Goal: Information Seeking & Learning: Learn about a topic

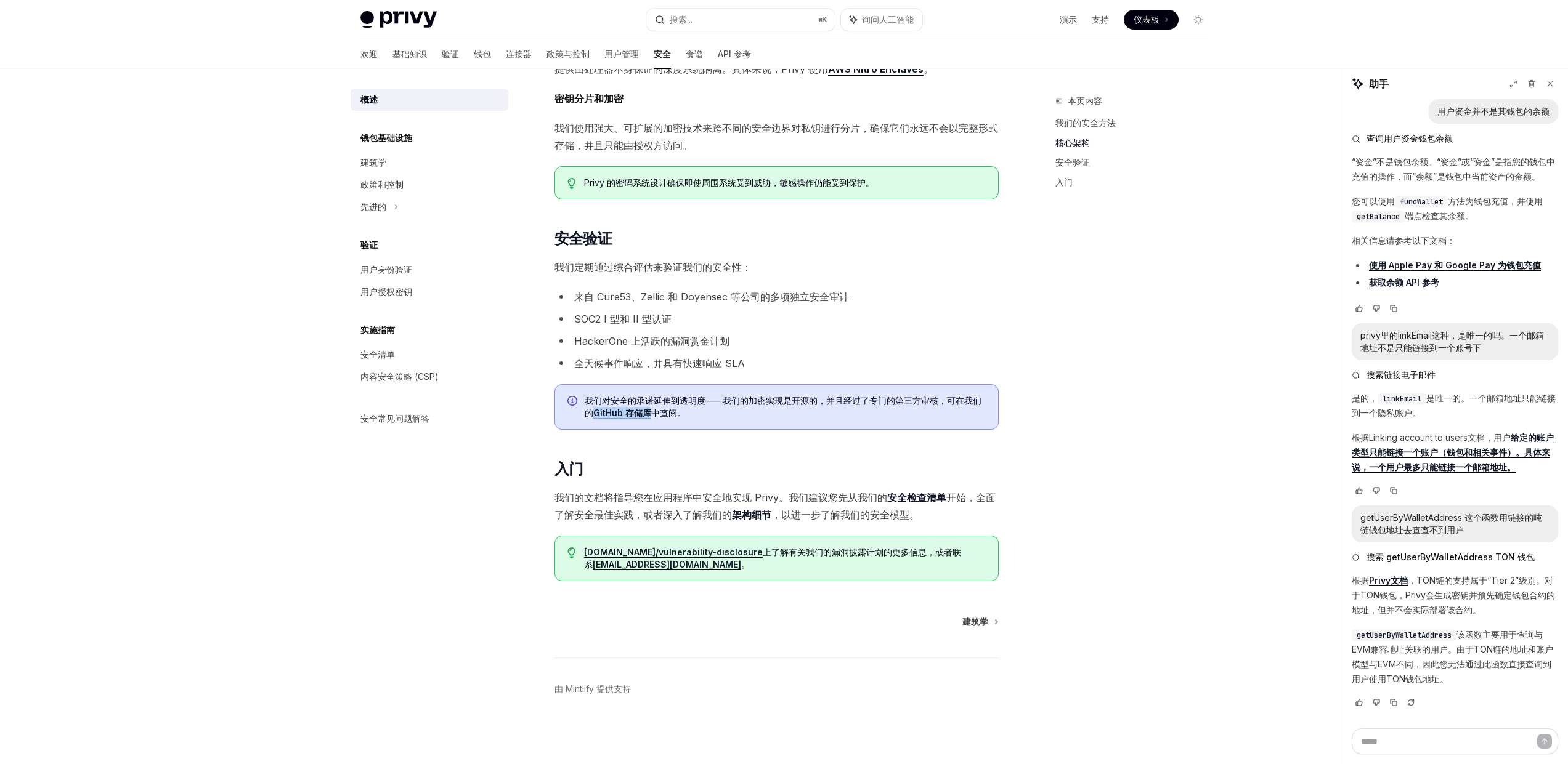
scroll to position [473, 0]
click at [384, 140] on font "钱包基础设施" at bounding box center [386, 137] width 52 height 10
click at [375, 159] on font "建筑学" at bounding box center [373, 162] width 26 height 10
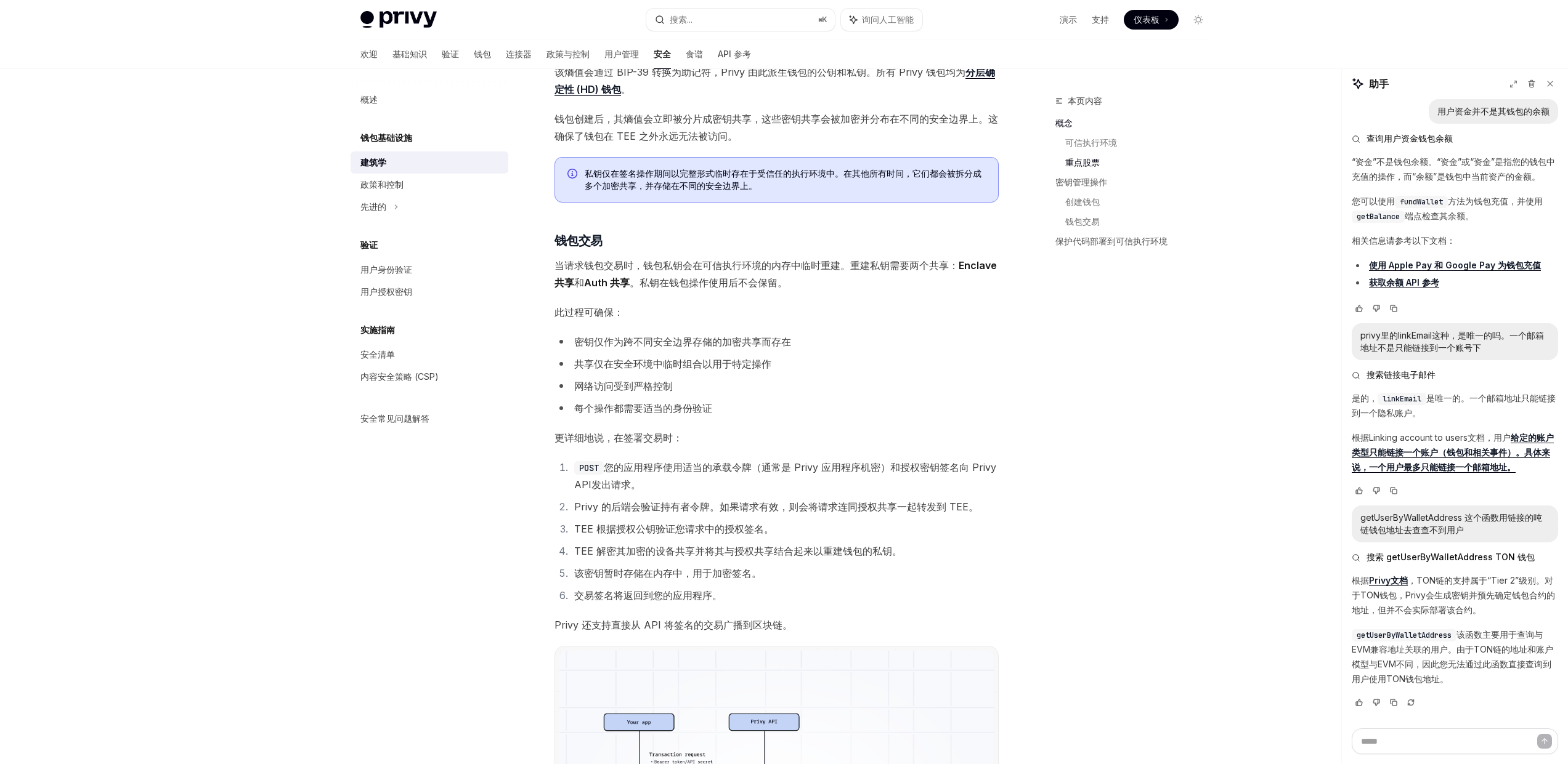
scroll to position [1315, 0]
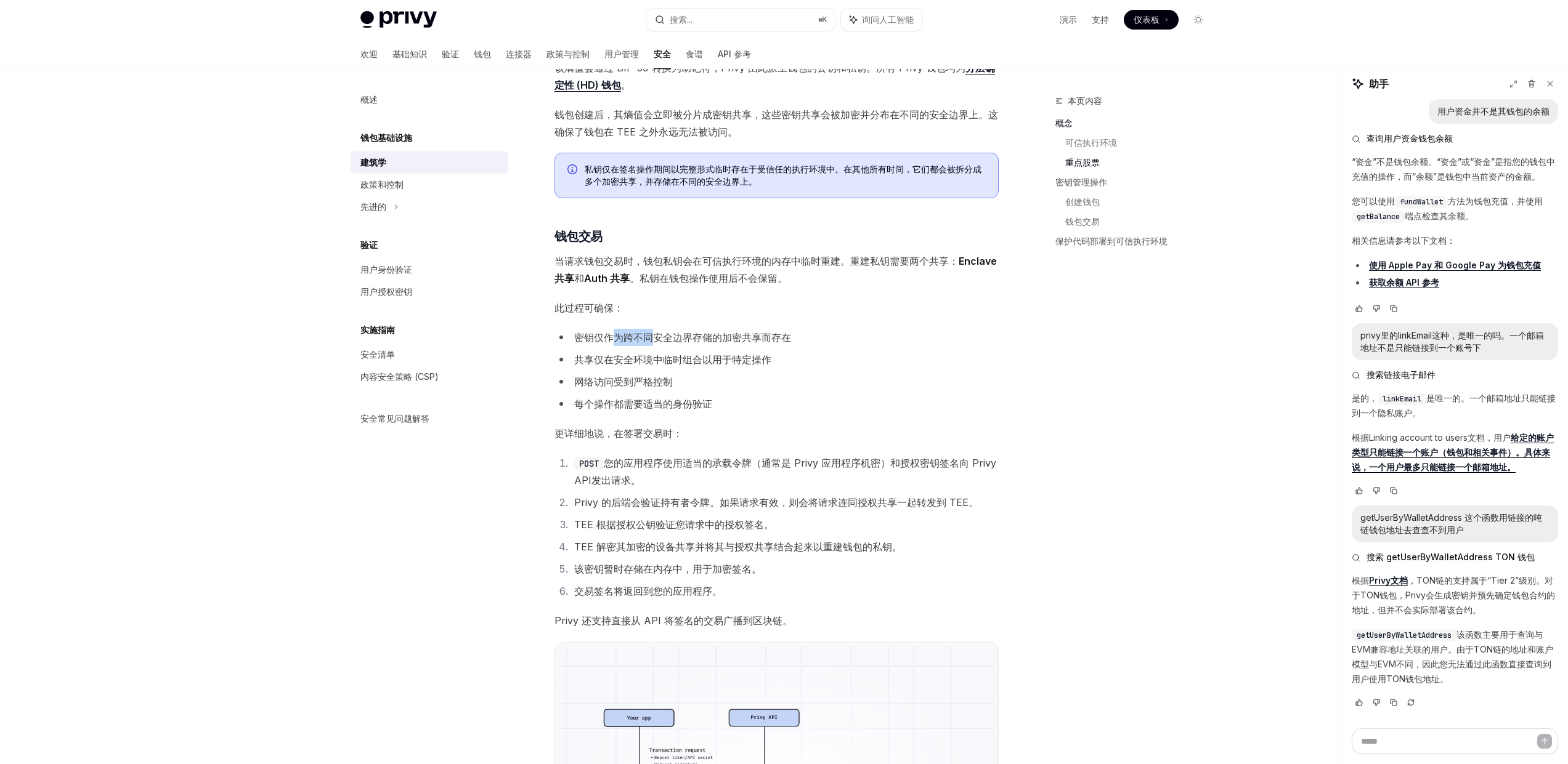
drag, startPoint x: 610, startPoint y: 340, endPoint x: 653, endPoint y: 340, distance: 43.0
click at [653, 340] on font "密钥仅作为跨不同安全边界存储的加密共享而存在" at bounding box center [682, 337] width 217 height 12
click at [699, 336] on font "密钥仅作为跨不同安全边界存储的加密共享而存在" at bounding box center [682, 337] width 217 height 12
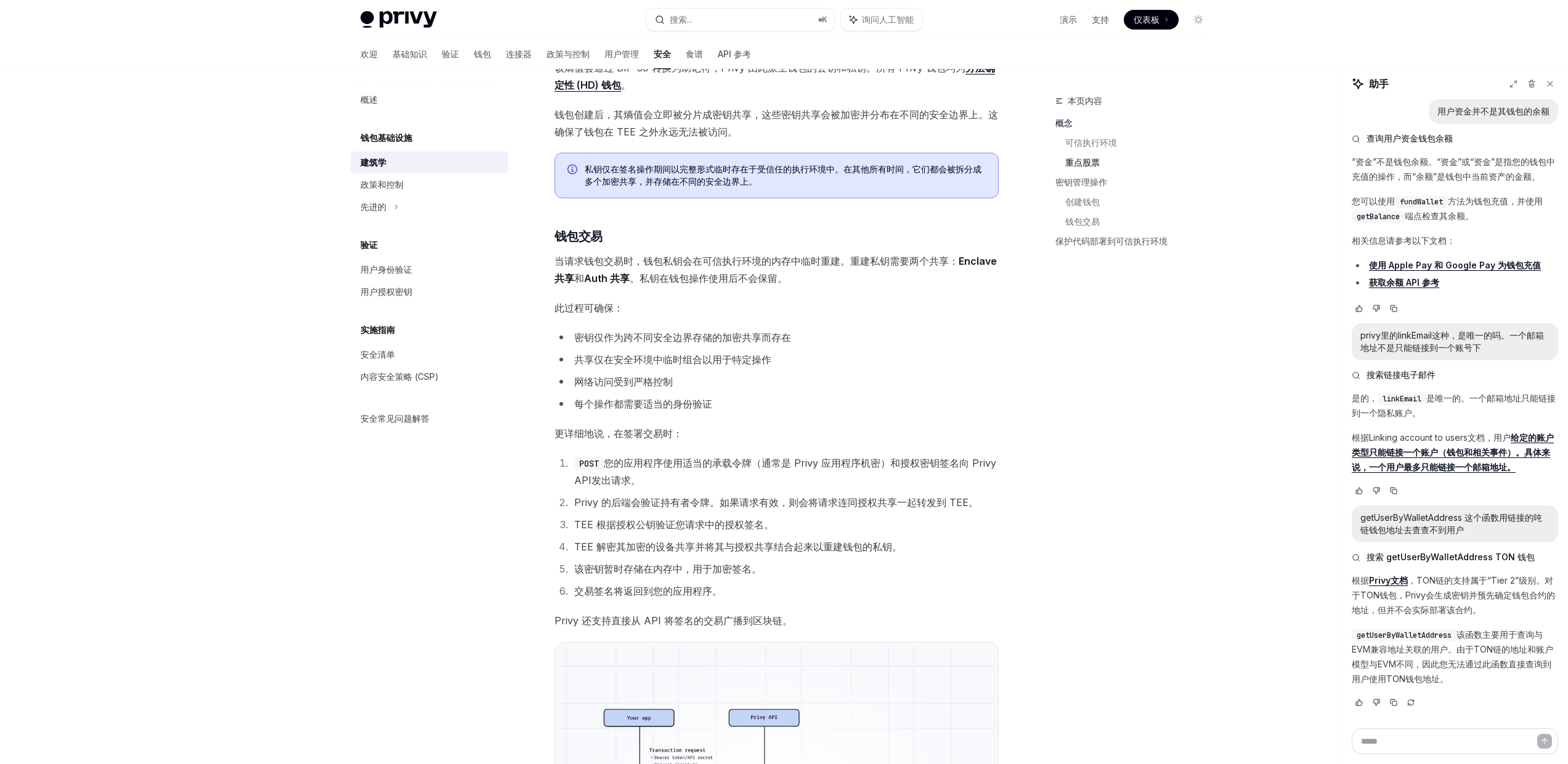
click at [646, 366] on li "共享仅在安全环境中临时组合以用于特定操作" at bounding box center [777, 359] width 444 height 17
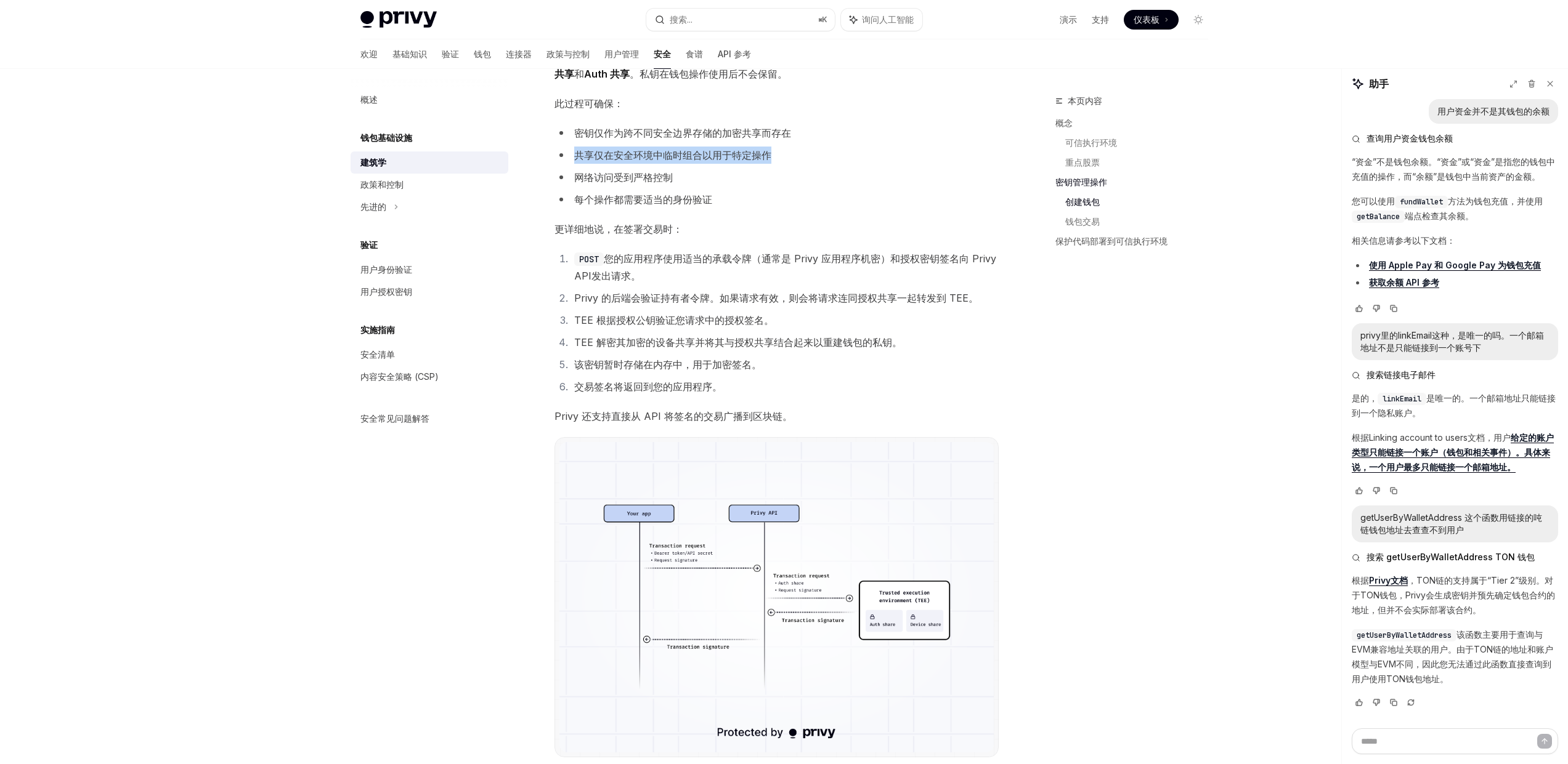
scroll to position [1524, 0]
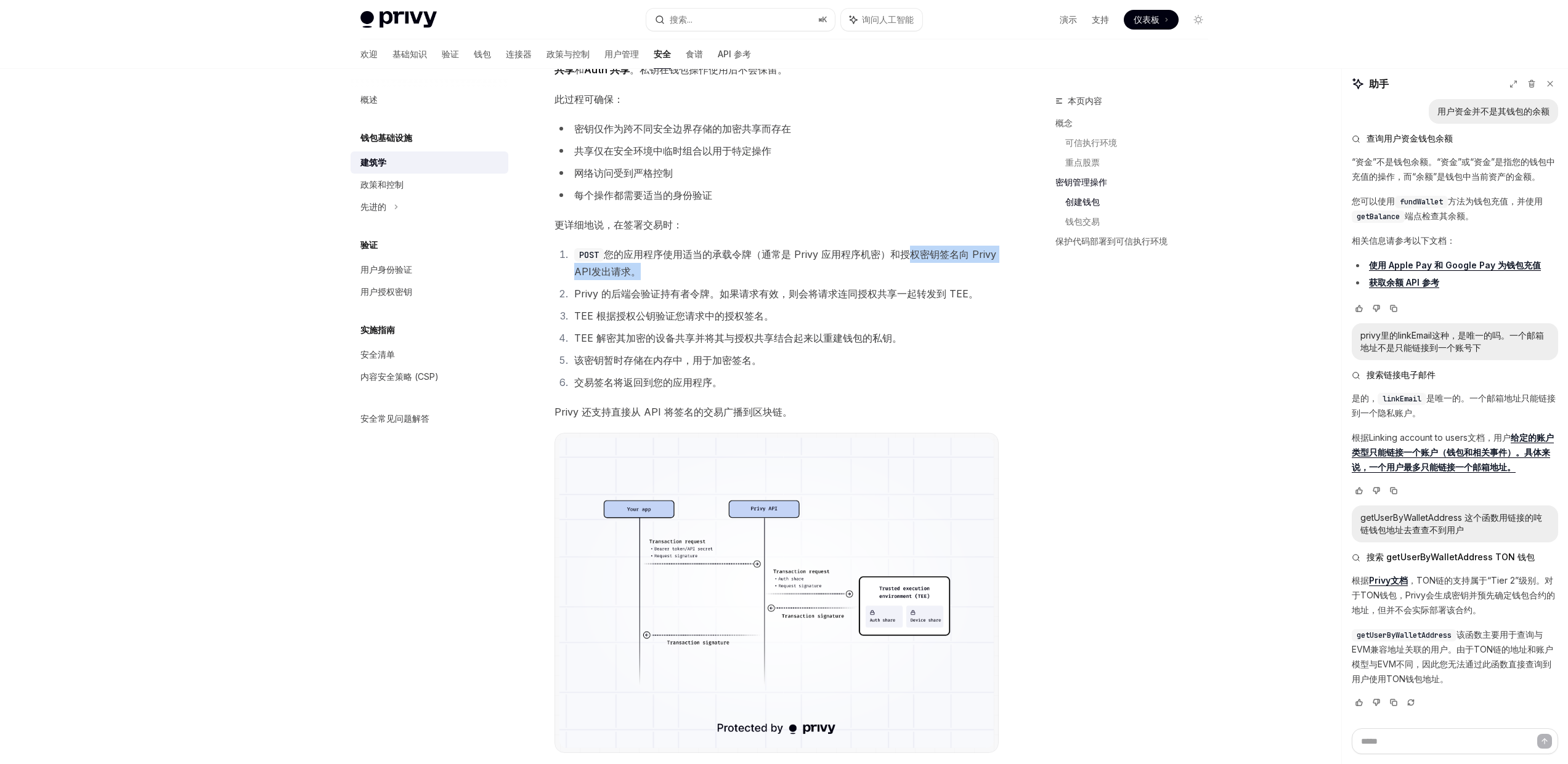
drag, startPoint x: 906, startPoint y: 250, endPoint x: 942, endPoint y: 268, distance: 40.2
click at [942, 268] on li "POST 您的应用程序使用适当的承载令牌（通常是 Privy 应用程序机密）和授权密钥签名向 Privy API 发出请求。" at bounding box center [784, 262] width 428 height 34
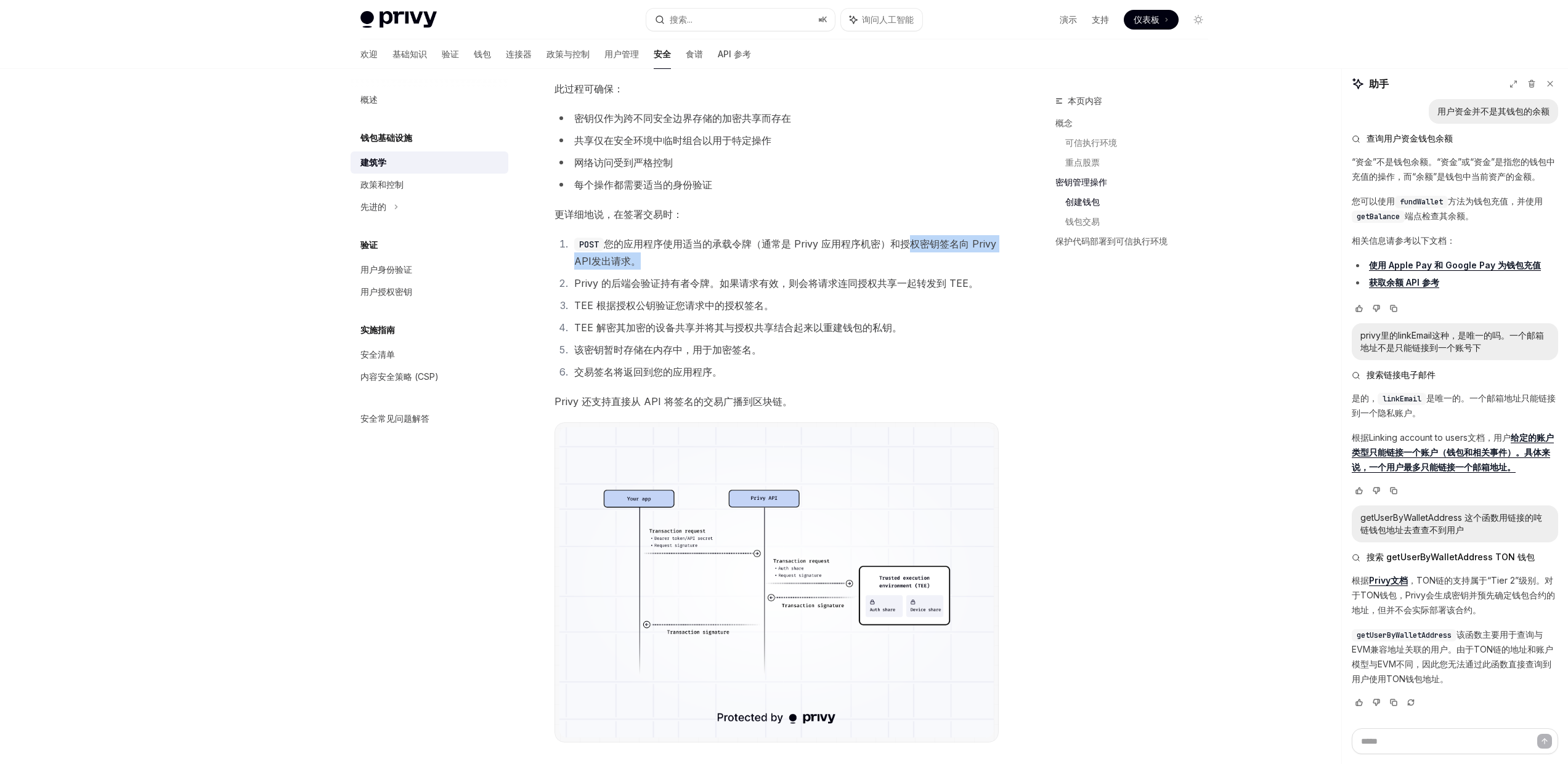
scroll to position [1535, 0]
click at [768, 330] on font "TEE 解密其加密的设备共享并将其与授权共享结合起来以重建钱包的私钥。" at bounding box center [738, 327] width 328 height 12
click at [637, 362] on ol "POST 您的应用程序使用适当的承载令牌（通常是 Privy 应用程序机密）和授权密钥签名向 Privy API 发出请求。 Privy 的后端会验证持有者令…" at bounding box center [777, 307] width 444 height 145
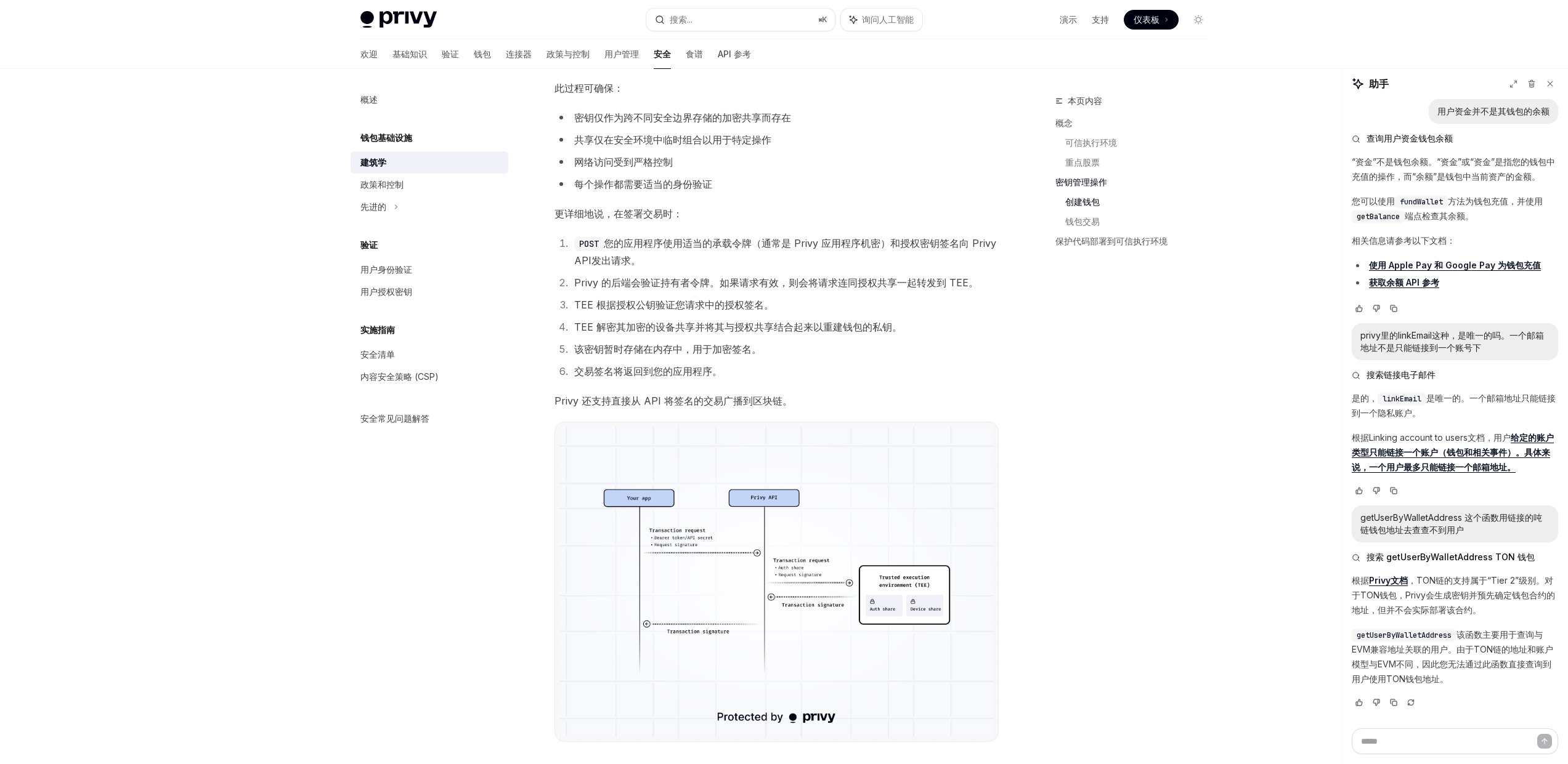
click at [640, 358] on ol "POST 您的应用程序使用适当的承载令牌（通常是 Privy 应用程序机密）和授权密钥签名向 Privy API 发出请求。 Privy 的后端会验证持有者令…" at bounding box center [777, 307] width 444 height 145
click at [650, 349] on font "该密钥暂时存储在内存中，用于加密签名。" at bounding box center [668, 349] width 187 height 12
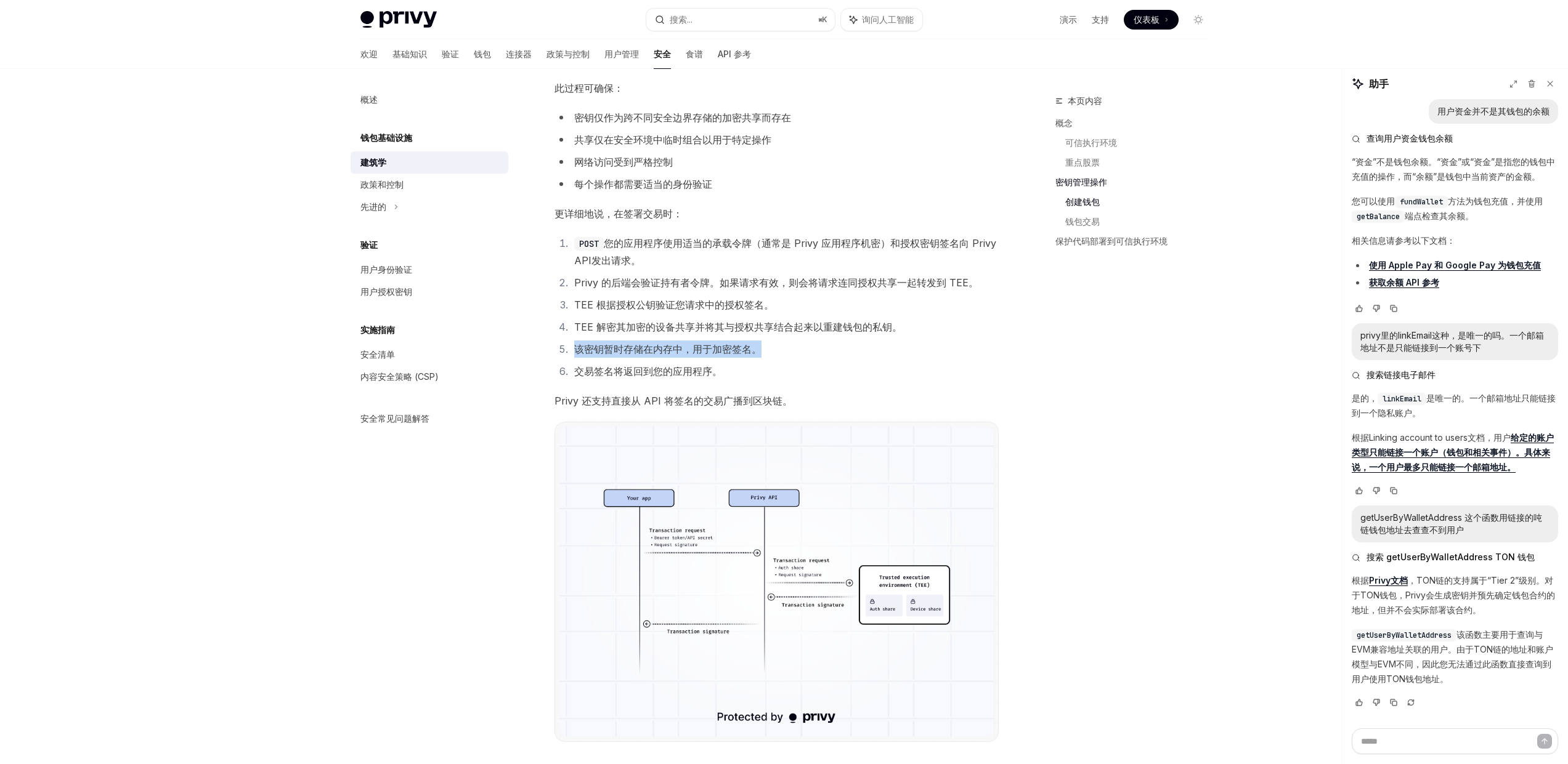
click at [650, 349] on font "该密钥暂时存储在内存中，用于加密签名。" at bounding box center [668, 349] width 187 height 12
click at [613, 376] on font "交易签名将返回到您的应用程序。" at bounding box center [648, 371] width 148 height 12
click at [682, 373] on font "交易签名将返回到您的应用程序。" at bounding box center [648, 371] width 148 height 12
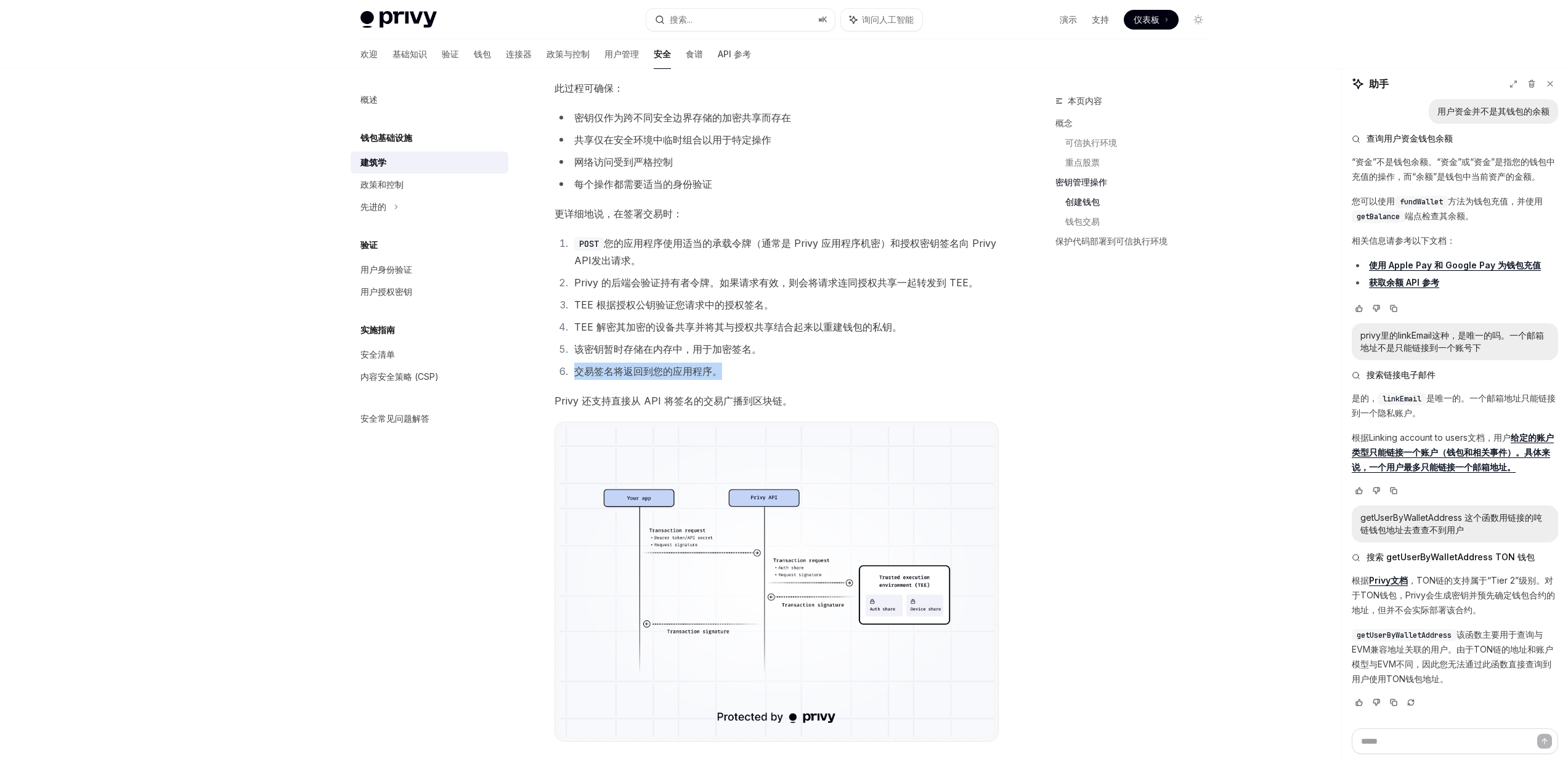
click at [682, 373] on font "交易签名将返回到您的应用程序。" at bounding box center [648, 371] width 148 height 12
click at [704, 349] on font "该密钥暂时存储在内存中，用于加密签名。" at bounding box center [668, 349] width 187 height 12
click at [670, 356] on li "该密钥暂时存储在内存中，用于加密签名。" at bounding box center [784, 349] width 428 height 17
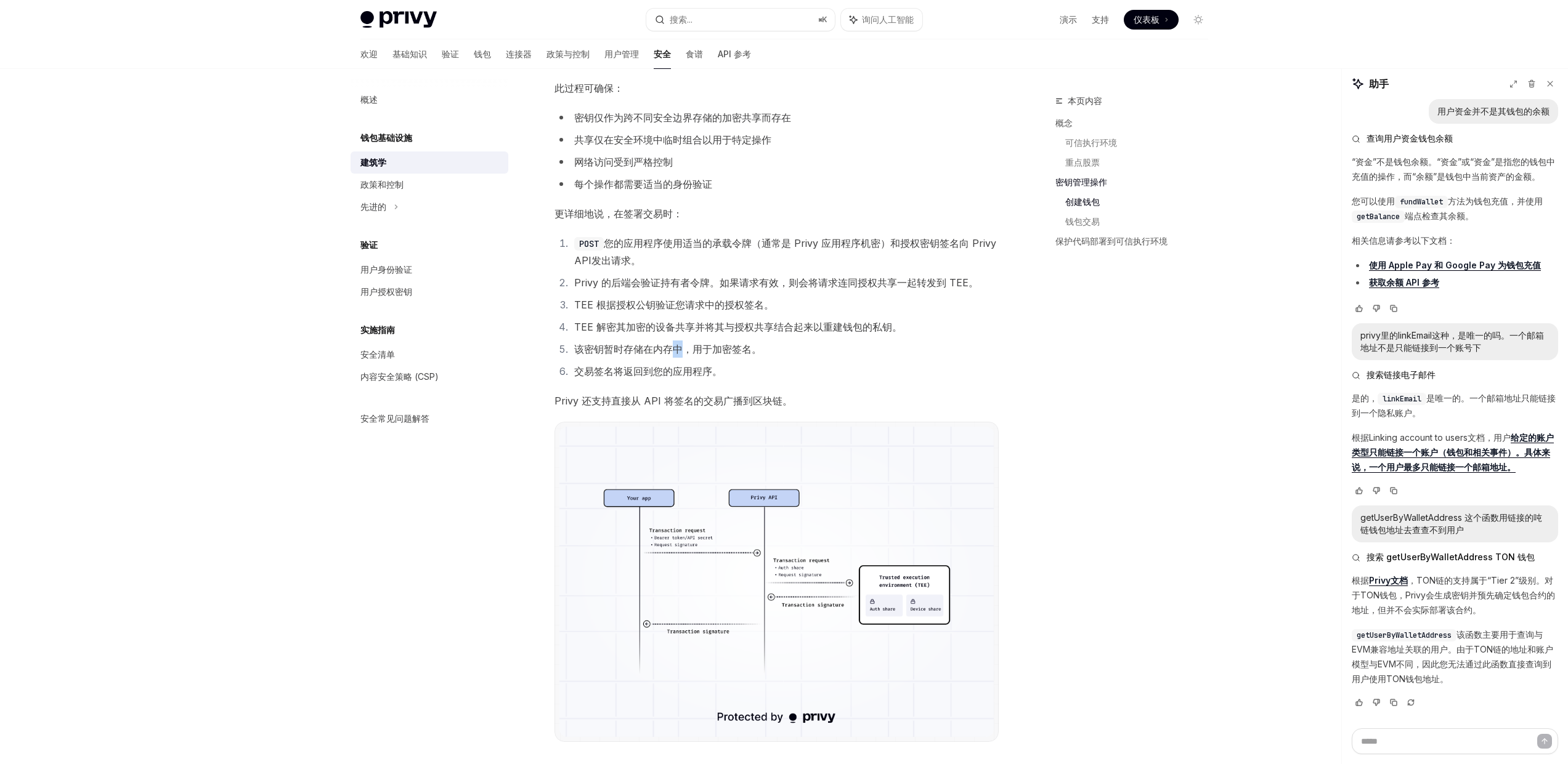
click at [670, 356] on li "该密钥暂时存储在内存中，用于加密签名。" at bounding box center [784, 349] width 428 height 17
click at [655, 400] on font "Privy 还支持直接从 API 将签名的交易广播到区块链。" at bounding box center [673, 400] width 238 height 12
click at [673, 375] on font "交易签名将返回到您的应用程序。" at bounding box center [648, 371] width 148 height 12
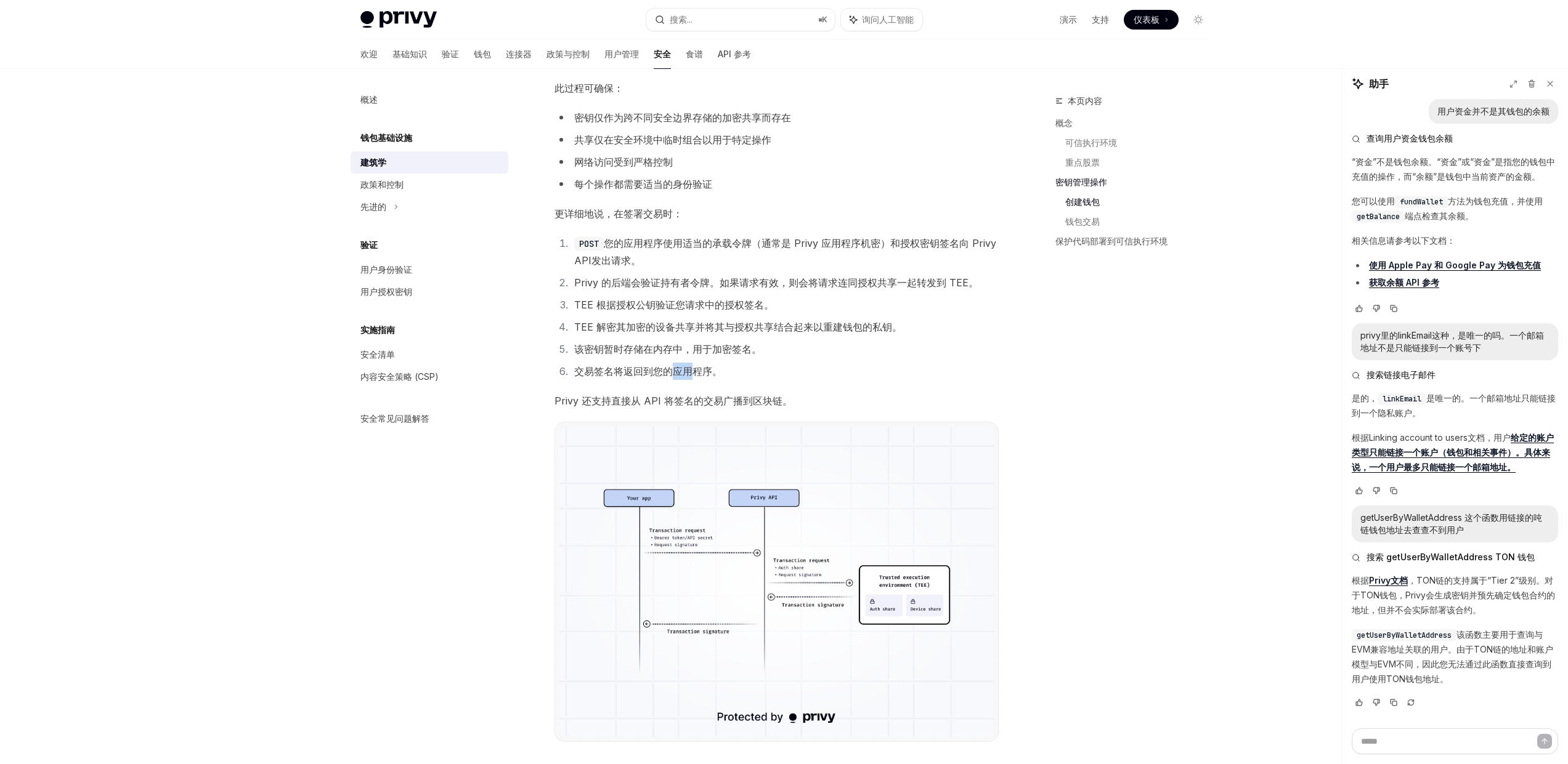
click at [673, 375] on font "交易签名将返回到您的应用程序。" at bounding box center [648, 371] width 148 height 12
click at [645, 406] on font "Privy 还支持直接从 API 将签名的交易广播到区块链。" at bounding box center [673, 400] width 238 height 12
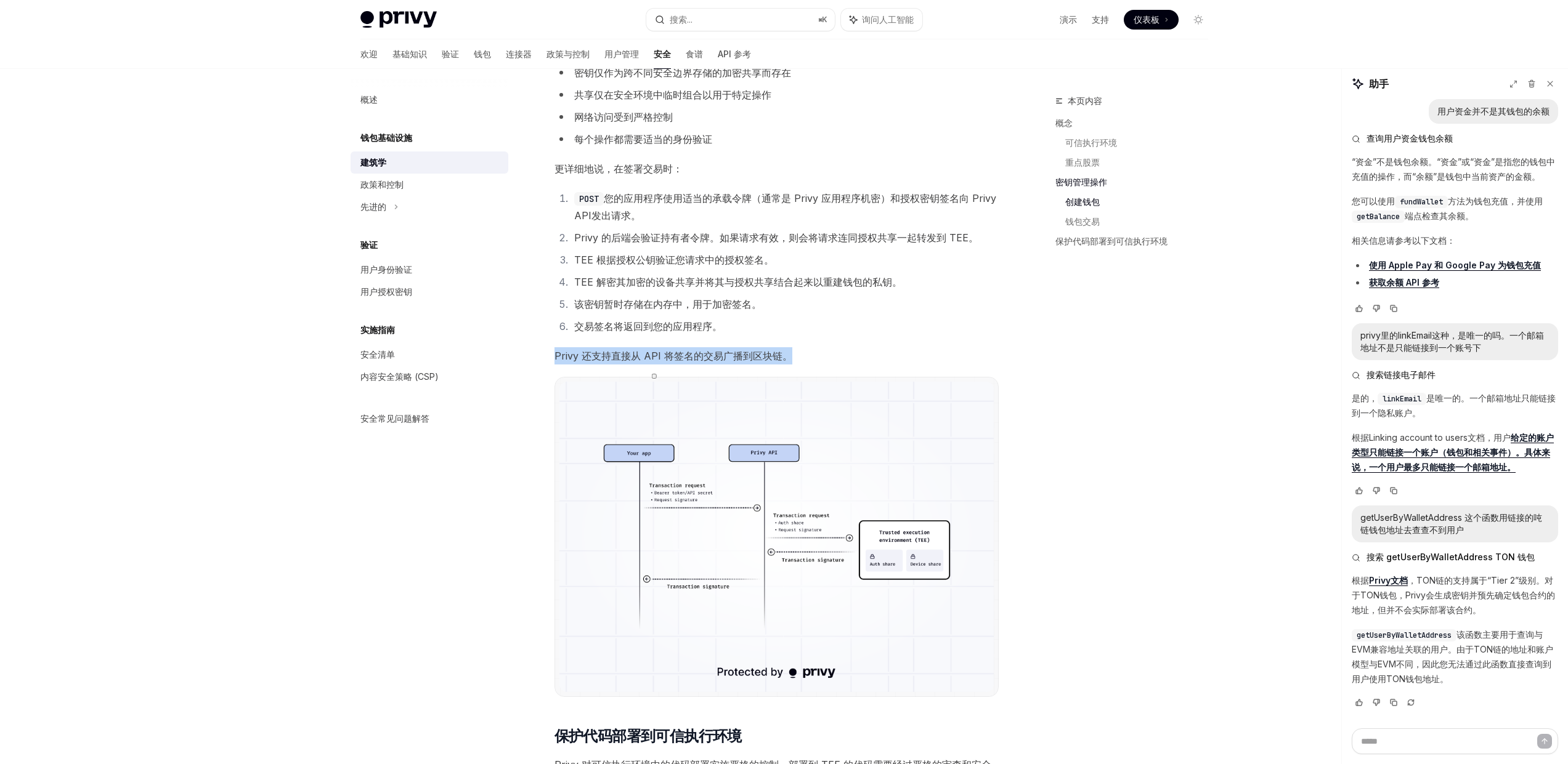
scroll to position [1585, 0]
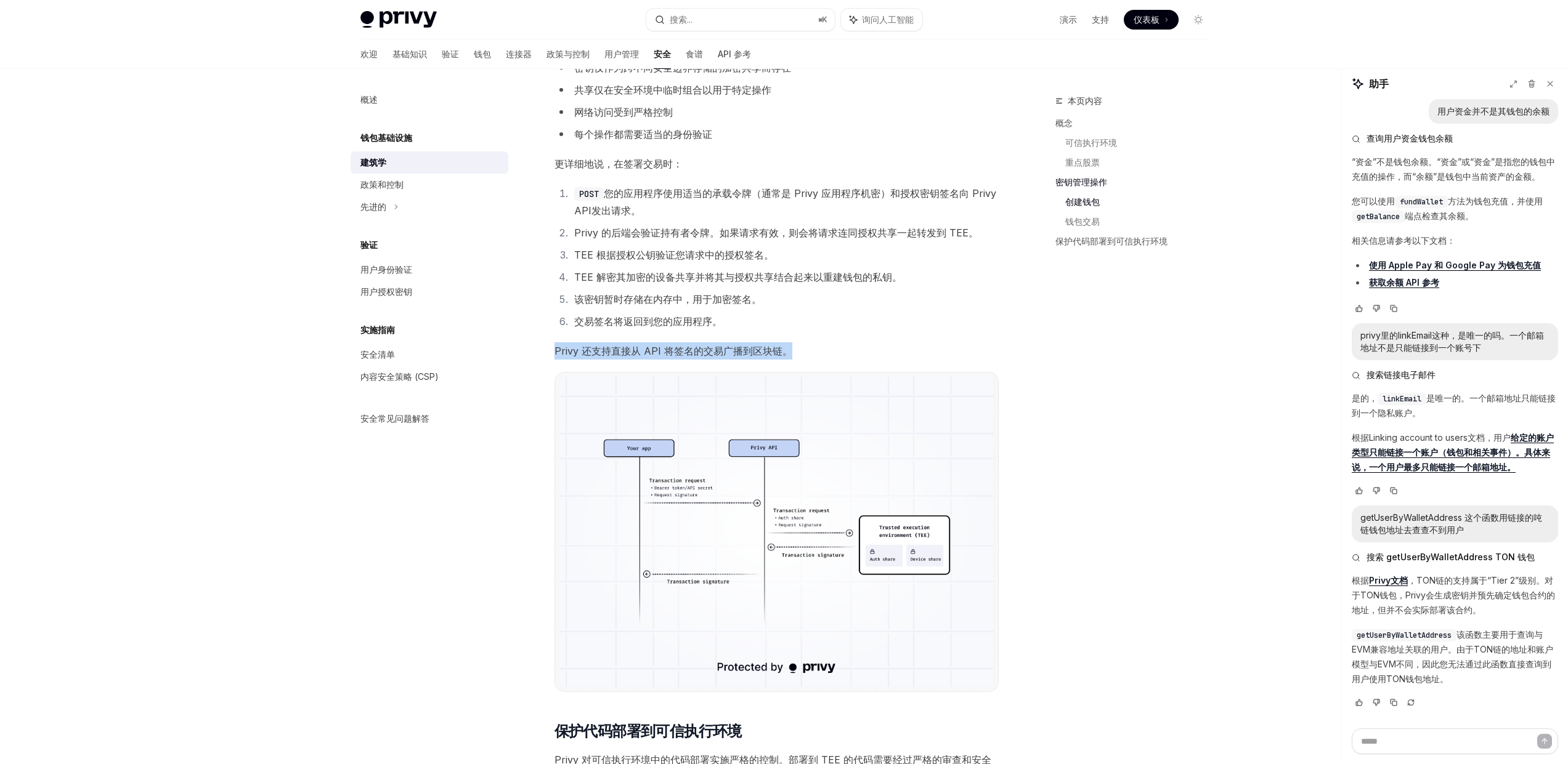
click at [704, 491] on img at bounding box center [776, 531] width 434 height 309
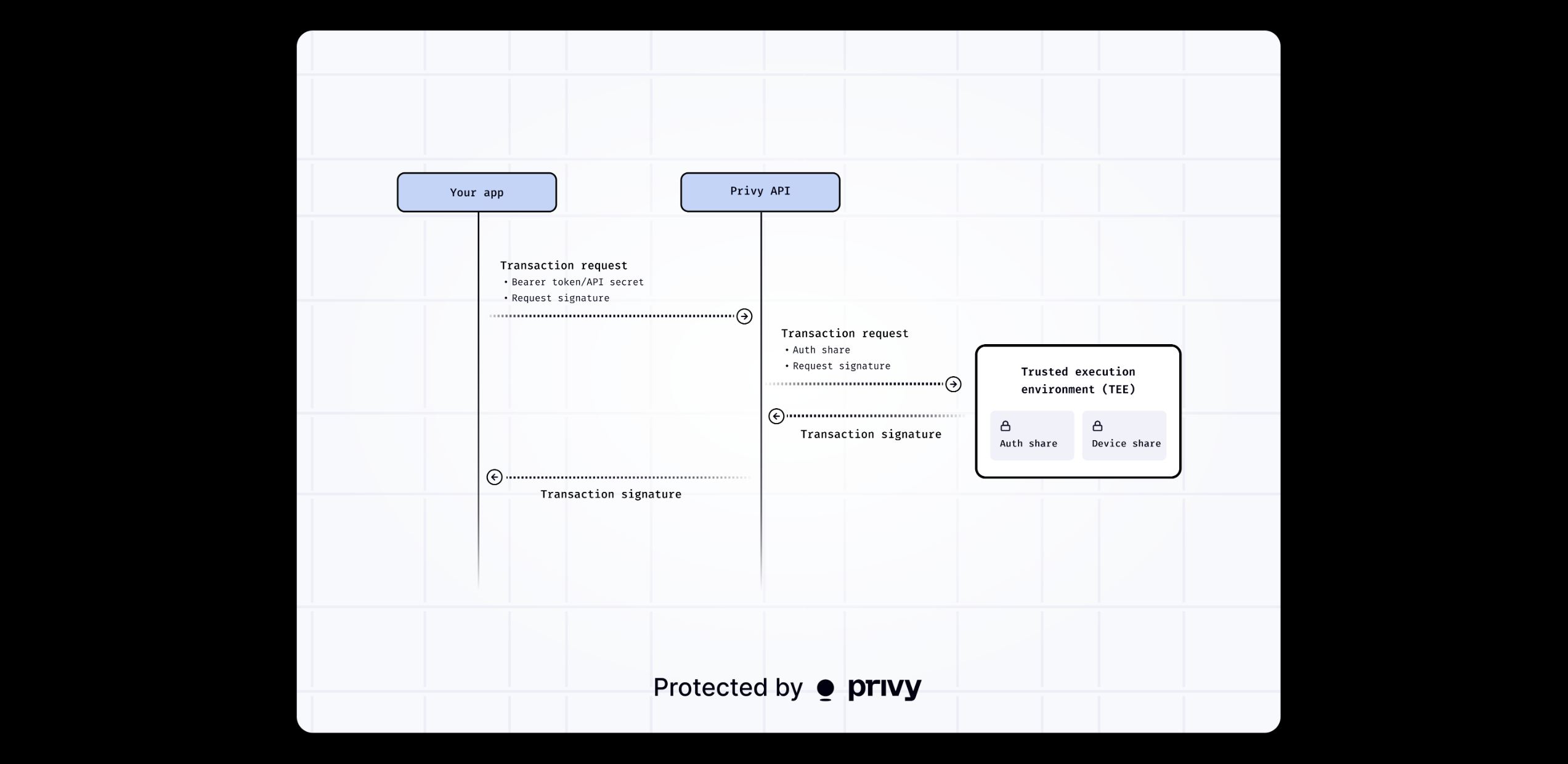
click at [704, 491] on img at bounding box center [788, 382] width 984 height 703
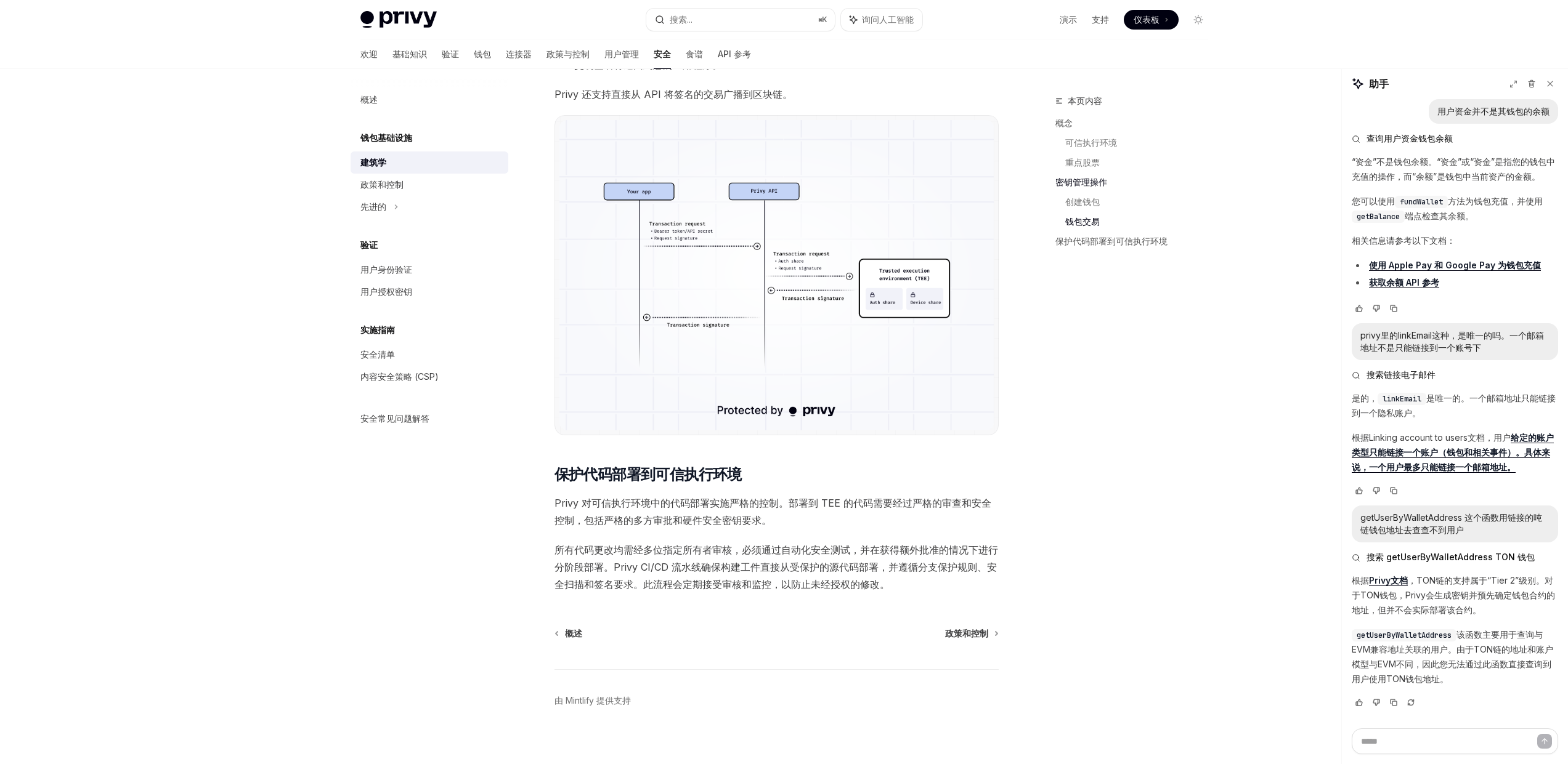
scroll to position [1854, 0]
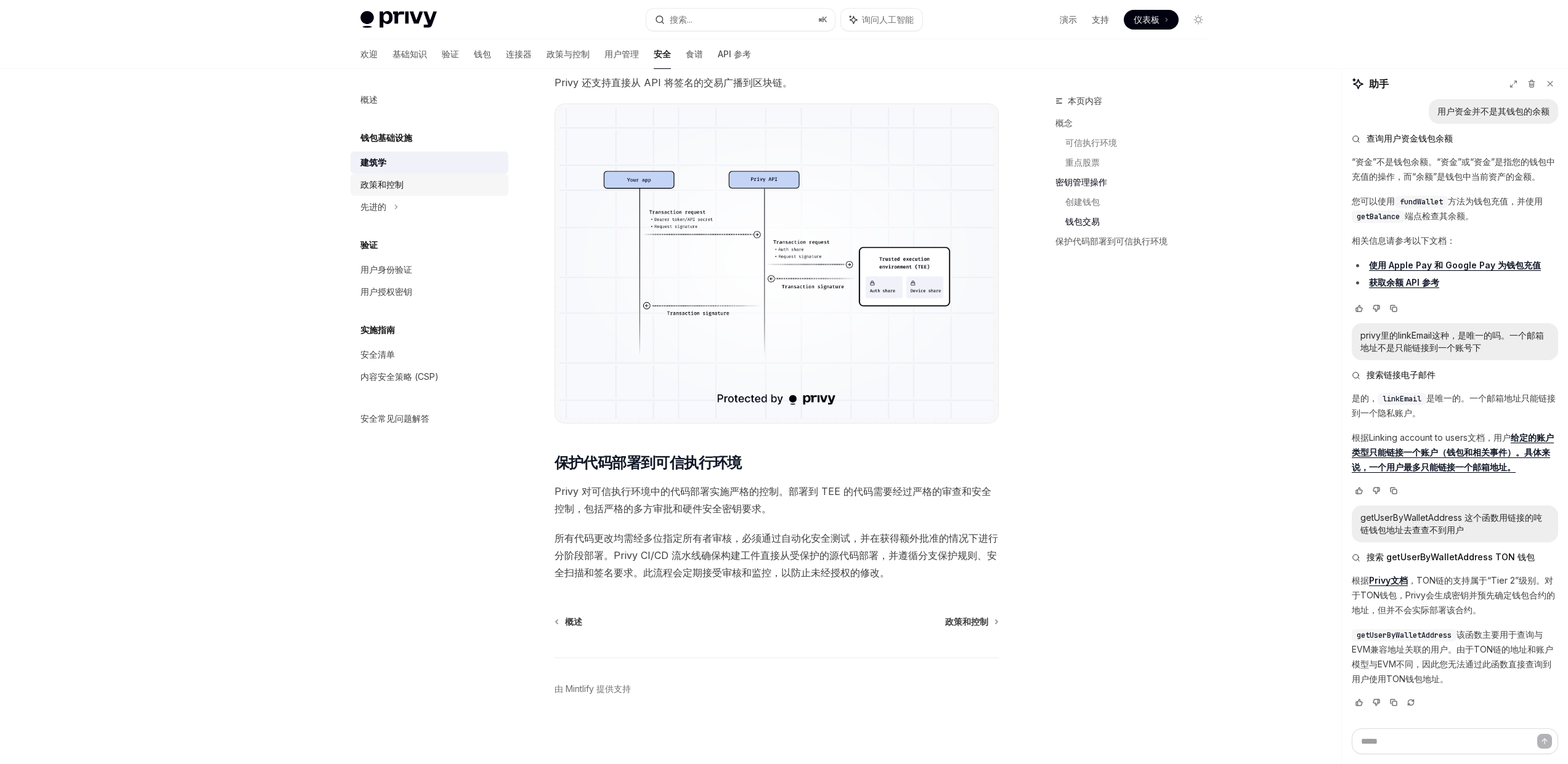
click at [399, 189] on font "政策和控制" at bounding box center [382, 184] width 43 height 10
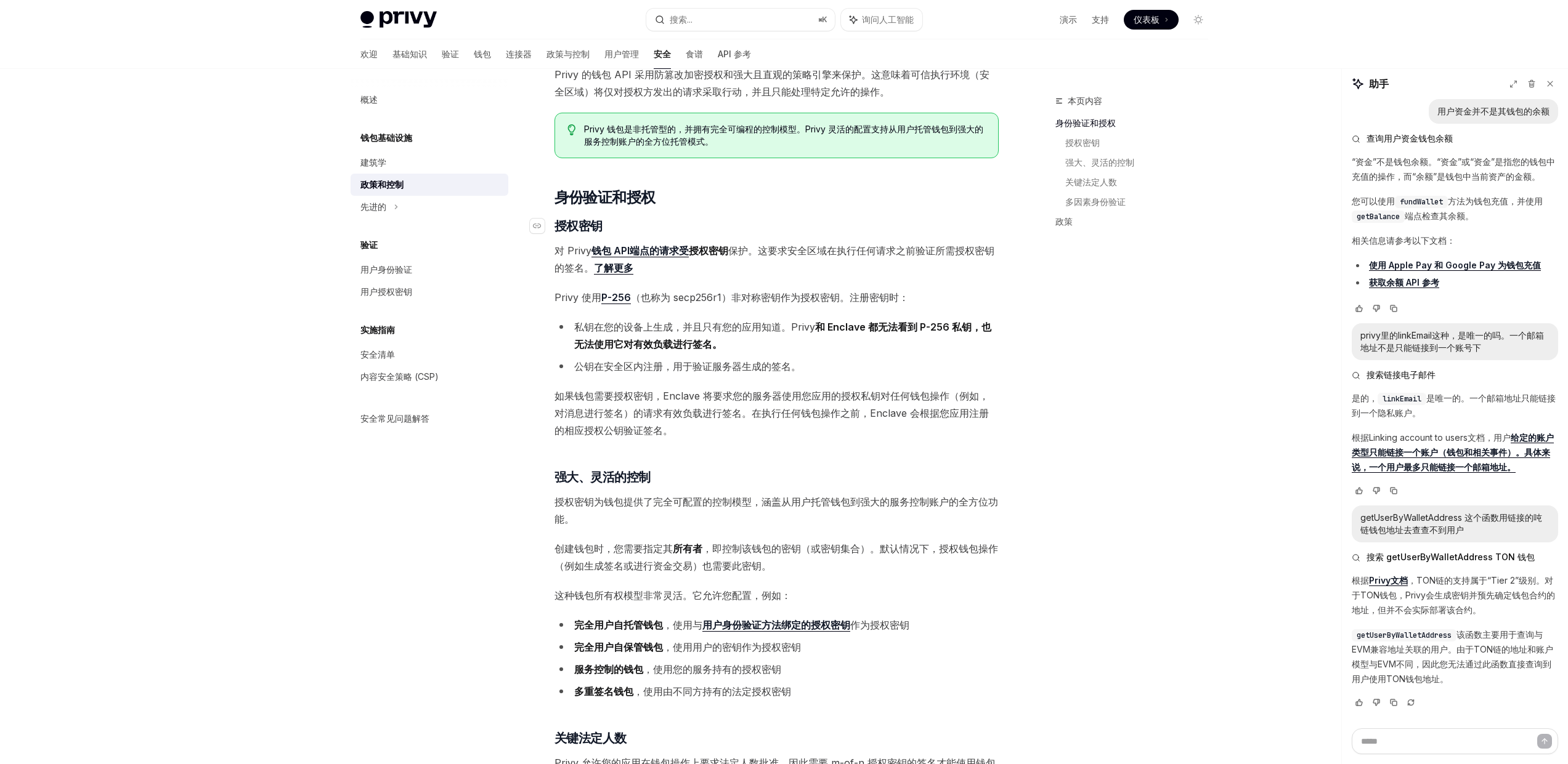
scroll to position [91, 0]
click at [634, 372] on li "公钥在安全区内注册，用于验证服务器生成的签名。" at bounding box center [777, 364] width 444 height 17
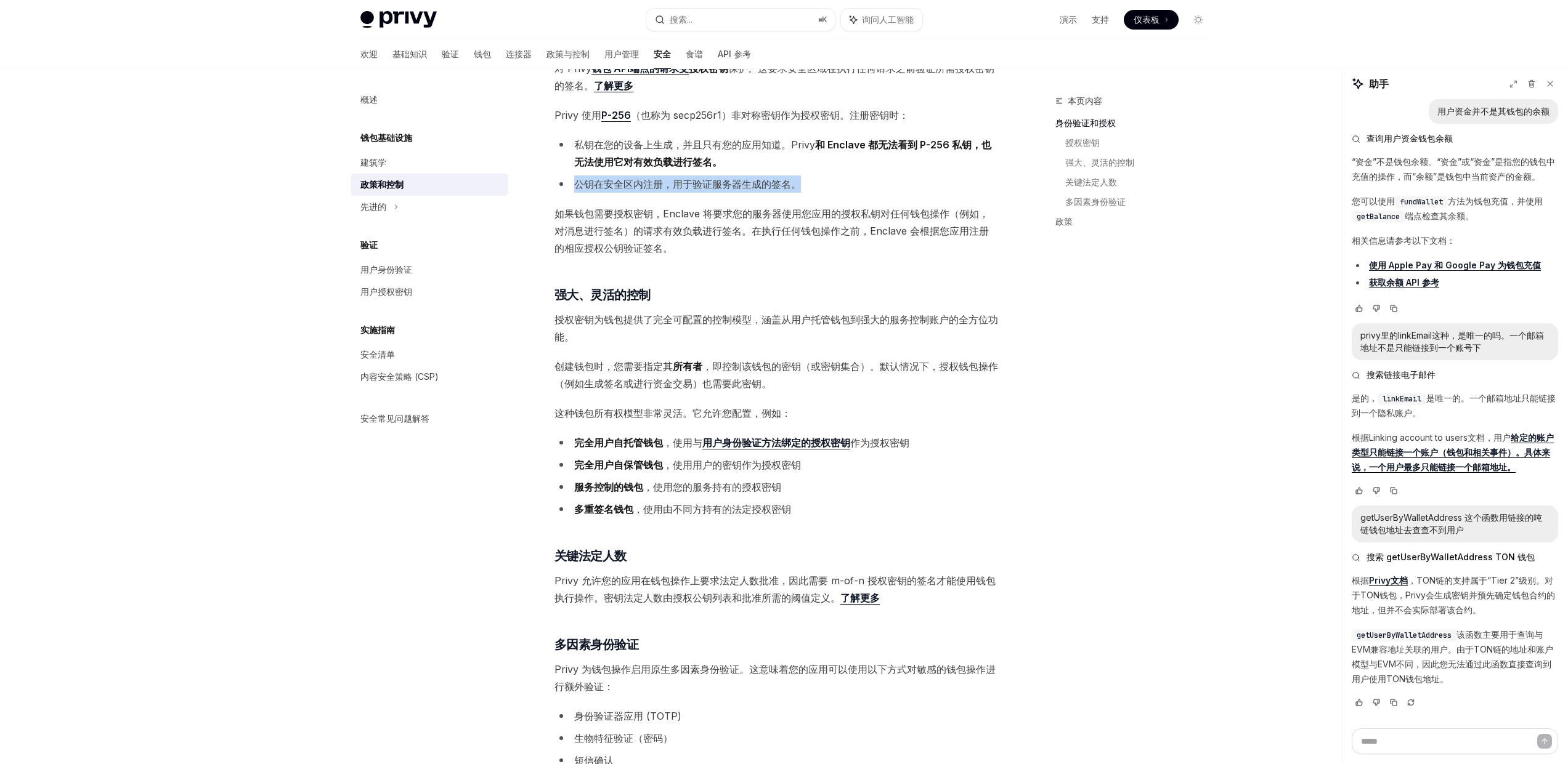
scroll to position [273, 0]
click at [700, 495] on ul "完全用户自托管钱包 ，使用与 用户身份验证方法绑定的授权密钥 作为授权密钥 完全用户自保管钱包 ，使用用户的密钥作为授权密钥 服务控制的钱包 ，使用您的服务持…" at bounding box center [777, 475] width 444 height 84
click at [704, 480] on font "，使用您的服务持有的授权密钥" at bounding box center [712, 485] width 138 height 12
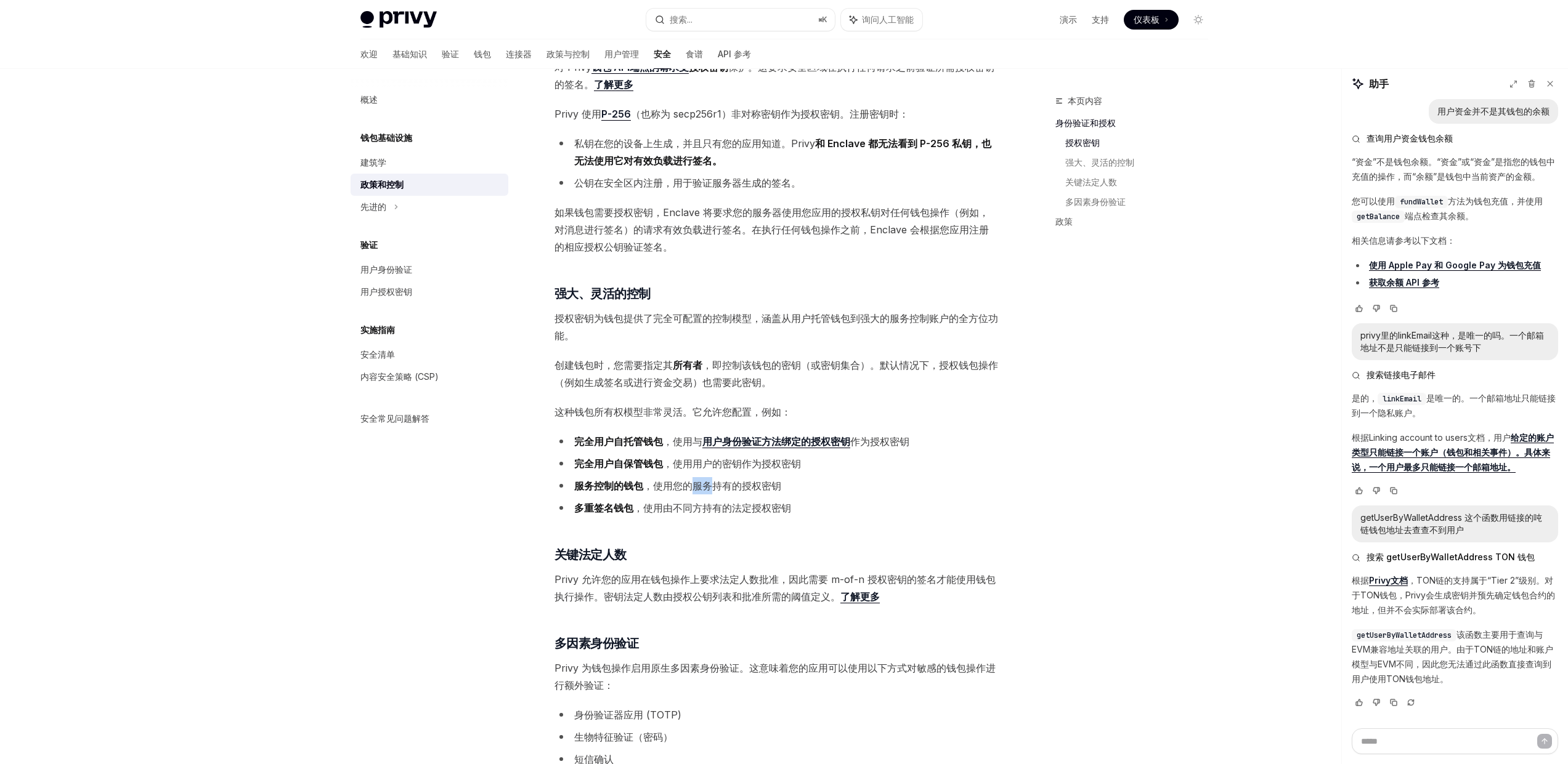
click at [704, 480] on font "，使用您的服务持有的授权密钥" at bounding box center [712, 485] width 138 height 12
click at [710, 471] on li "完全用户自保管钱包 ，使用用户的密钥作为授权密钥" at bounding box center [777, 464] width 444 height 17
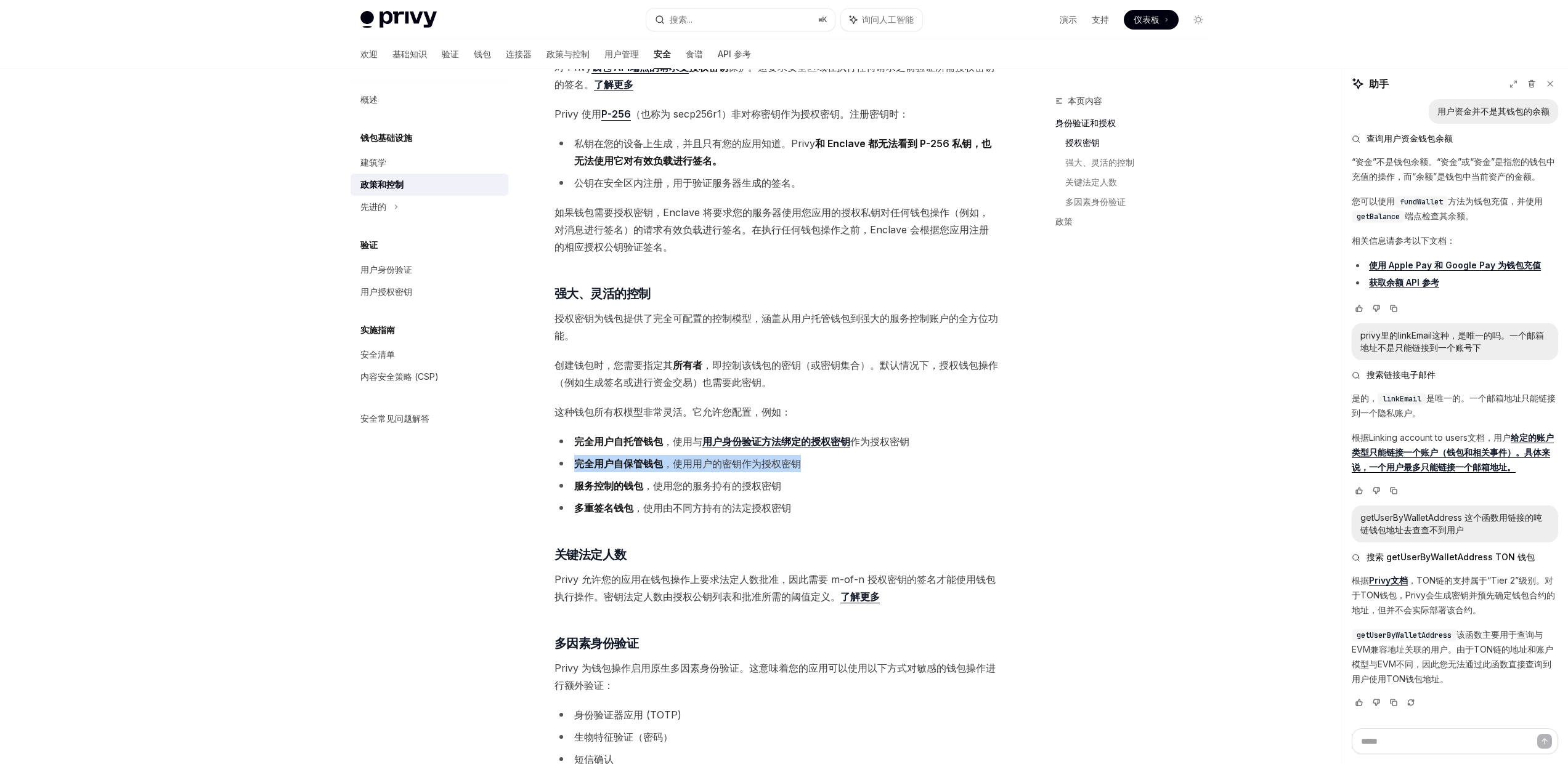
click at [710, 471] on li "完全用户自保管钱包 ，使用用户的密钥作为授权密钥" at bounding box center [777, 464] width 444 height 17
click at [673, 443] on font "，使用与" at bounding box center [682, 441] width 39 height 12
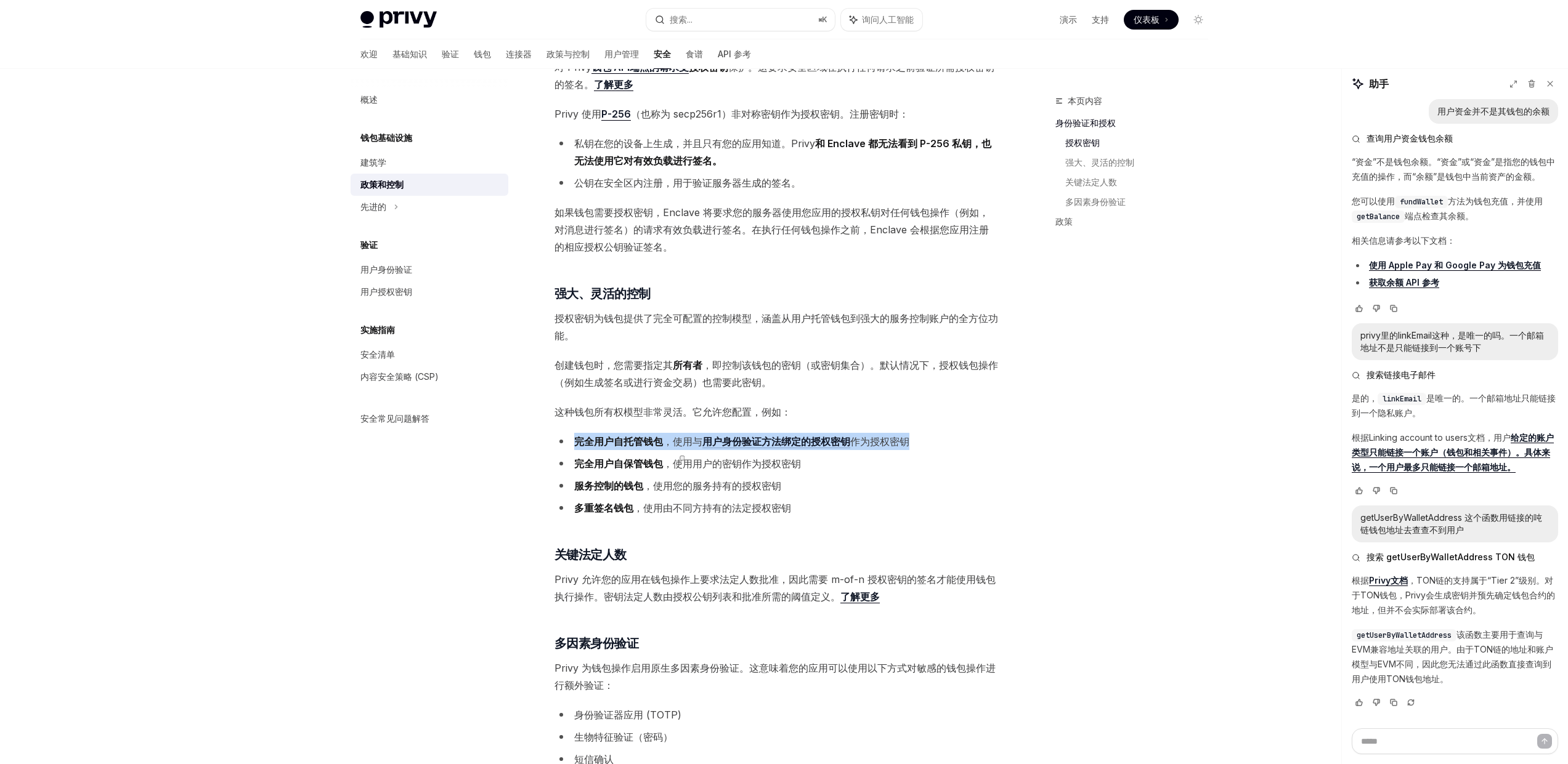
click at [673, 443] on font "，使用与" at bounding box center [682, 441] width 39 height 12
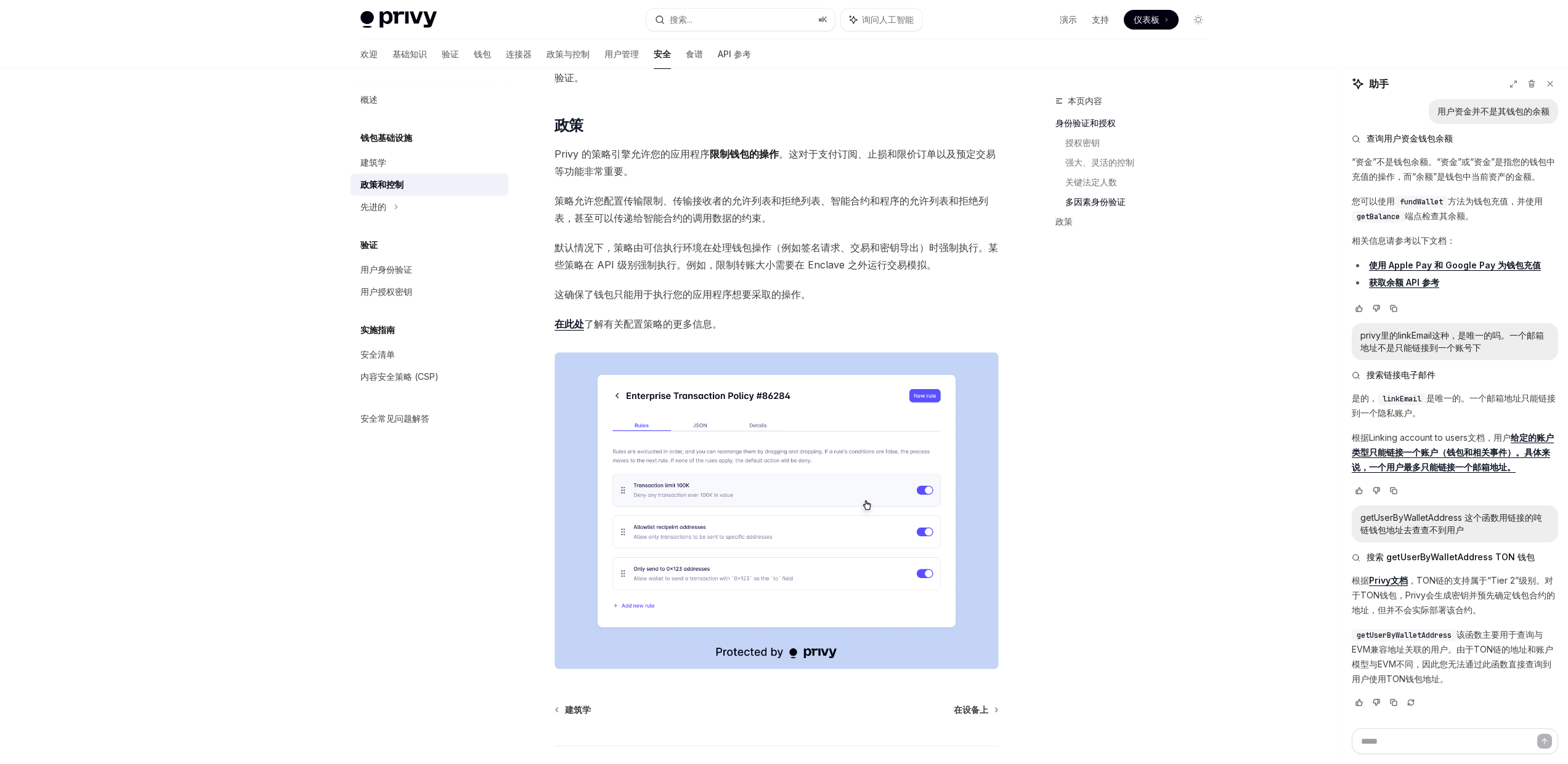
scroll to position [1029, 0]
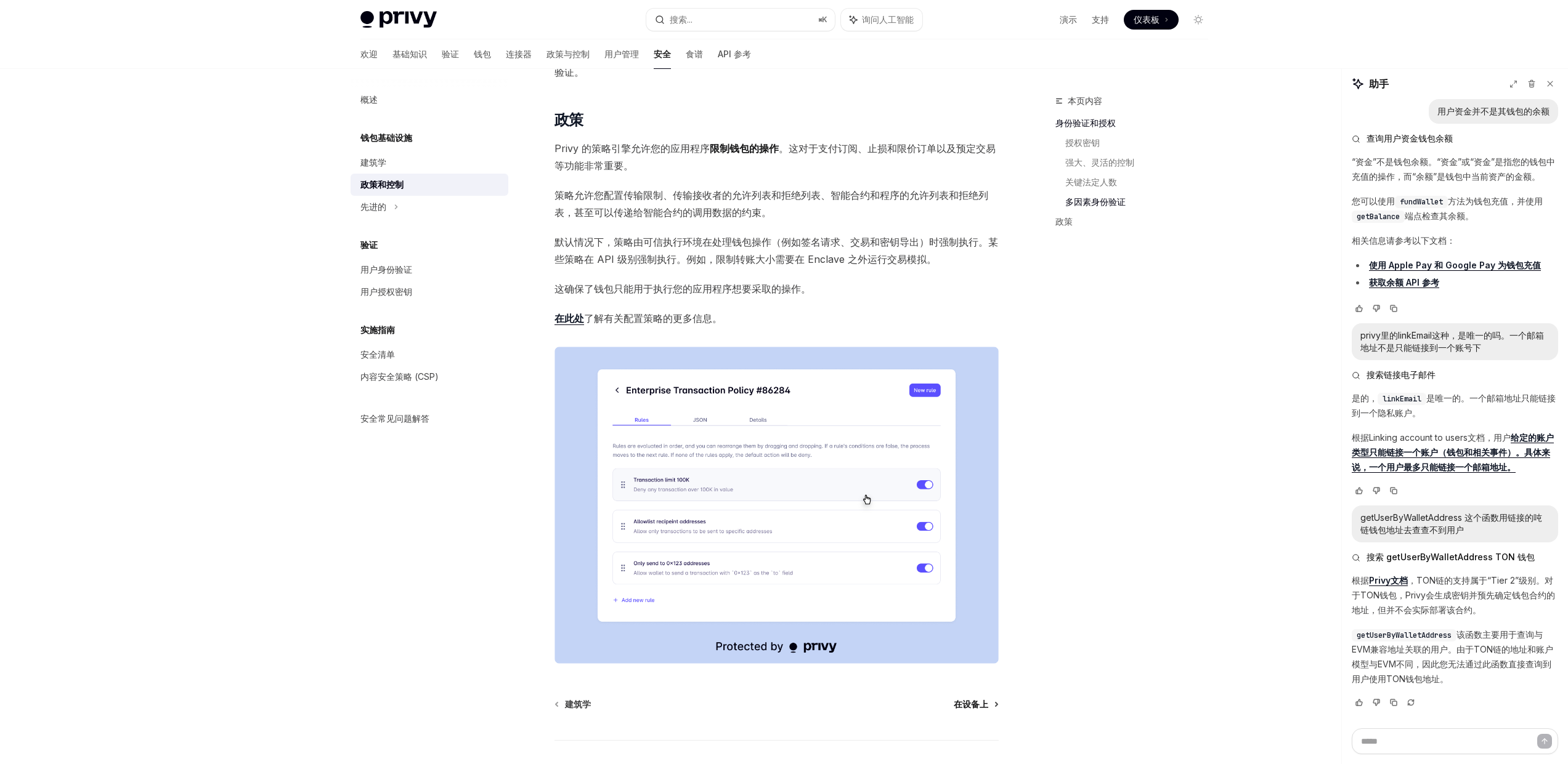
click at [975, 705] on font "在设备上" at bounding box center [970, 704] width 34 height 10
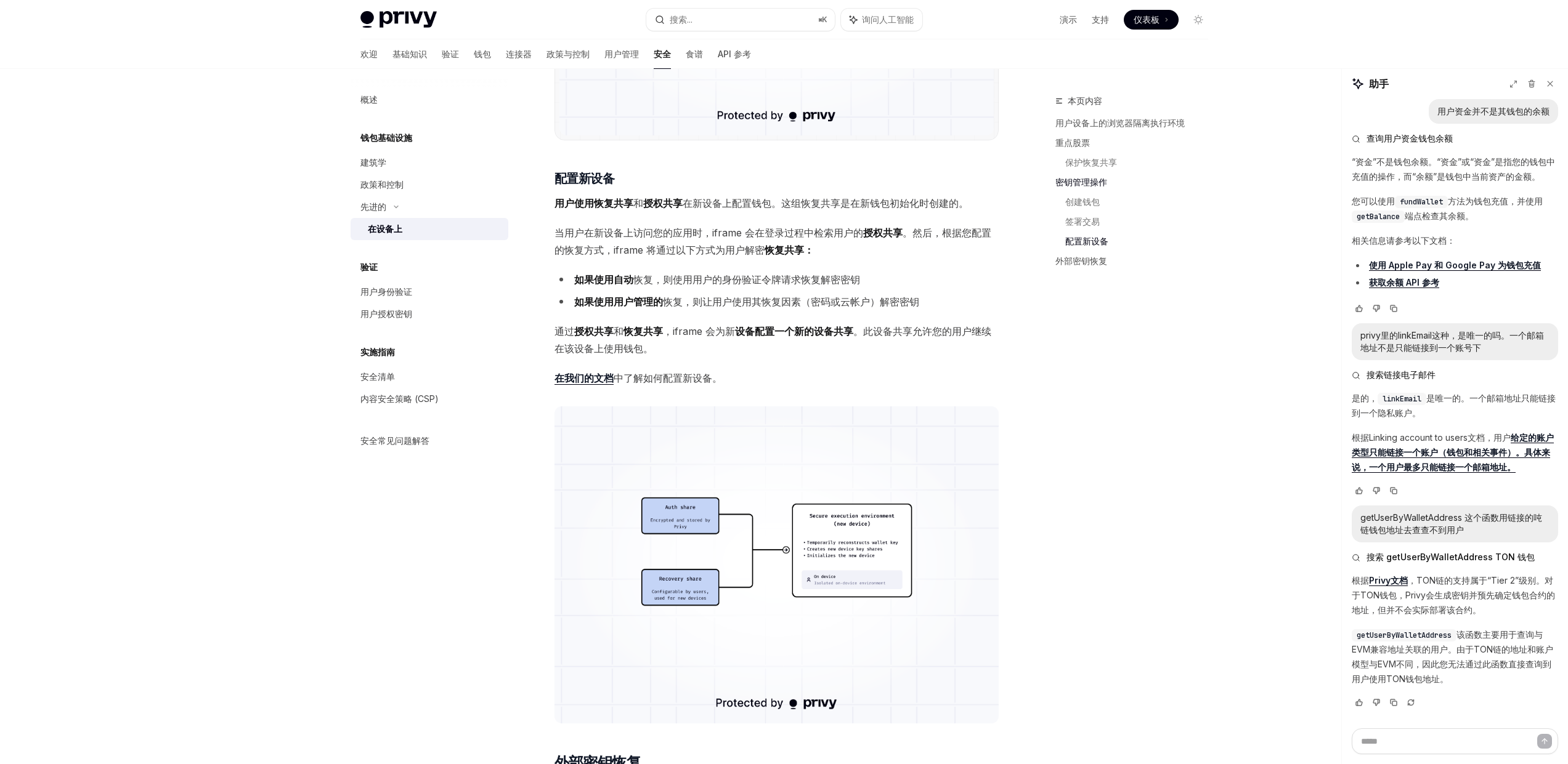
scroll to position [2349, 0]
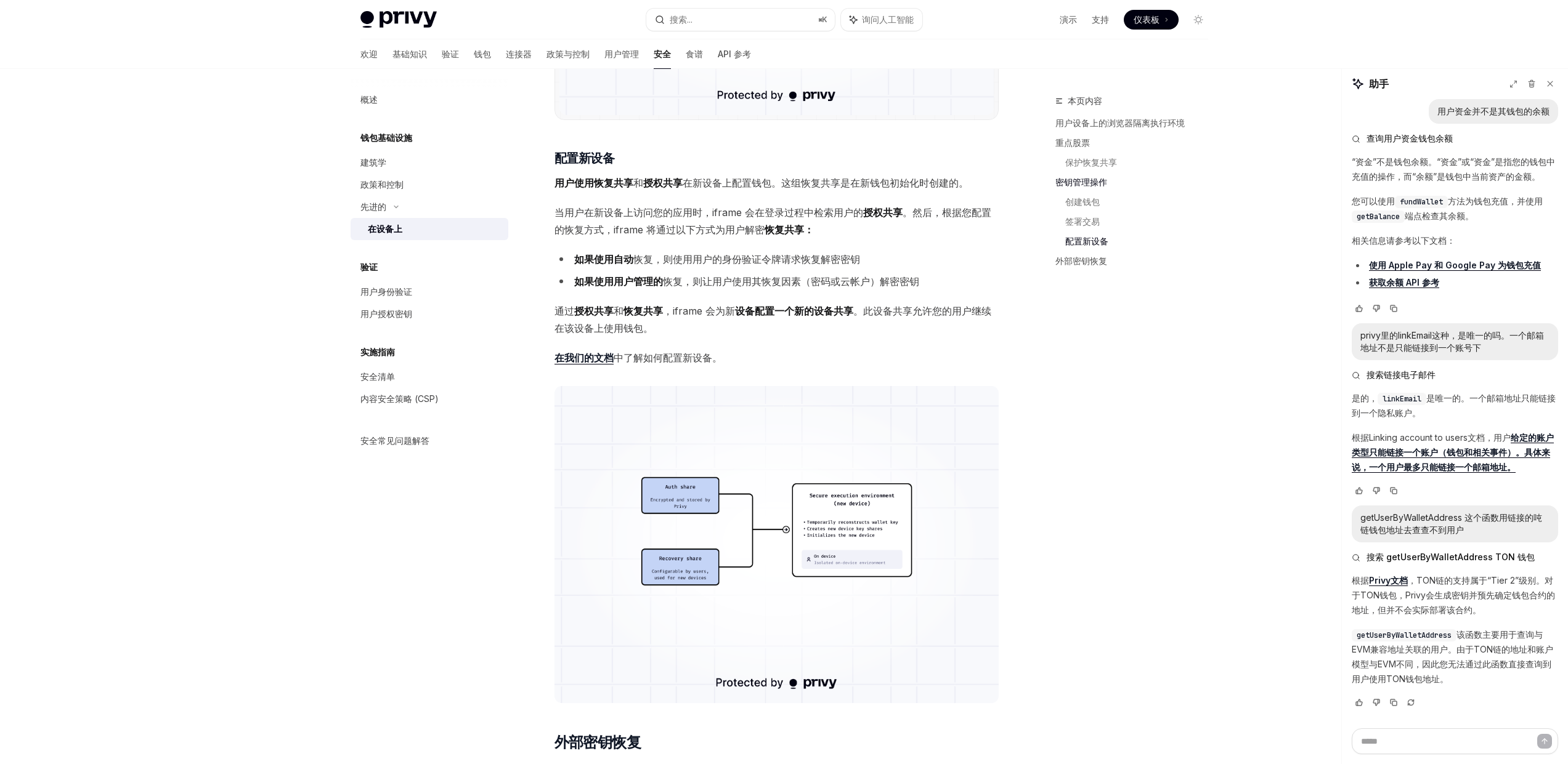
click at [691, 521] on img at bounding box center [777, 545] width 444 height 317
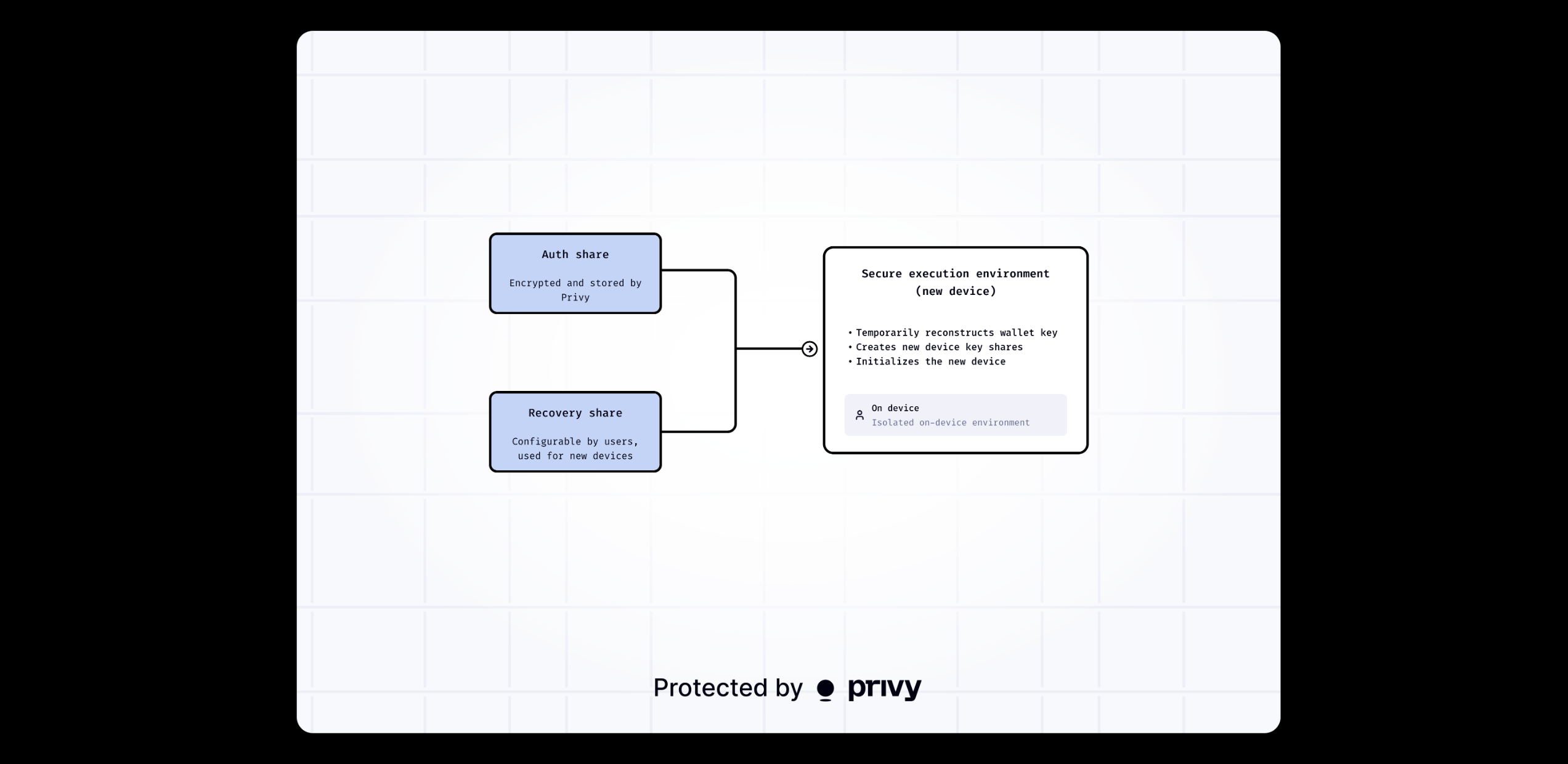
click at [691, 521] on img at bounding box center [788, 382] width 984 height 703
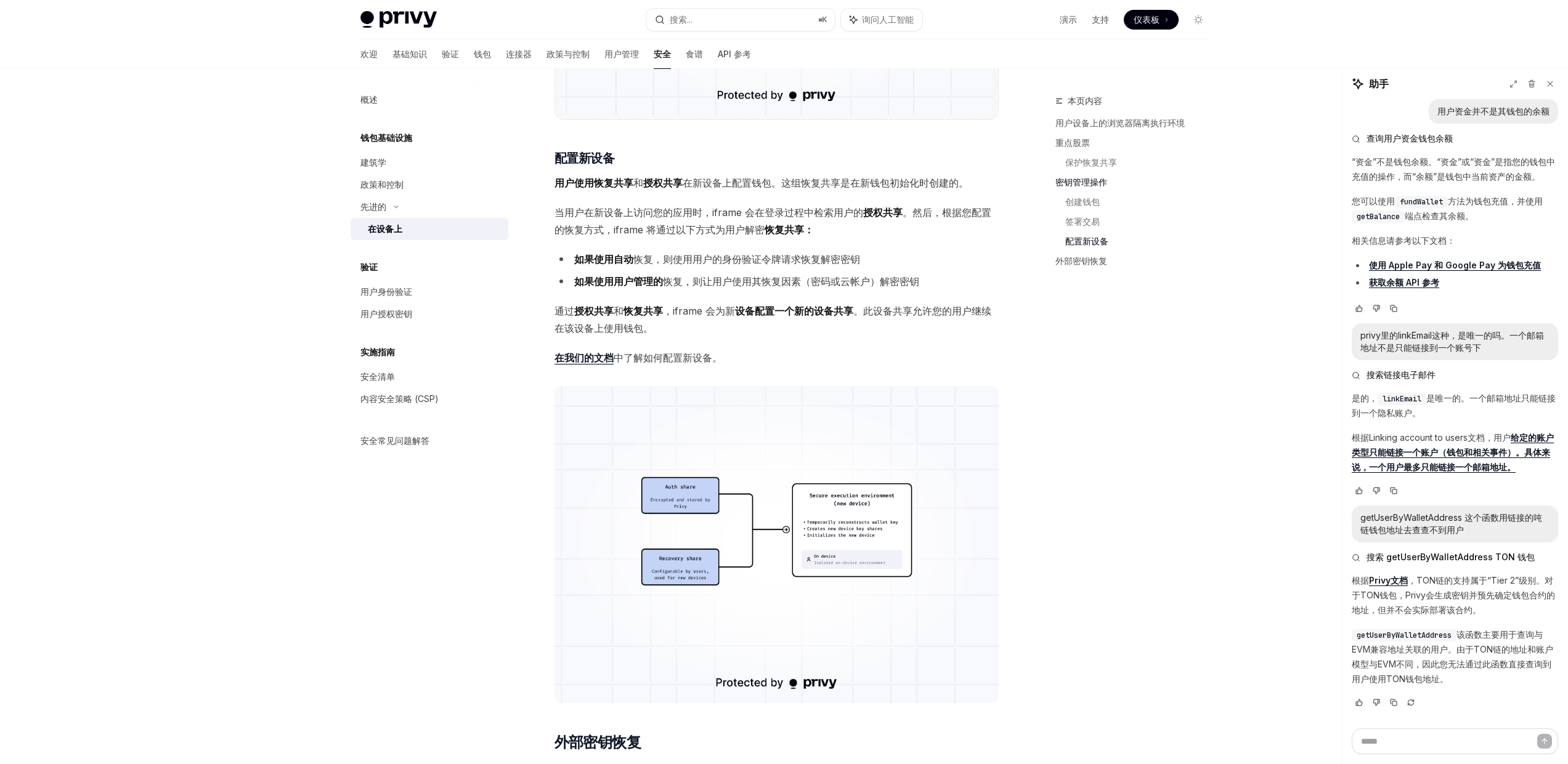
click at [691, 521] on img at bounding box center [777, 545] width 444 height 317
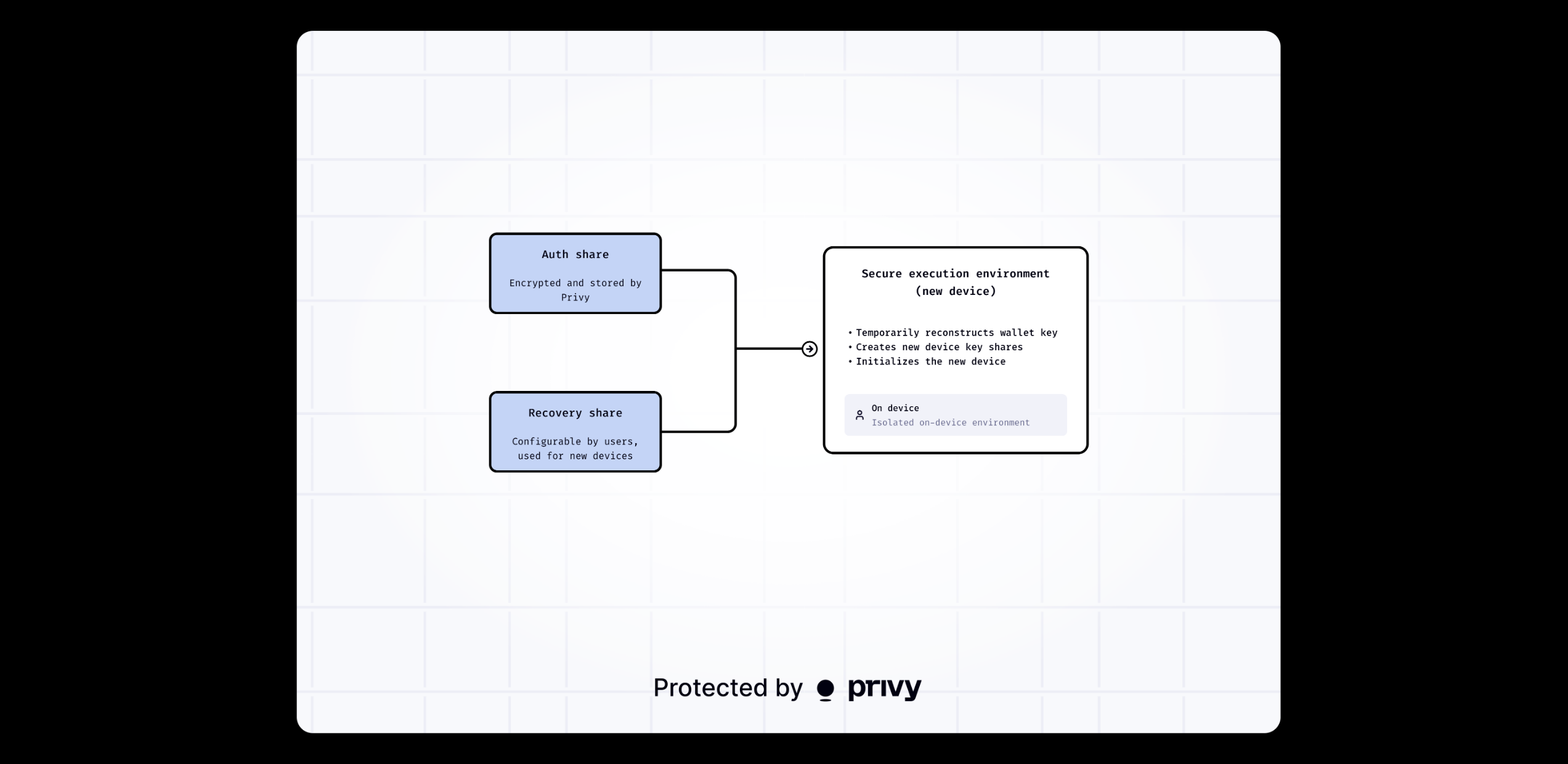
click at [689, 473] on img at bounding box center [788, 382] width 984 height 703
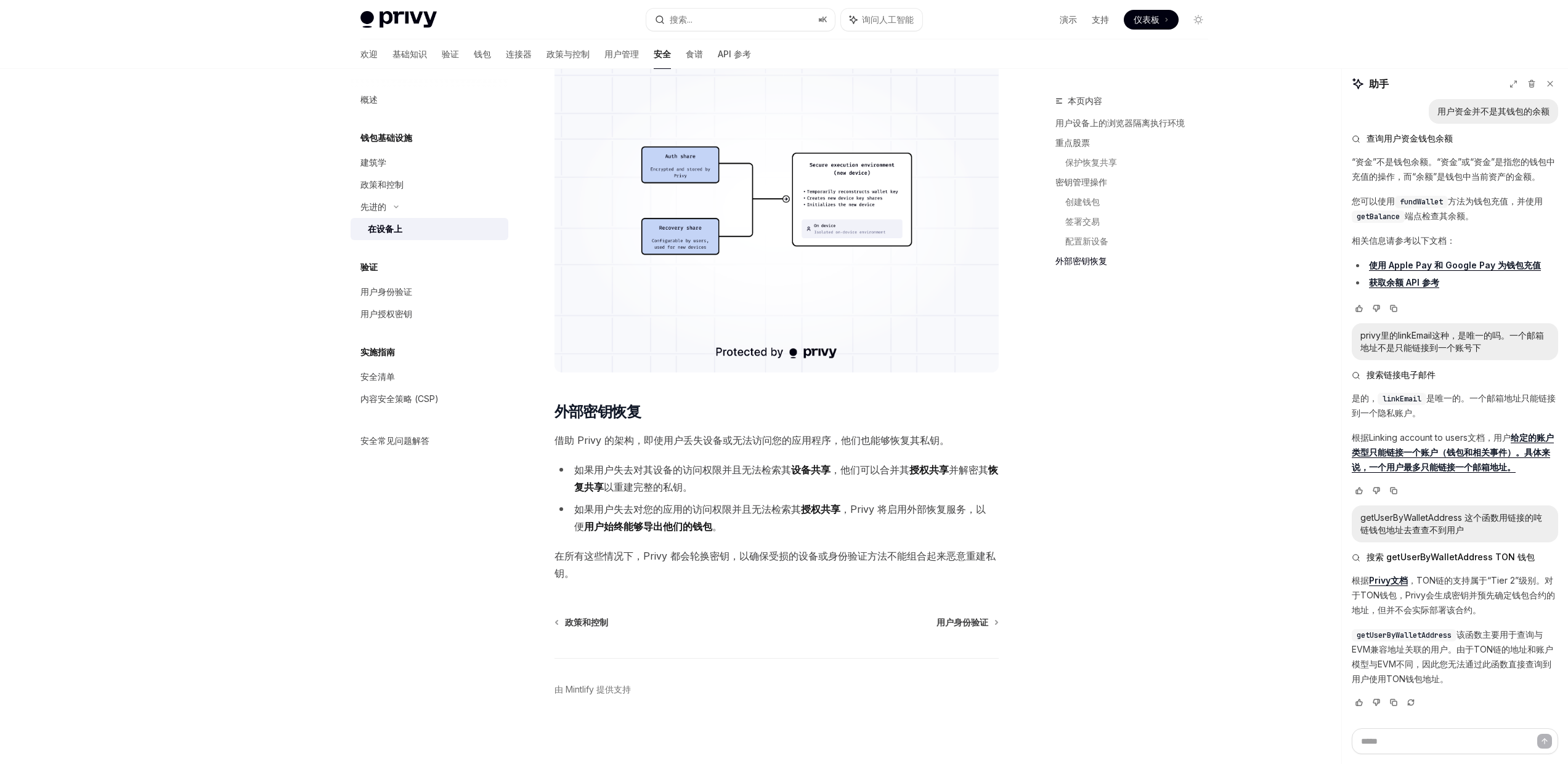
scroll to position [2681, 0]
click at [362, 145] on h5 "验证" at bounding box center [386, 137] width 52 height 15
click at [384, 291] on font "用户身份验证" at bounding box center [386, 291] width 52 height 10
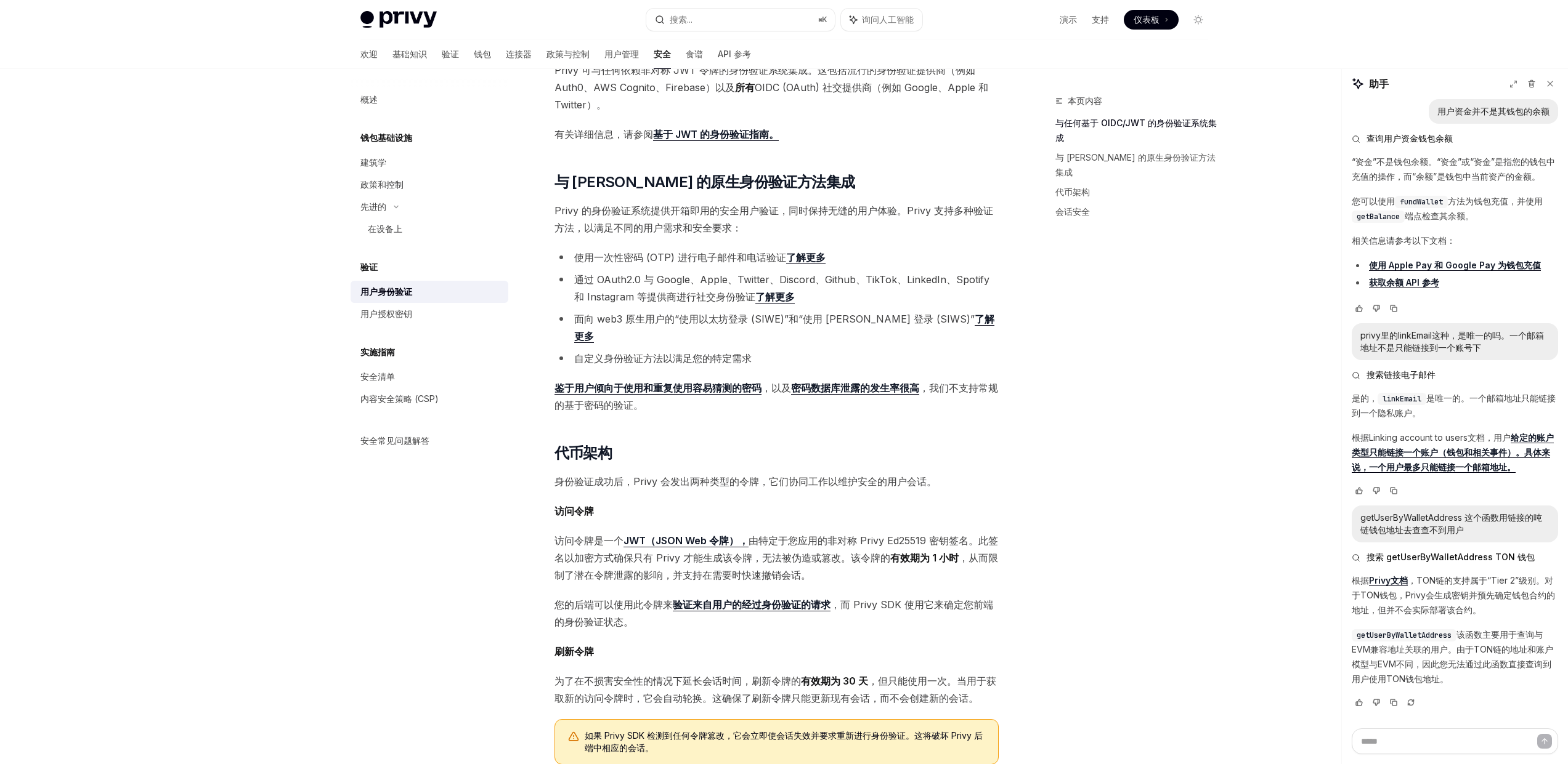
scroll to position [240, 0]
click at [702, 351] on font "自定义身份验证方法以满足您的特定需求" at bounding box center [662, 357] width 177 height 12
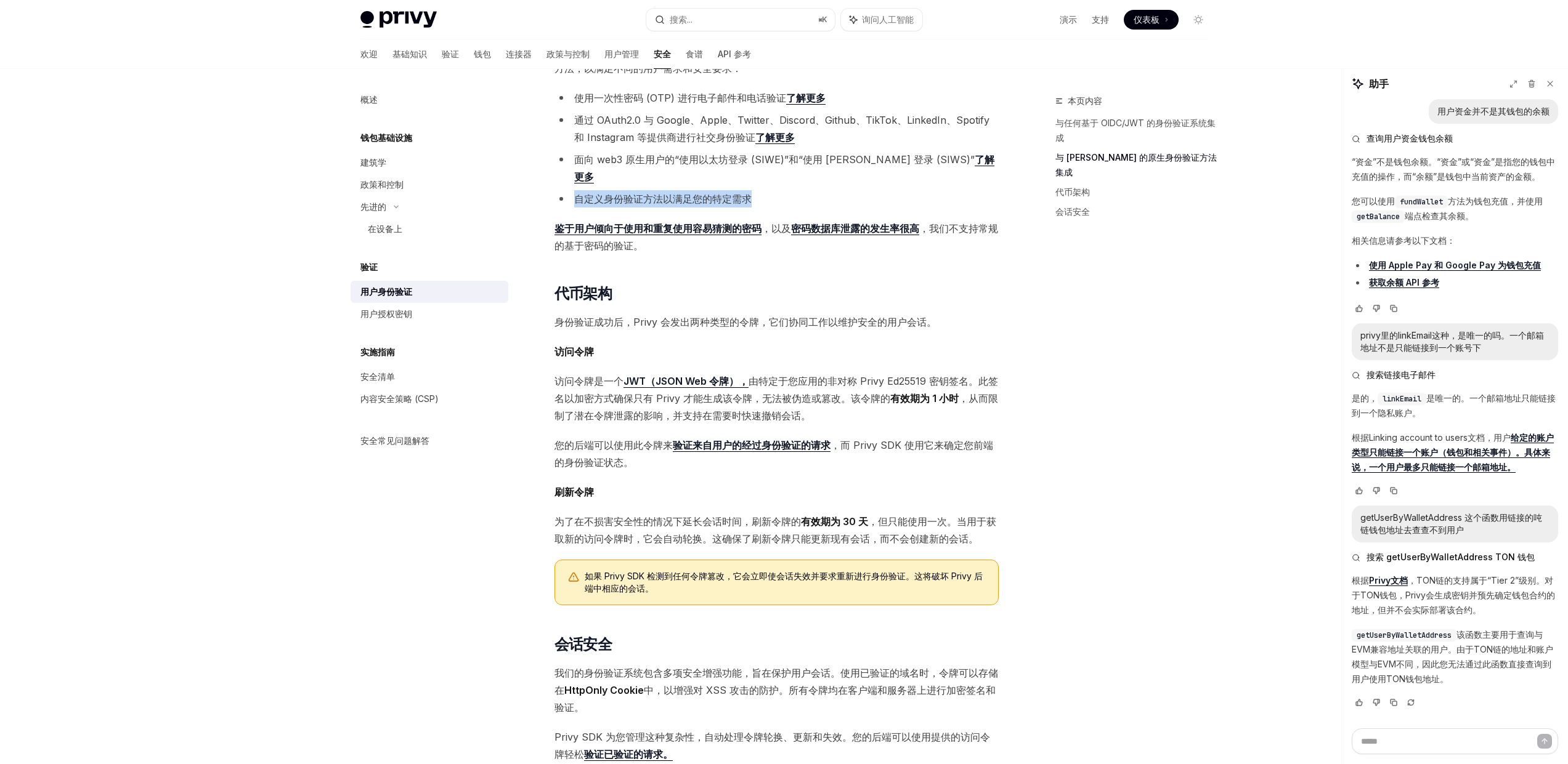
scroll to position [400, 0]
click at [824, 374] on font "由特定于您应用的非对称 Privy Ed25519 密钥签名。此签名以加密方式确保只有 Privy 才能生成该令牌，无法被伪造或篡改。该令牌的" at bounding box center [777, 389] width 444 height 30
drag, startPoint x: 644, startPoint y: 386, endPoint x: 733, endPoint y: 384, distance: 89.0
click at [733, 384] on font "由特定于您应用的非对称 Privy Ed25519 密钥签名。此签名以加密方式确保只有 Privy 才能生成该令牌，无法被伪造或篡改。该令牌的" at bounding box center [777, 389] width 444 height 30
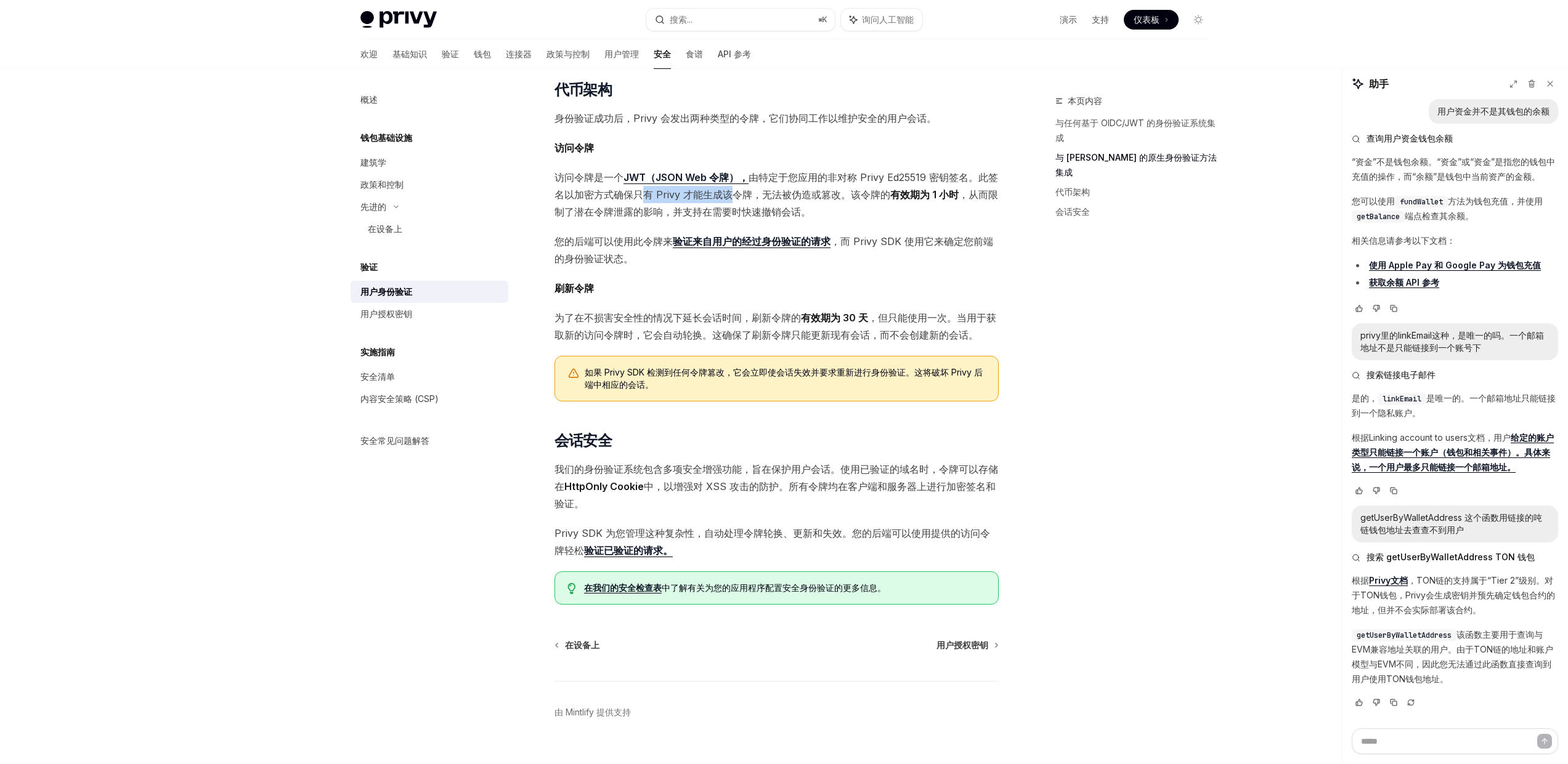
scroll to position [609, 0]
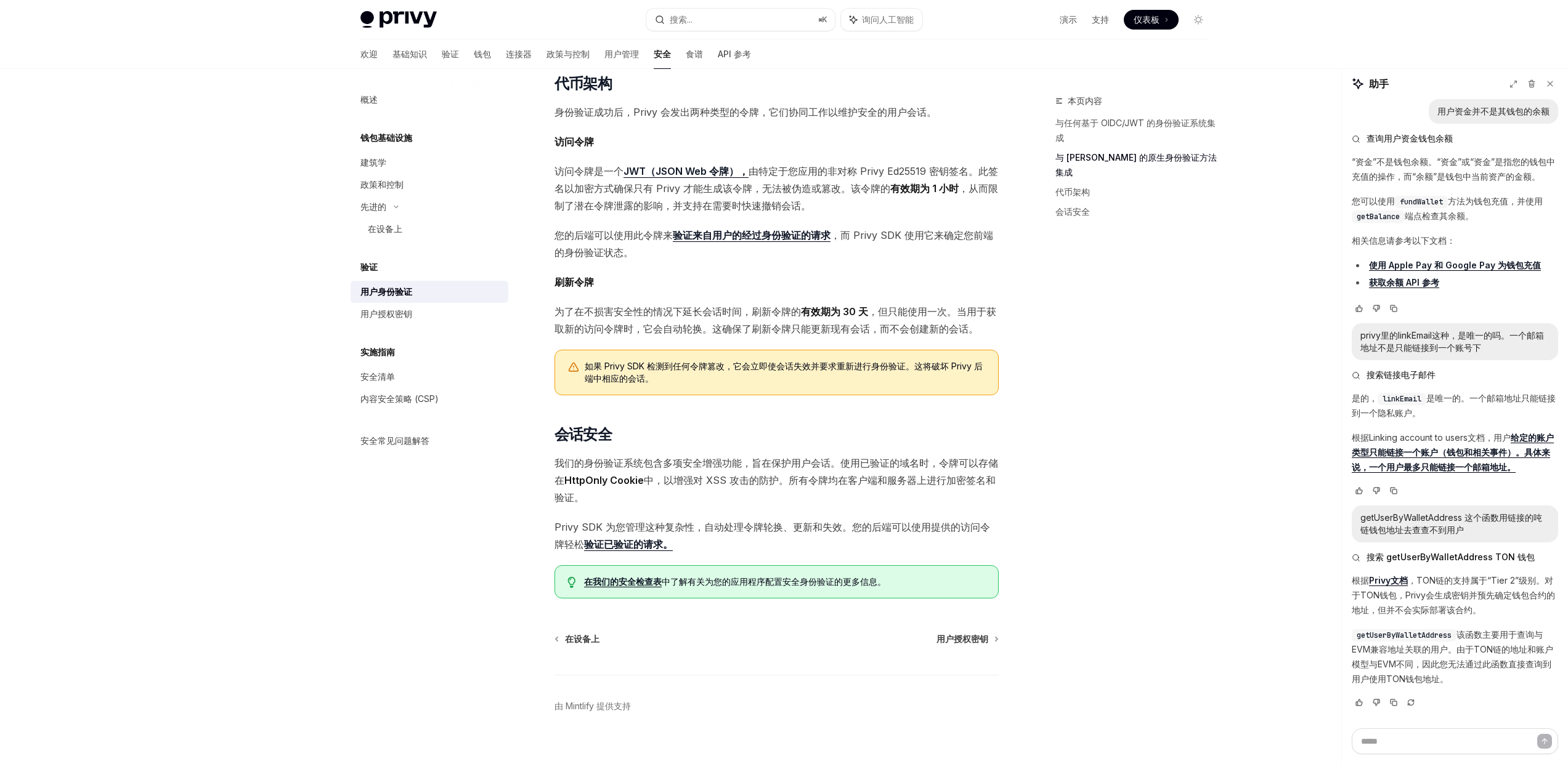
click at [947, 633] on div "在设备上 用户授权密钥 由 Mintlify 提供支持" at bounding box center [777, 707] width 444 height 148
click at [953, 634] on font "用户授权密钥" at bounding box center [962, 639] width 52 height 10
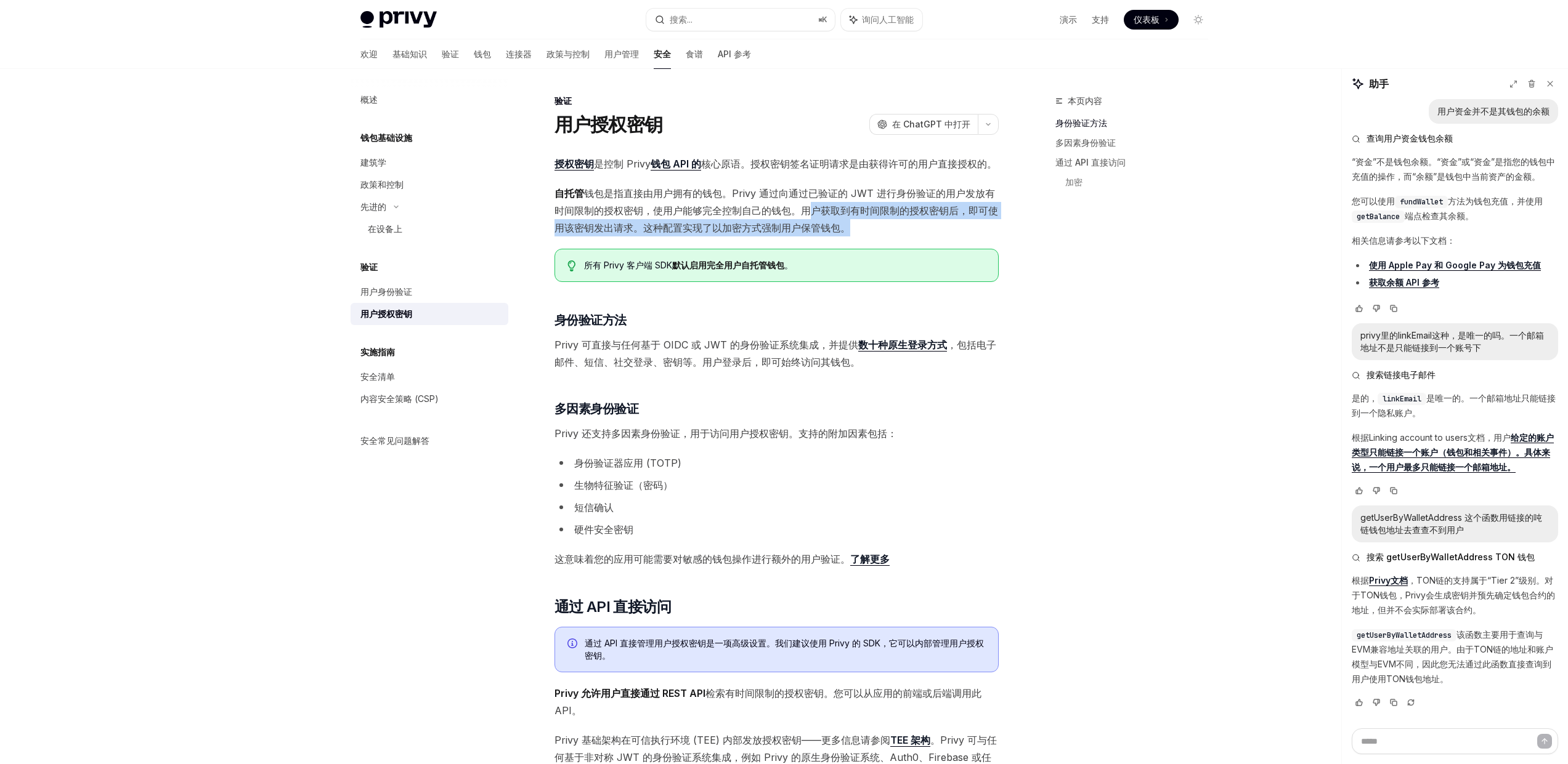
drag, startPoint x: 808, startPoint y: 211, endPoint x: 850, endPoint y: 227, distance: 44.9
click at [850, 227] on span "自托管 钱包是指直接由用户拥有的钱包。Privy 通过向通过已验证的 JWT 进行身份验证的用户发放有时间限制的授权密钥，使用户能够完全控制自己的钱包。用户获…" at bounding box center [777, 211] width 444 height 52
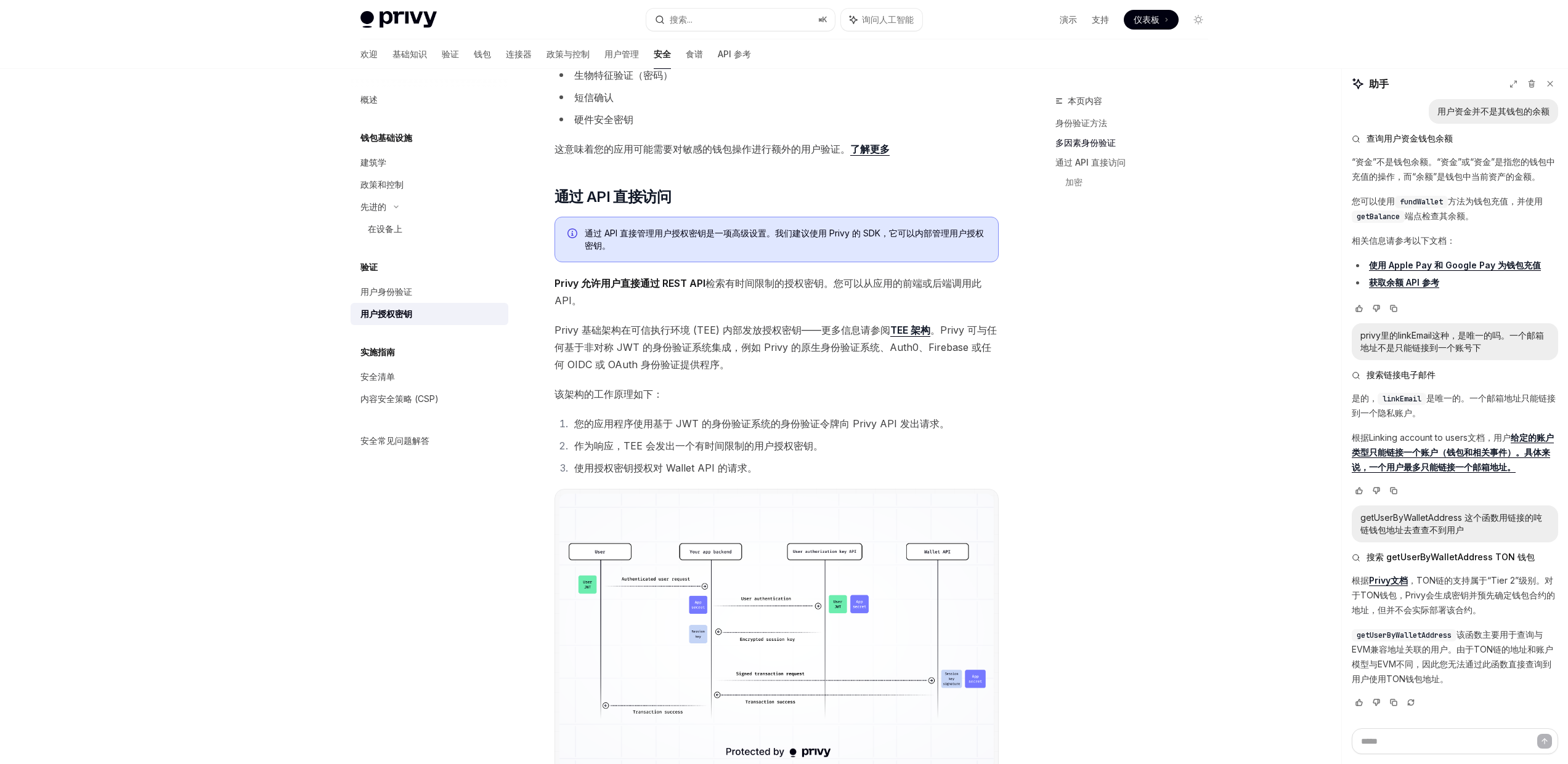
scroll to position [414, 0]
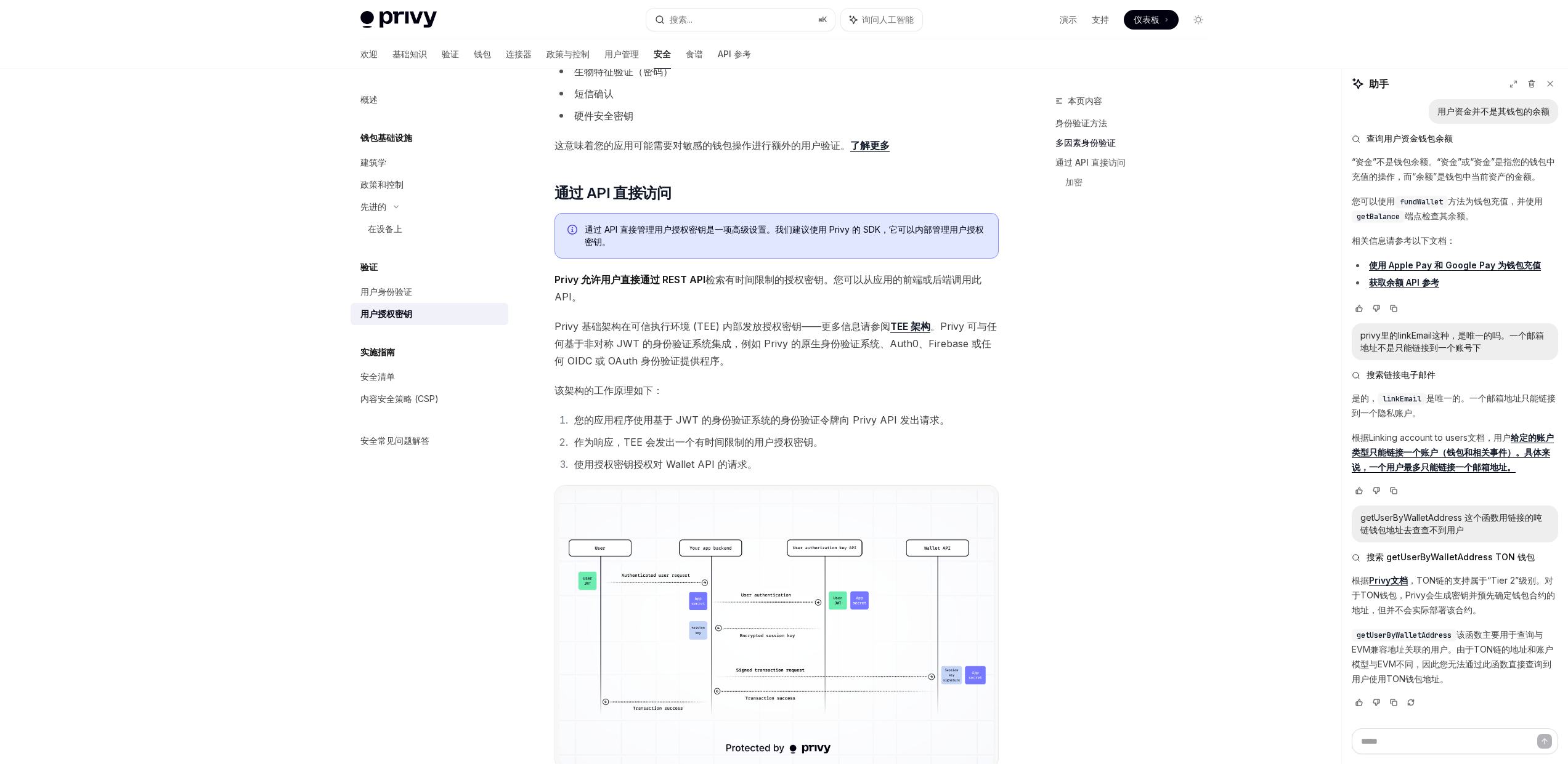
click at [713, 467] on font "使用授权密钥授权对 Wallet API 的请求。" at bounding box center [666, 464] width 183 height 12
click at [729, 565] on img at bounding box center [776, 627] width 434 height 275
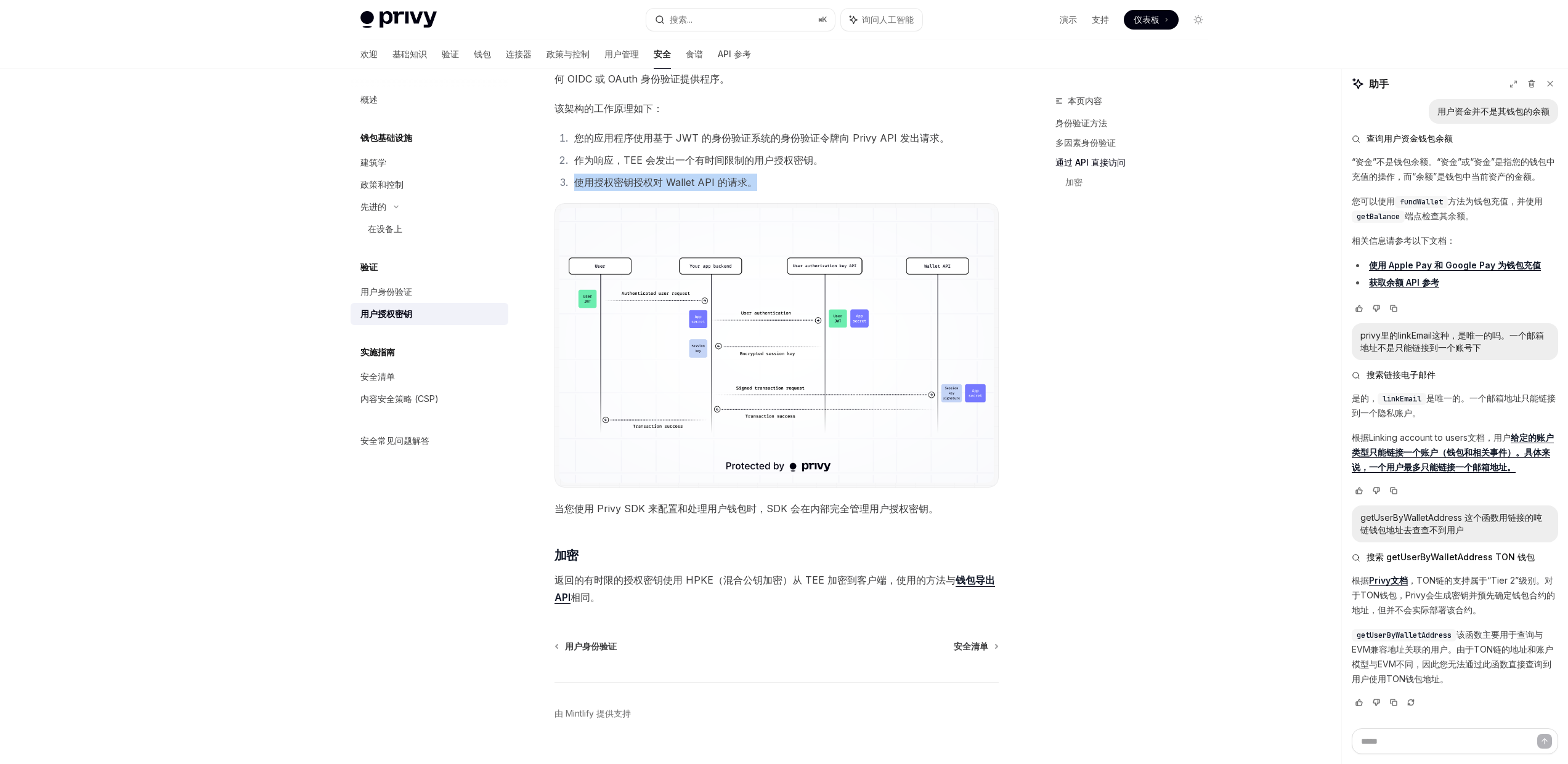
scroll to position [720, 0]
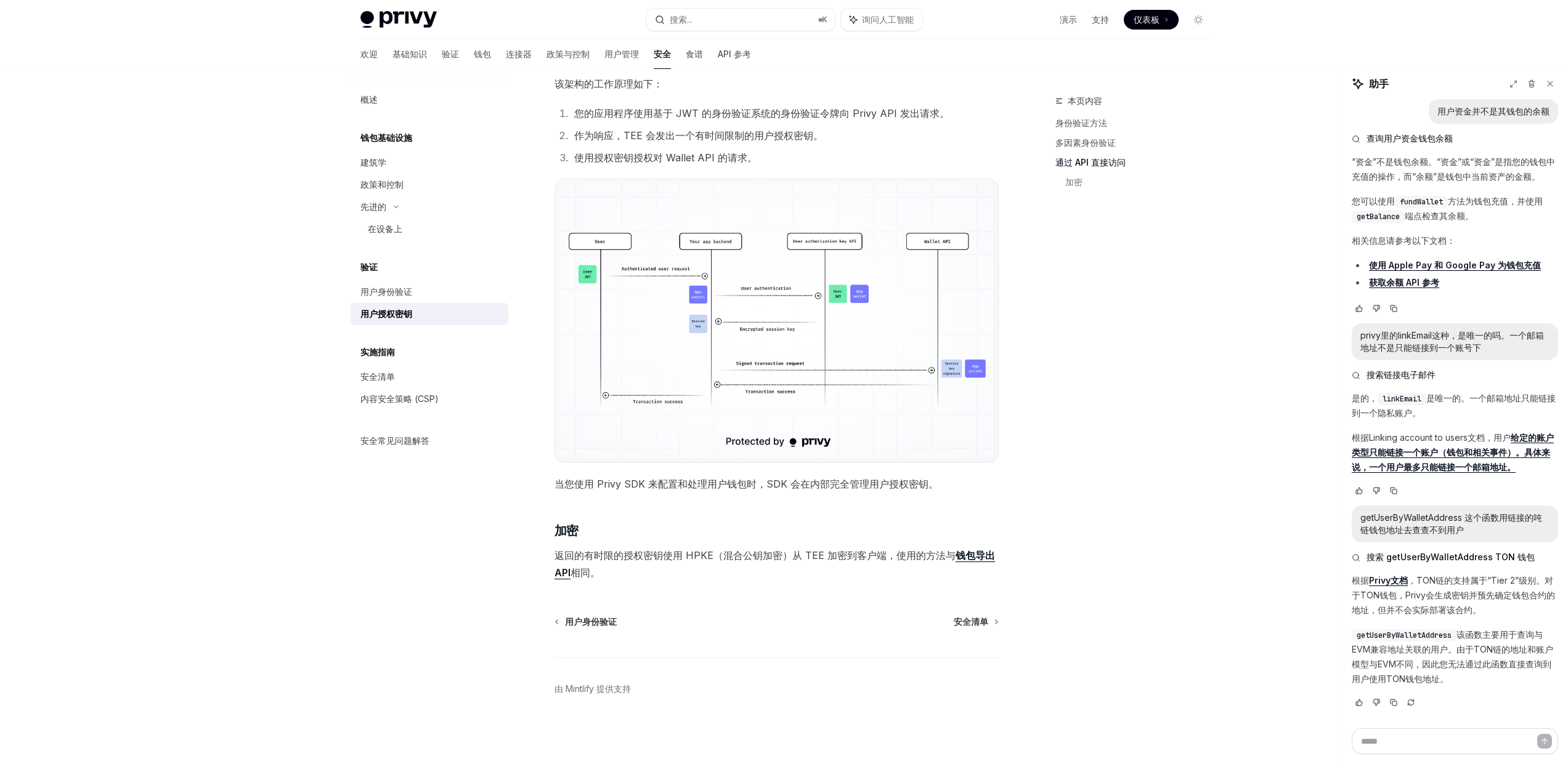
click at [391, 143] on font "实施指南" at bounding box center [386, 137] width 52 height 10
click at [389, 373] on font "安全清单" at bounding box center [377, 377] width 34 height 10
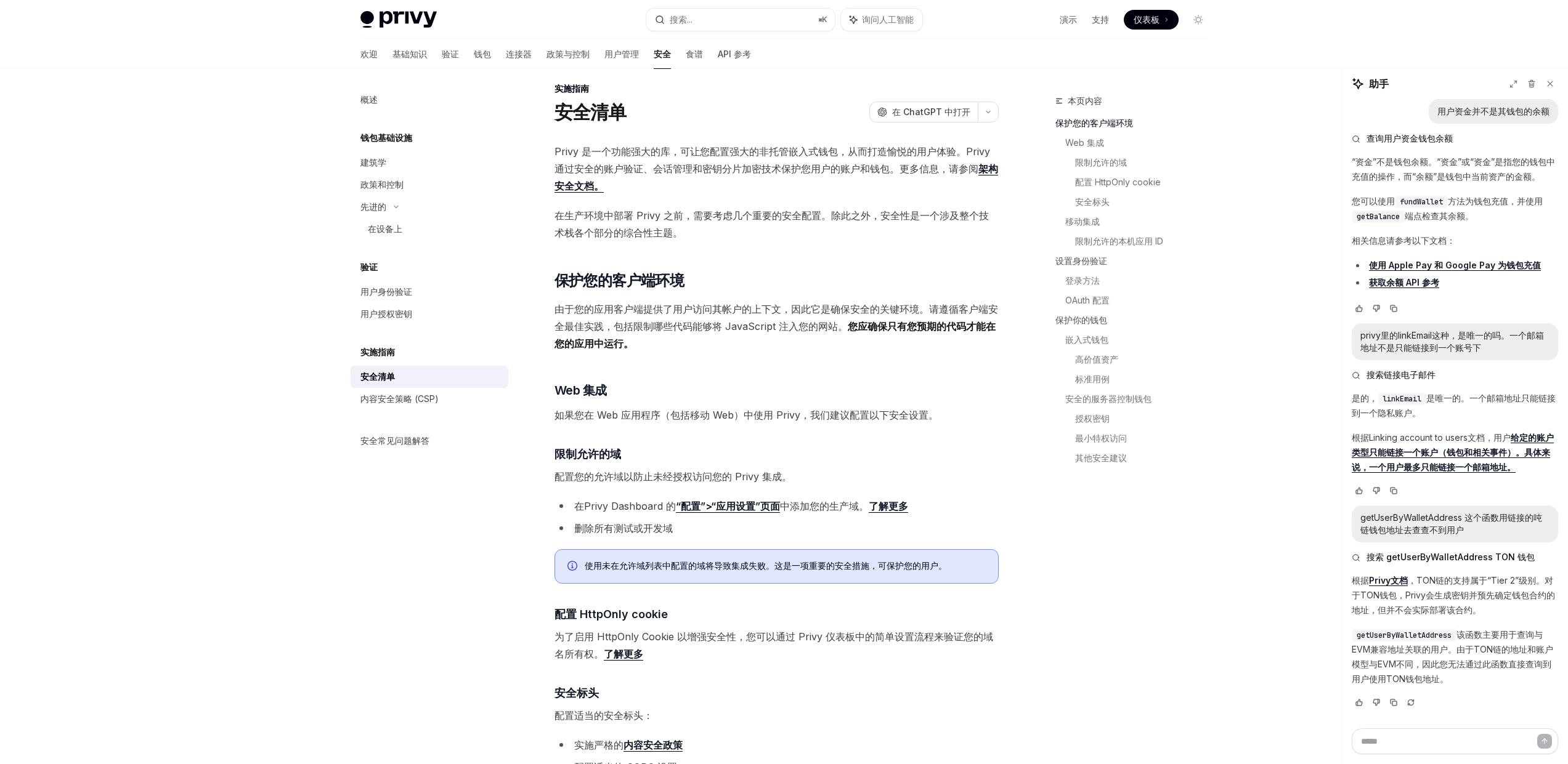
scroll to position [23, 0]
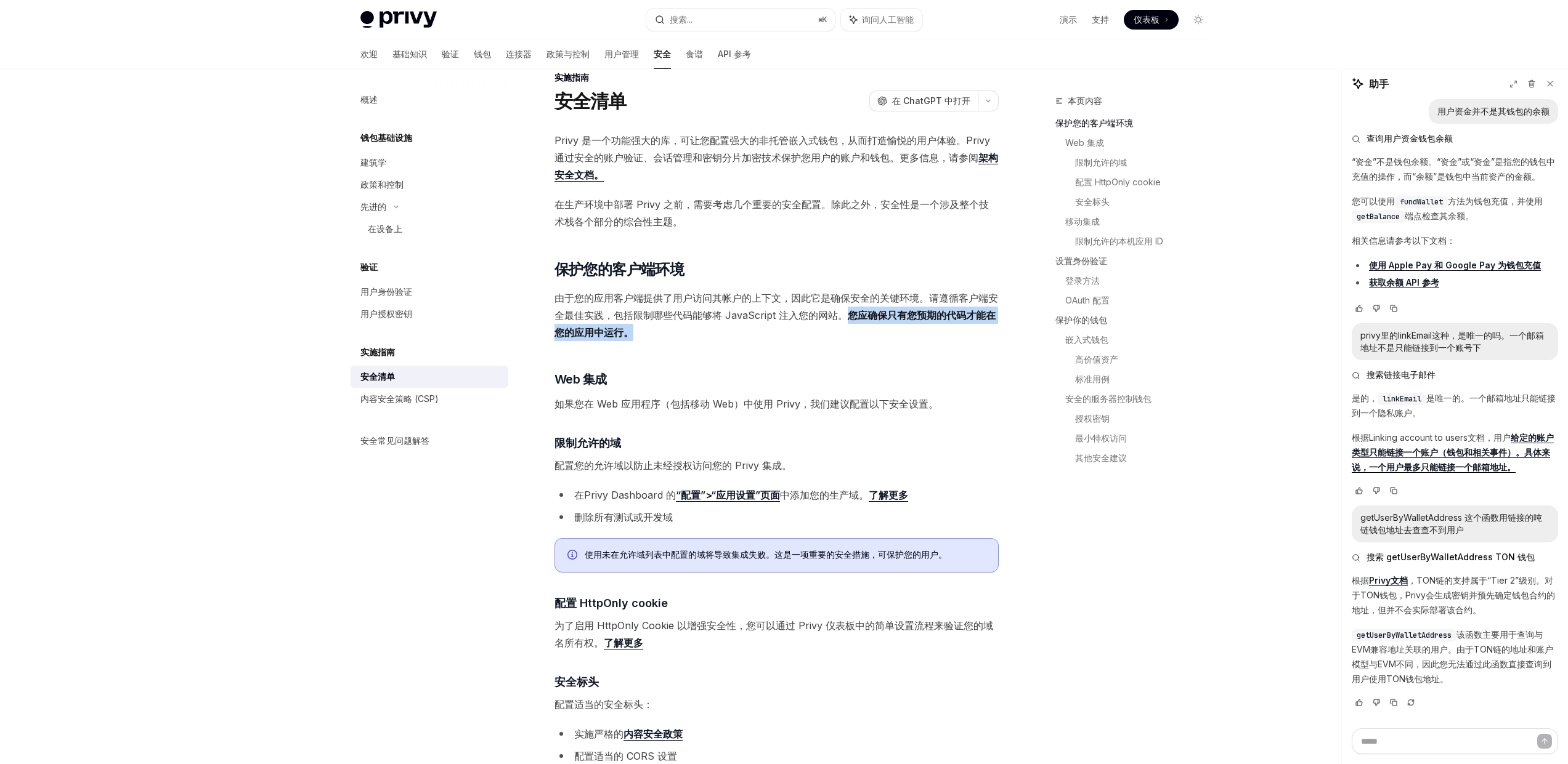
drag, startPoint x: 845, startPoint y: 317, endPoint x: 850, endPoint y: 337, distance: 20.6
click at [850, 337] on span "由于您的应用客户端提供了用户访问其帐户的上下文，因此它是确保安全的关键环境。请遵循客户端安全最佳实践，包括限制哪些代码能够将 JavaScript 注入您的网…" at bounding box center [777, 315] width 444 height 52
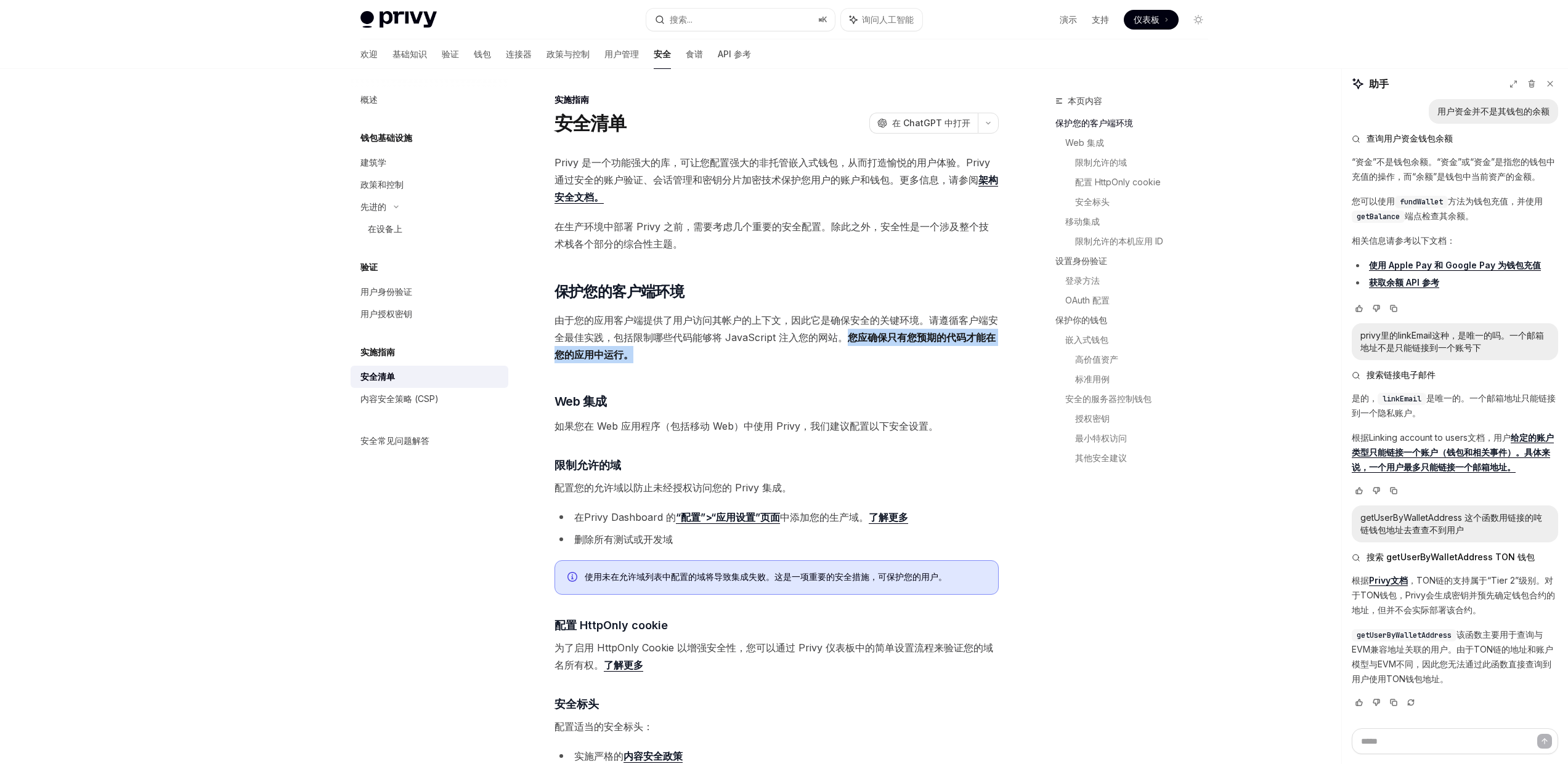
scroll to position [0, 0]
click at [719, 190] on span "Privy 是一个功能强大的库，可让您配置强大的非托管嵌入式钱包，从而打造愉悦的用户体验。Privy 通过安全的账户验证、会话管理和密钥分片加密技术保护您用户…" at bounding box center [777, 181] width 444 height 52
click at [722, 186] on font "Privy 是一个功能强大的库，可让您配置强大的非托管嵌入式钱包，从而打造愉悦的用户体验。Privy 通过安全的账户验证、会话管理和密钥分片加密技术保护您用户…" at bounding box center [772, 172] width 435 height 30
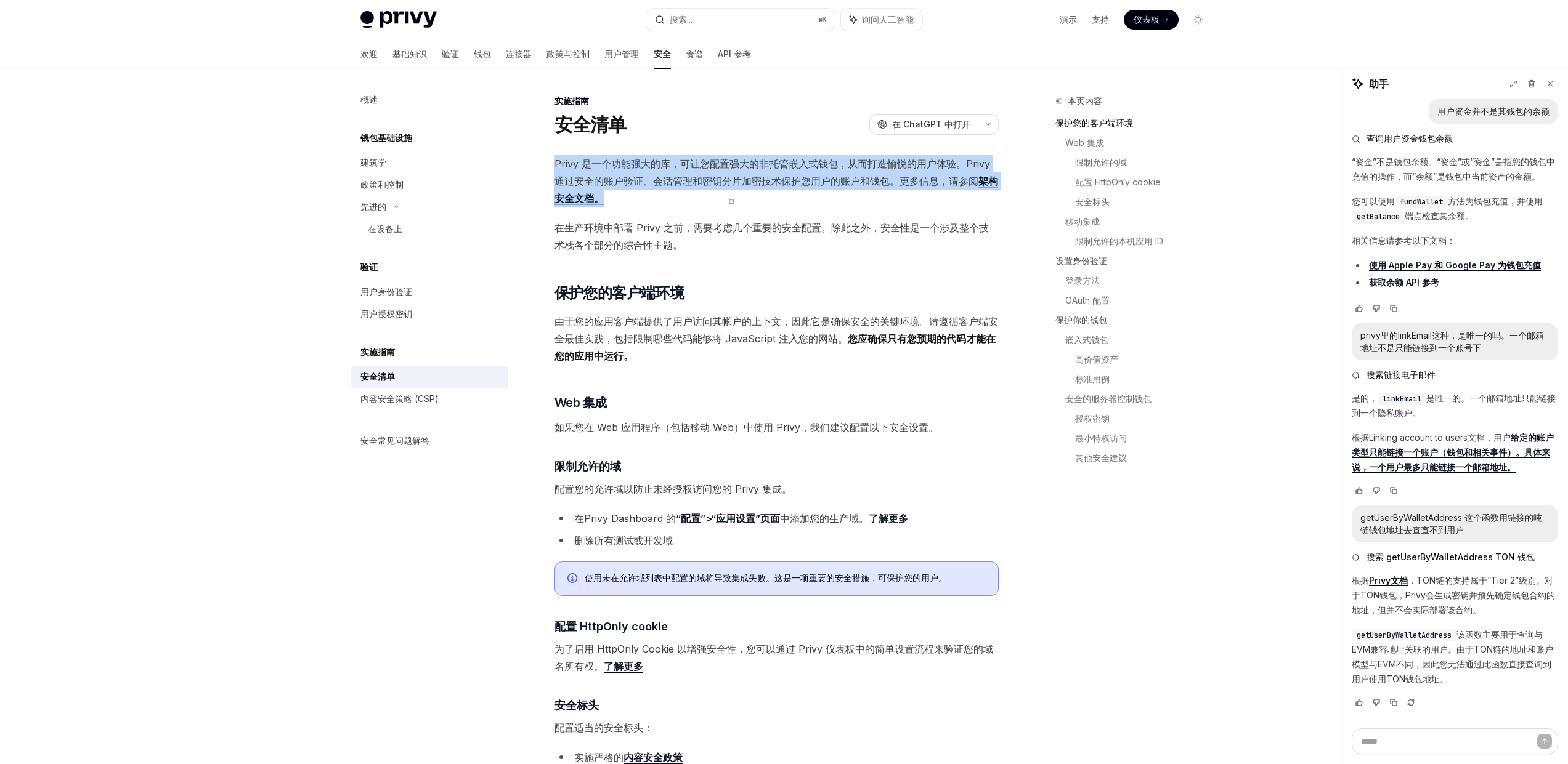
click at [722, 186] on font "Privy 是一个功能强大的库，可让您配置强大的非托管嵌入式钱包，从而打造愉悦的用户体验。Privy 通过安全的账户验证、会话管理和密钥分片加密技术保护您用户…" at bounding box center [772, 172] width 435 height 30
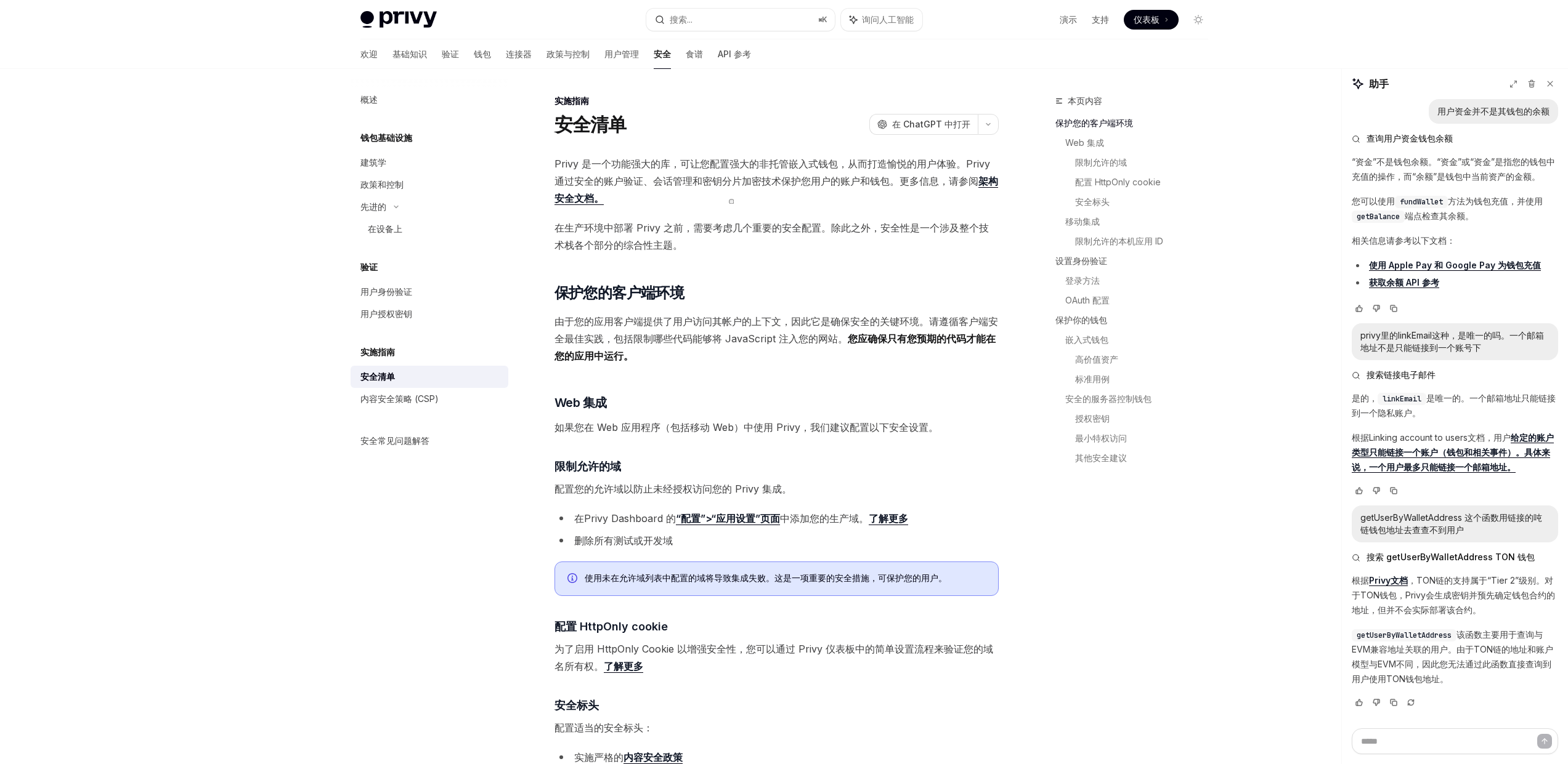
click at [719, 226] on font "在生产环境中部署 Privy 之前，需要考虑几个重要的安全配置。除此之外，安全性是一个涉及整个技术栈各个部分的综合性主题。" at bounding box center [771, 237] width 434 height 30
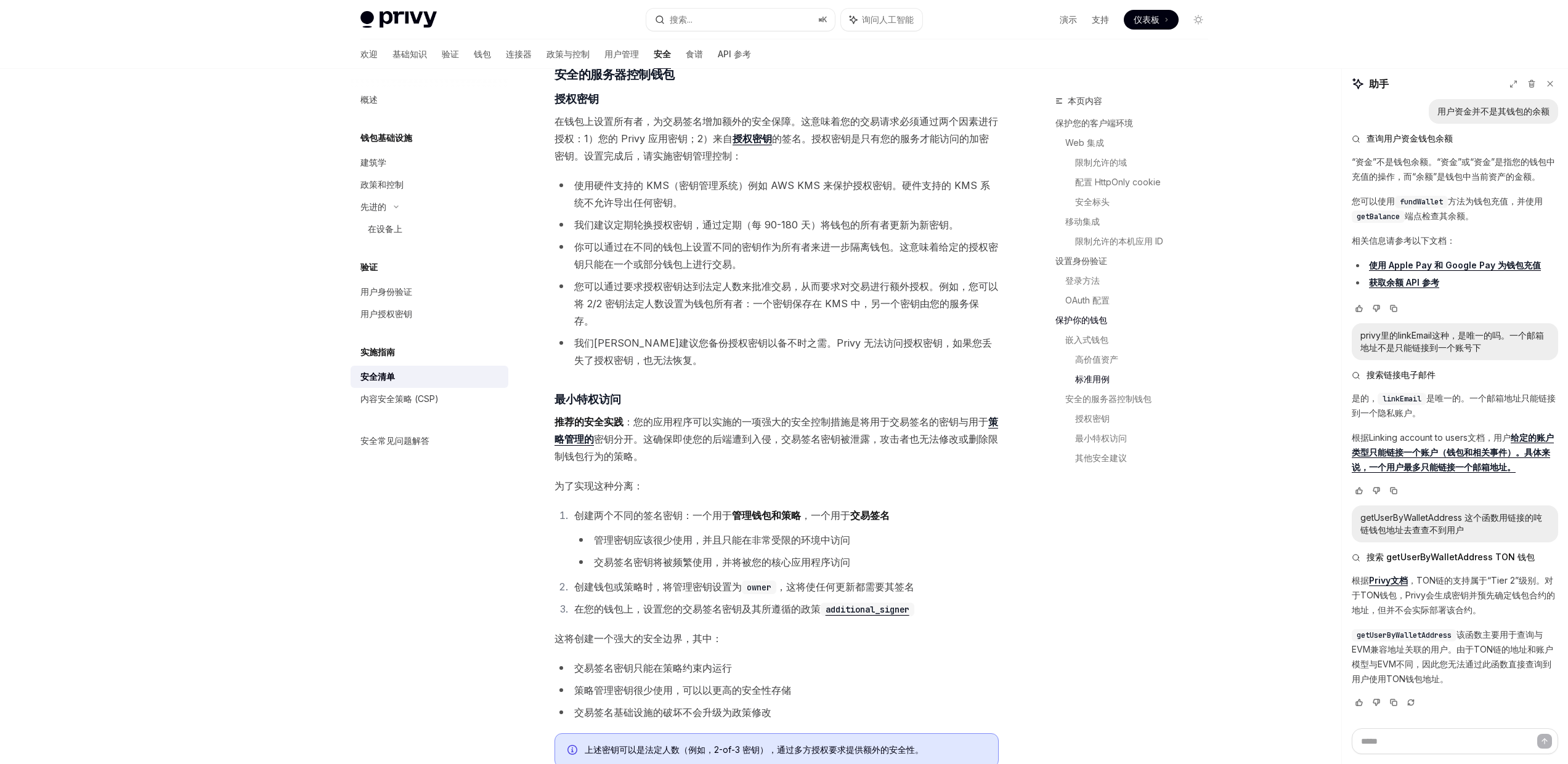
scroll to position [1825, 0]
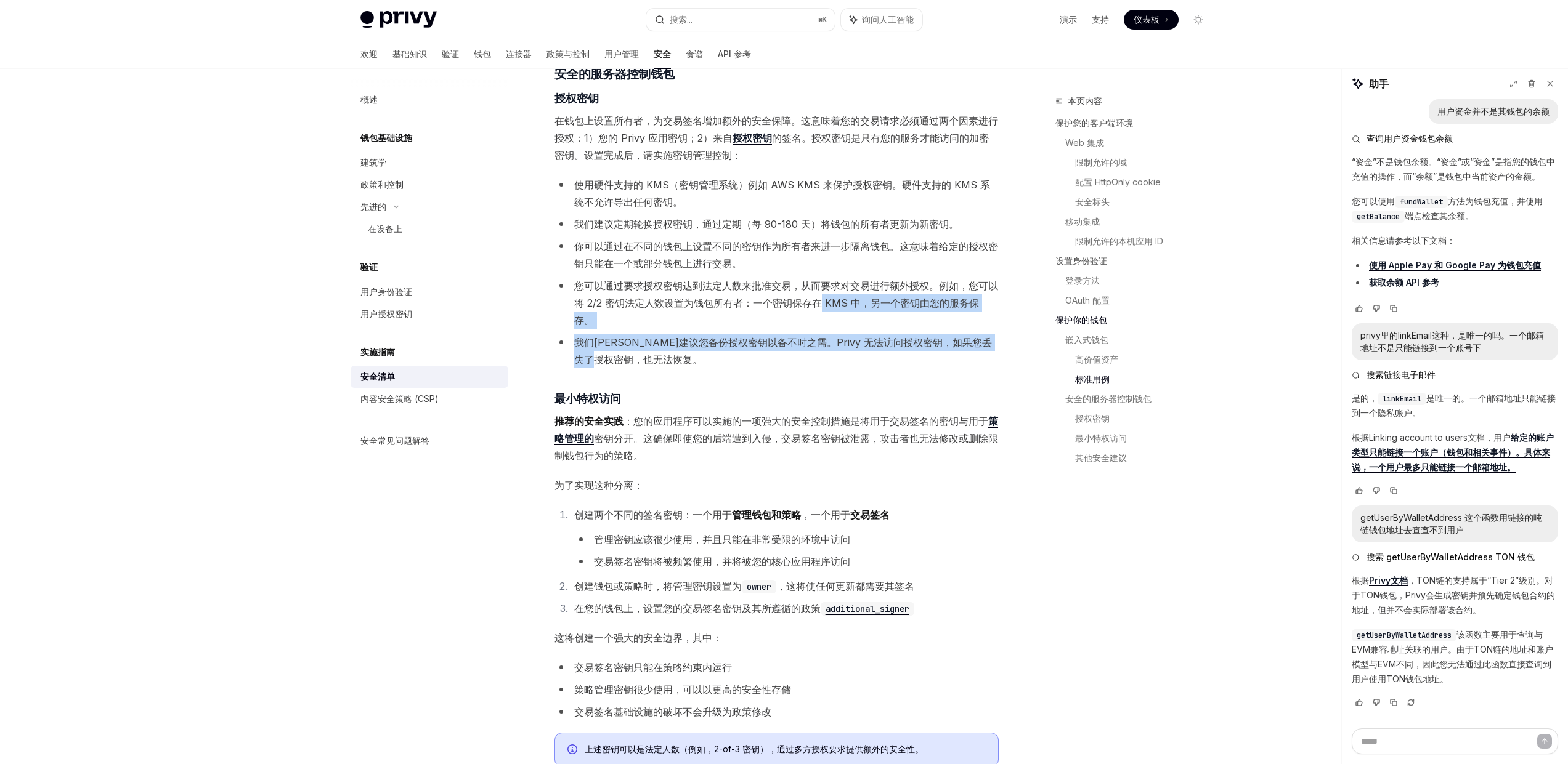
drag, startPoint x: 820, startPoint y: 302, endPoint x: 829, endPoint y: 334, distance: 33.2
click at [829, 334] on ul "使用硬件支持的 KMS（密钥管理系统）例如 AWS KMS 来保护授权密钥。硬件支持的 KMS 系统不允许导出任何密钥。 我们建议定期轮换授权密钥，通过定期（…" at bounding box center [777, 272] width 444 height 192
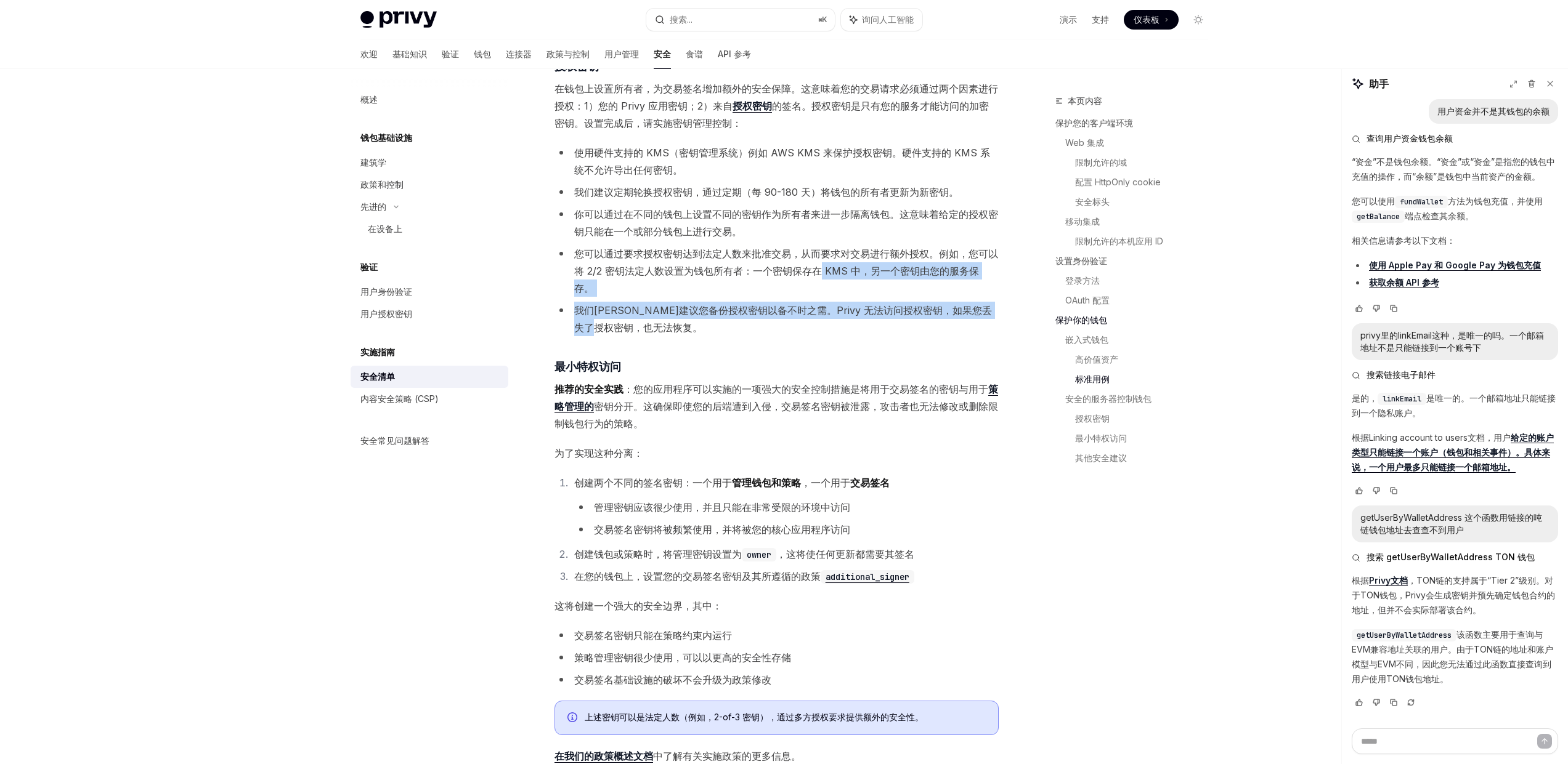
scroll to position [1858, 0]
click at [733, 300] on li "我们强烈建议您备份授权密钥以备不时之需。Privy 无法访问授权密钥，如果您丢失了授权密钥，也无法恢复。" at bounding box center [777, 317] width 444 height 34
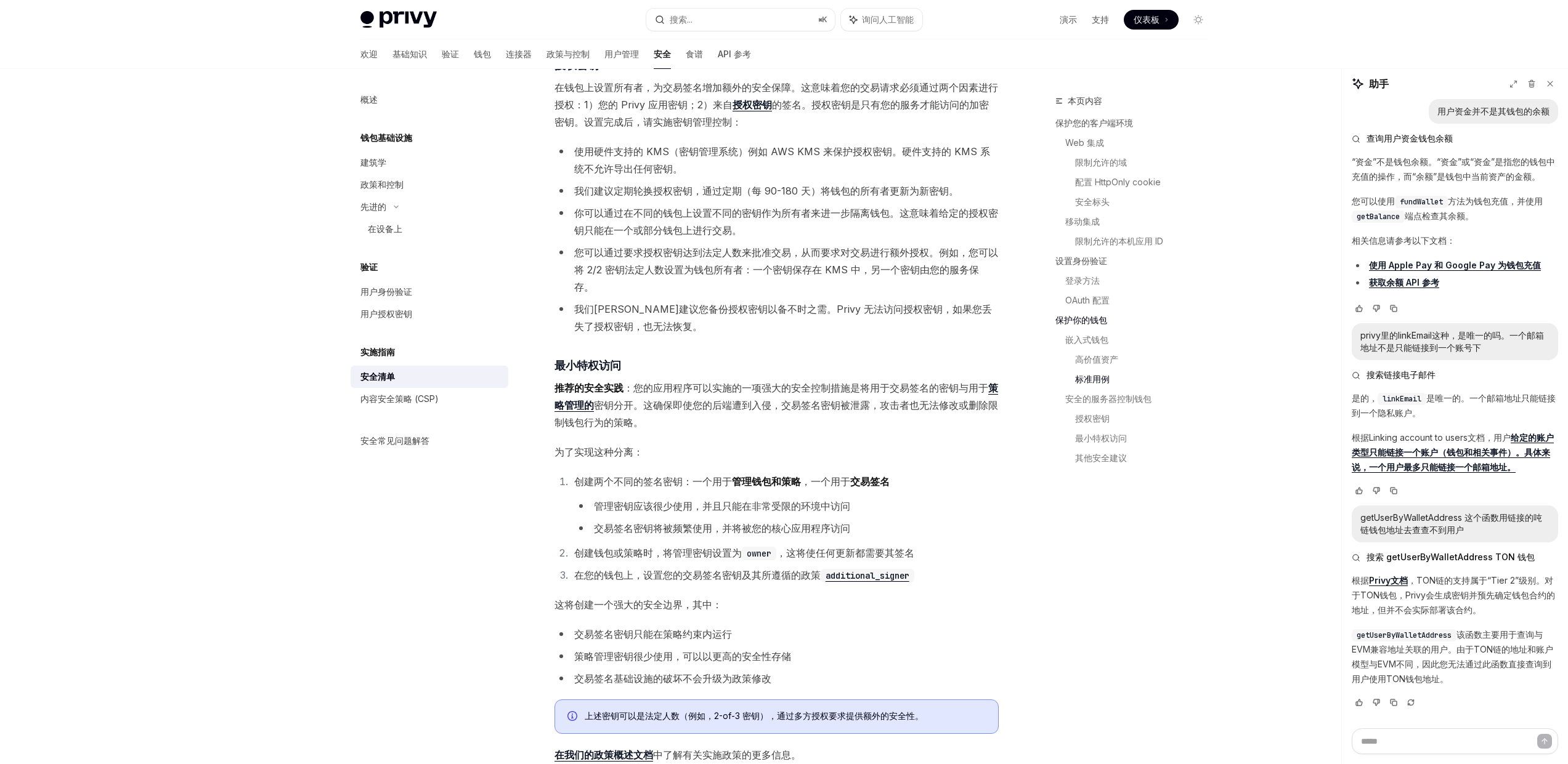
click at [705, 300] on li "我们强烈建议您备份授权密钥以备不时之需。Privy 无法访问授权密钥，如果您丢失了授权密钥，也无法恢复。" at bounding box center [777, 317] width 444 height 34
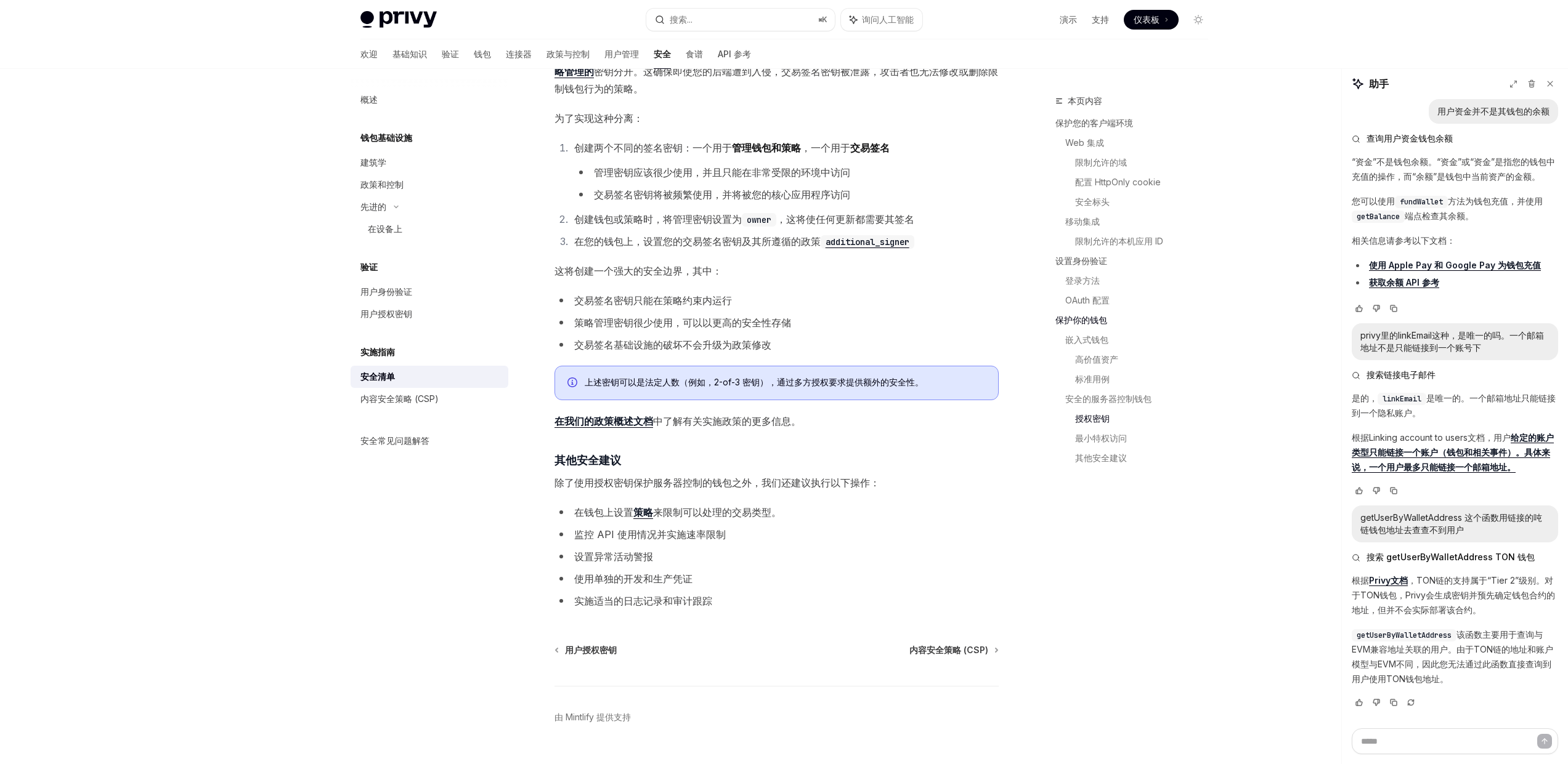
scroll to position [2203, 0]
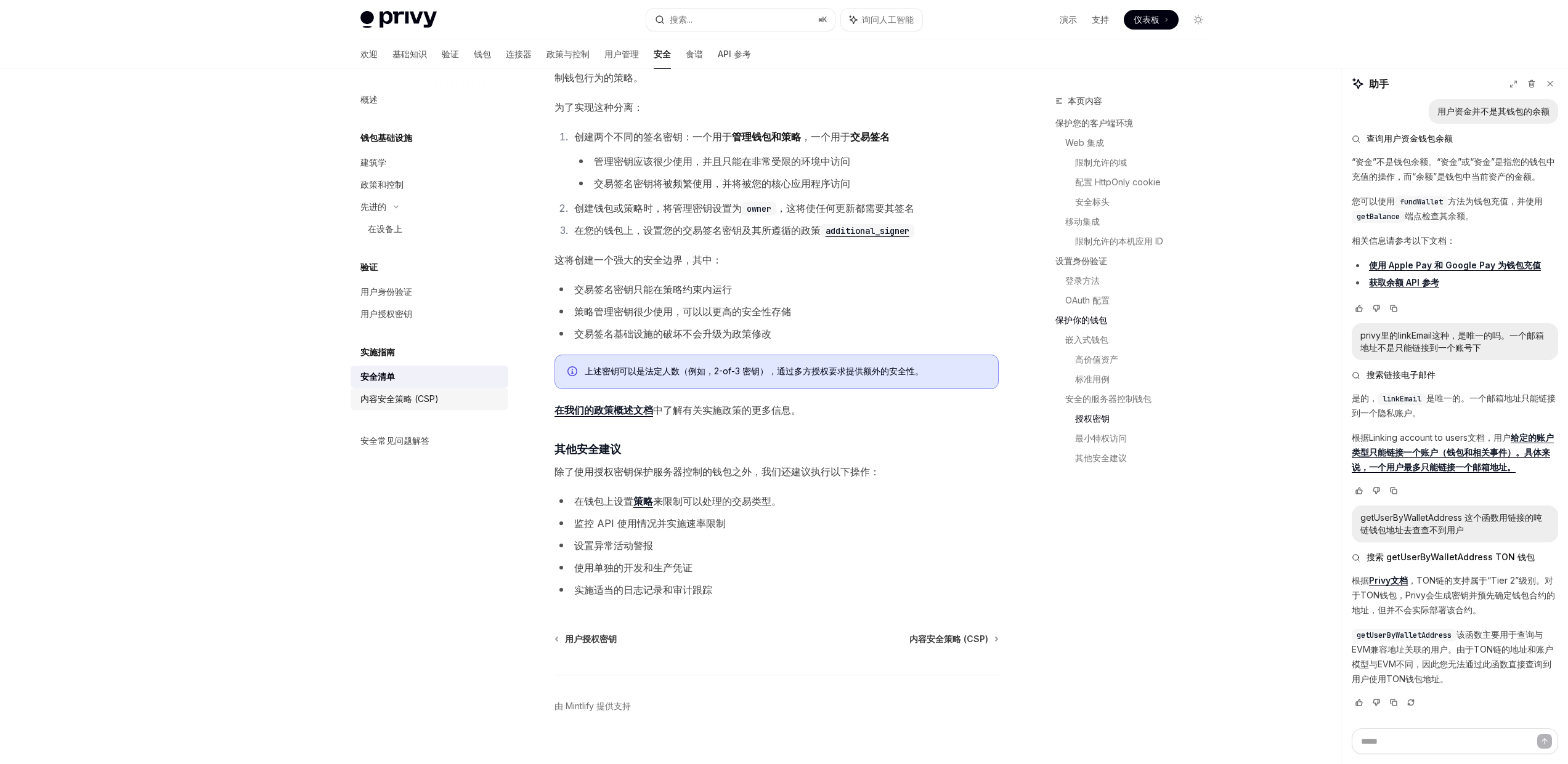
click at [407, 407] on link "内容安全策略 (CSP)" at bounding box center [429, 399] width 157 height 22
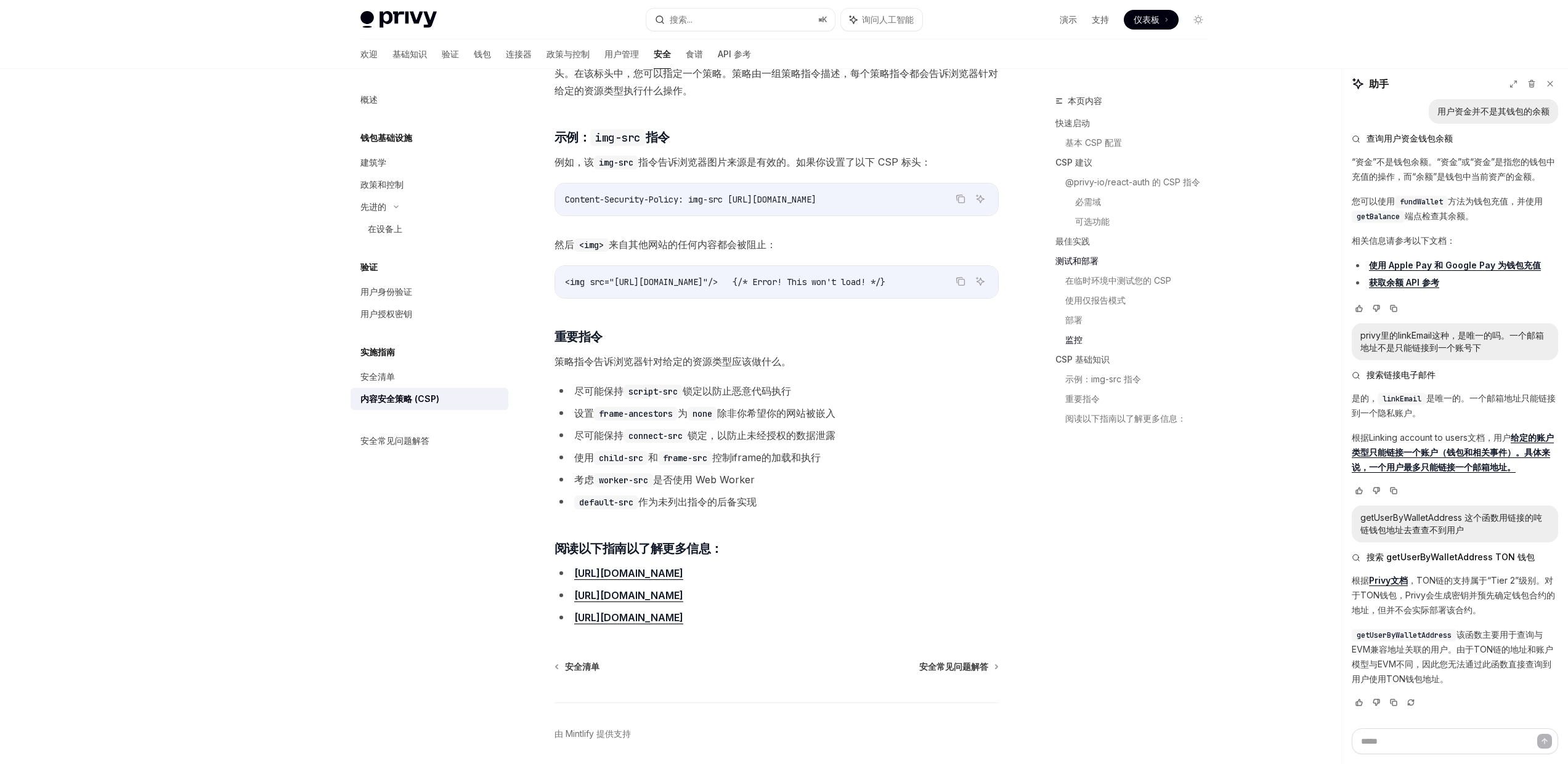
scroll to position [2541, 0]
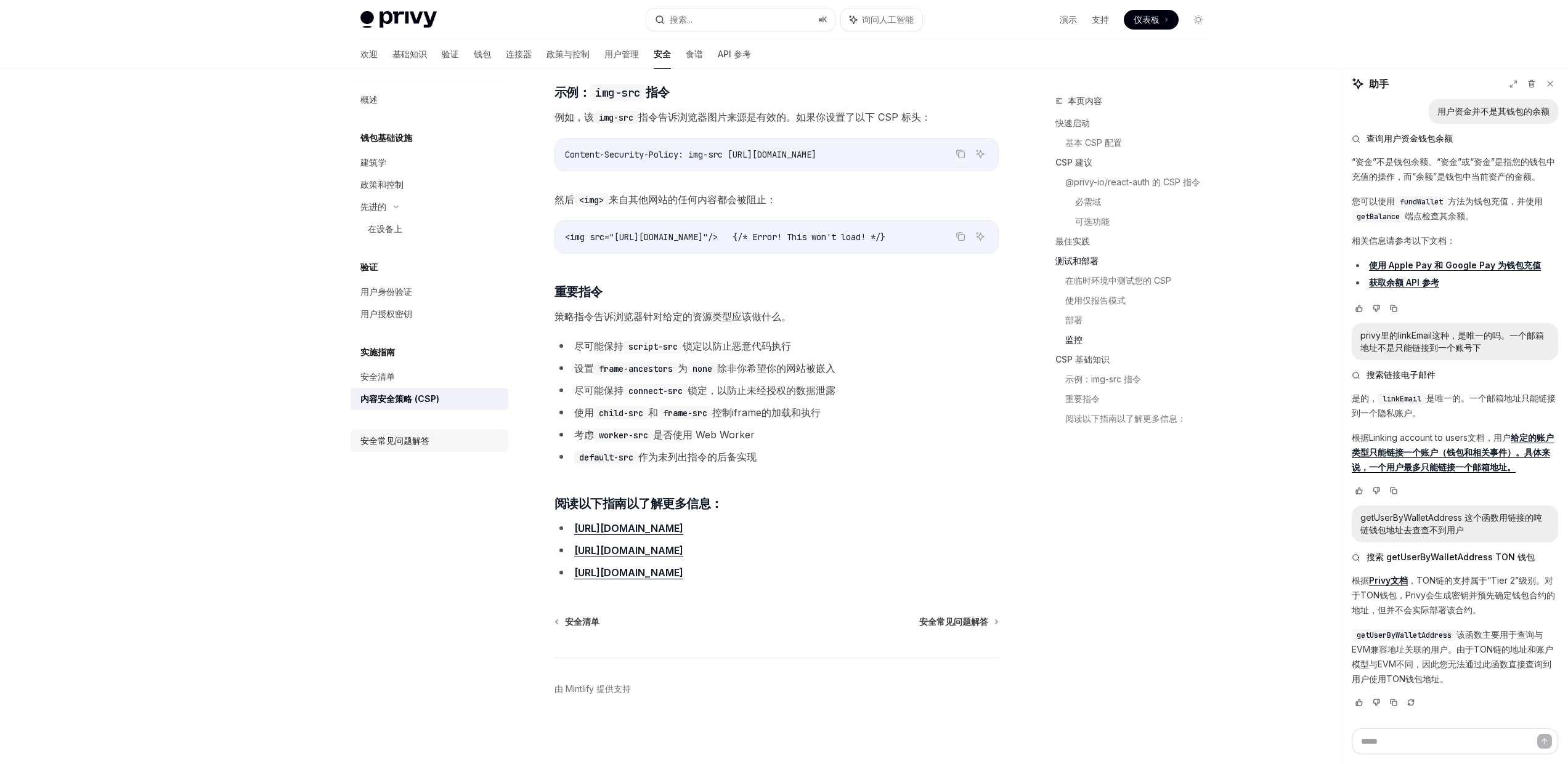
click at [399, 445] on font "安全常见问题解答" at bounding box center [395, 440] width 69 height 10
type textarea "*"
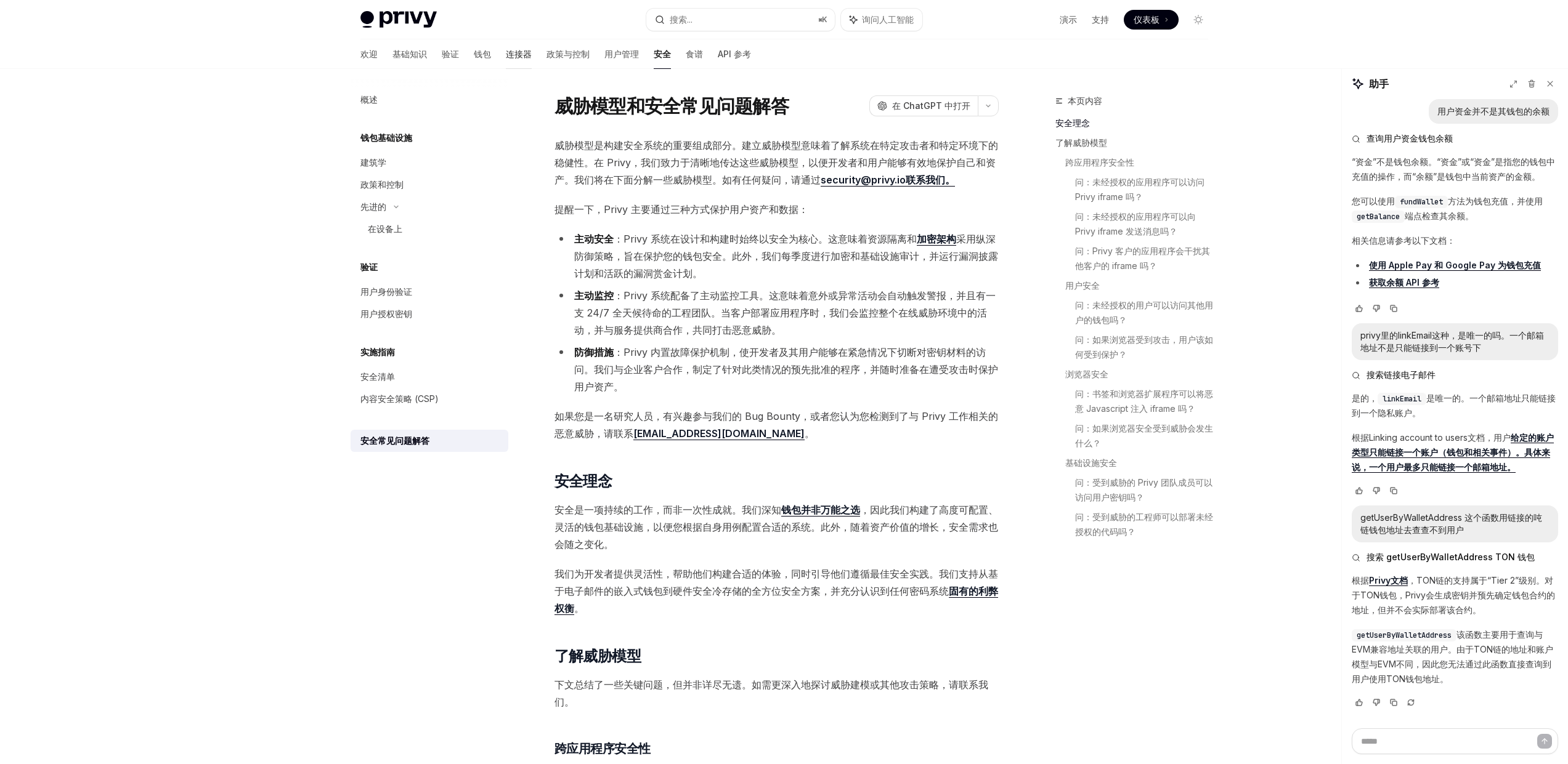
click at [506, 51] on font "连接器" at bounding box center [519, 54] width 26 height 10
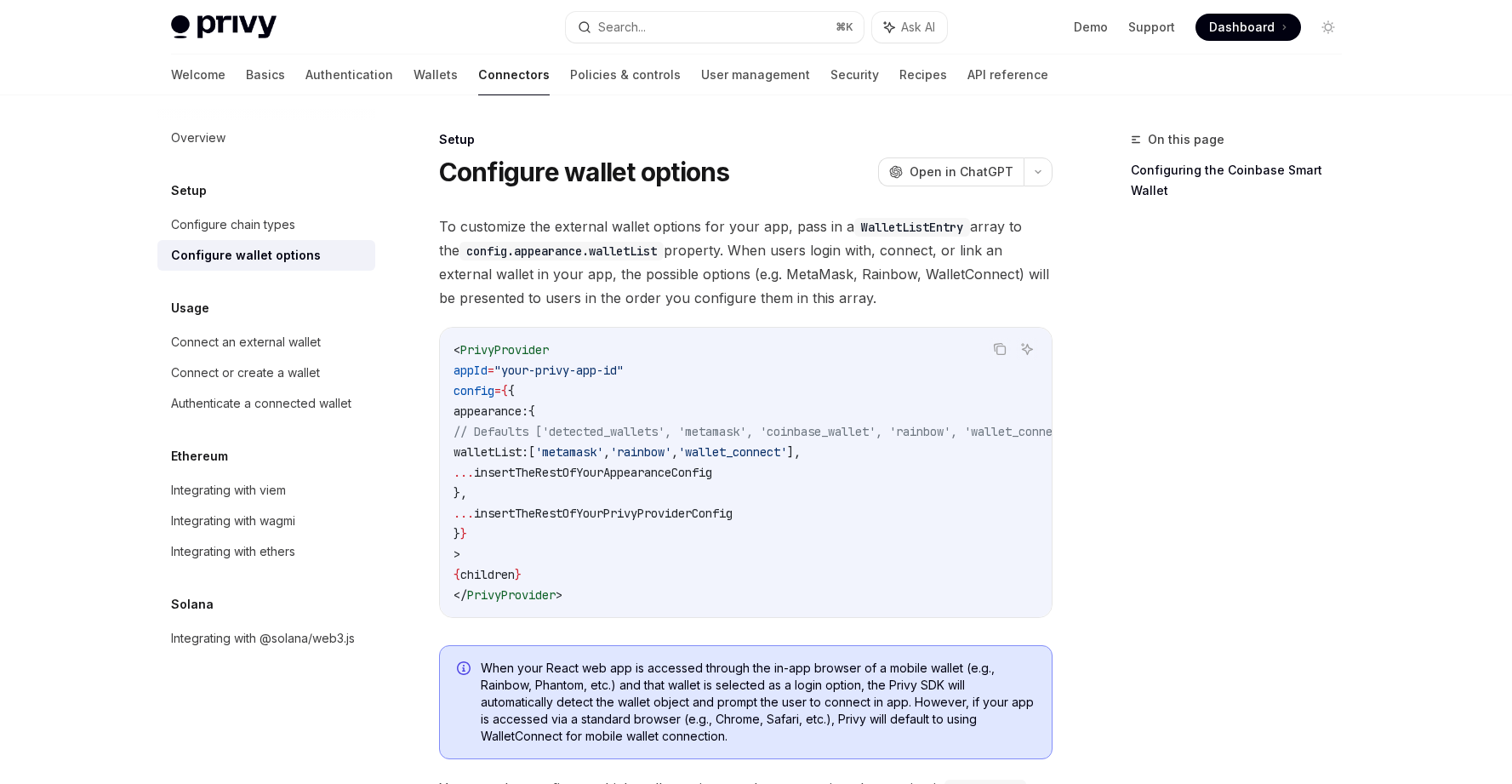
scroll to position [2101, 0]
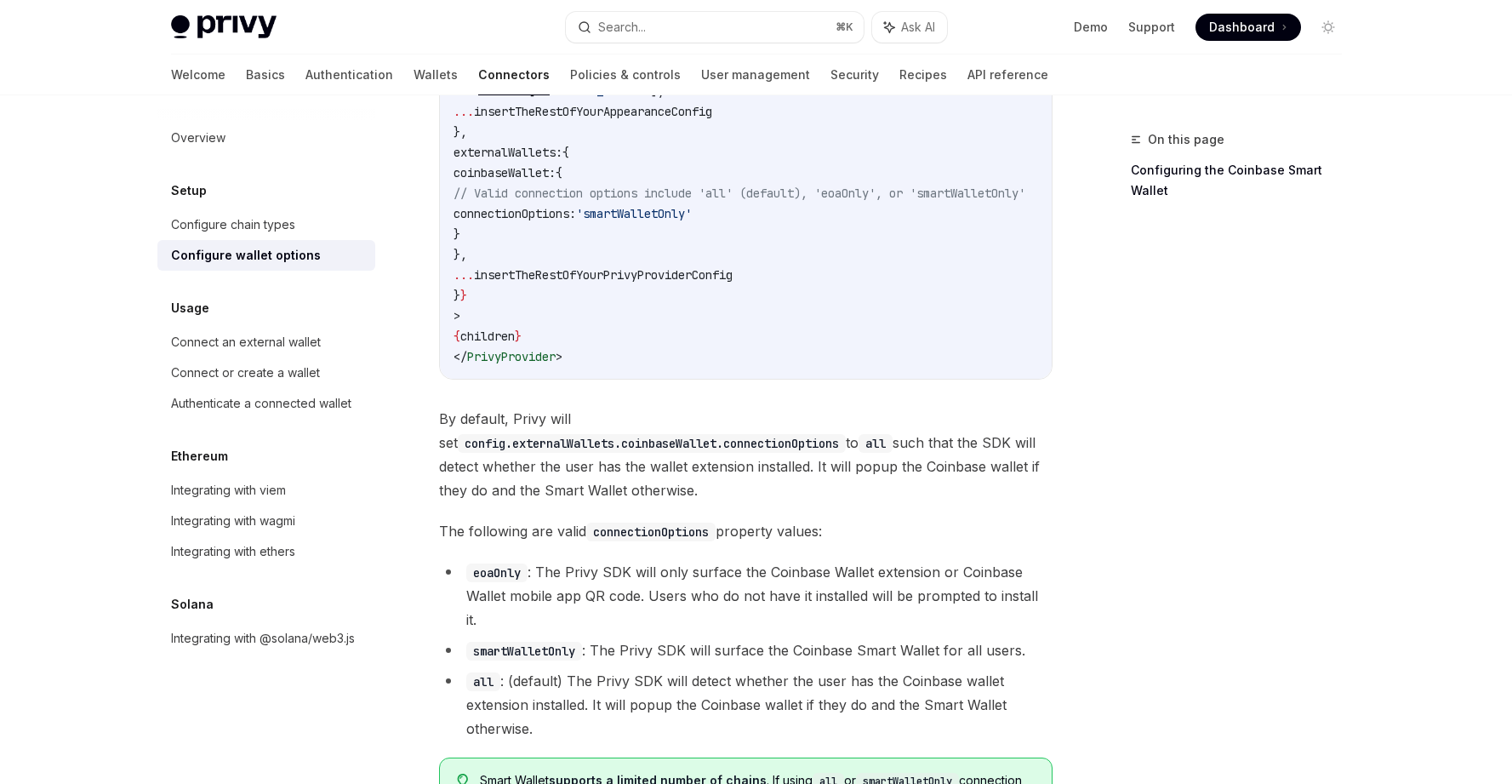
click at [928, 560] on li "eoaOnly : The Privy SDK will only surface the Coinbase Wallet extension or Coin…" at bounding box center [746, 595] width 614 height 71
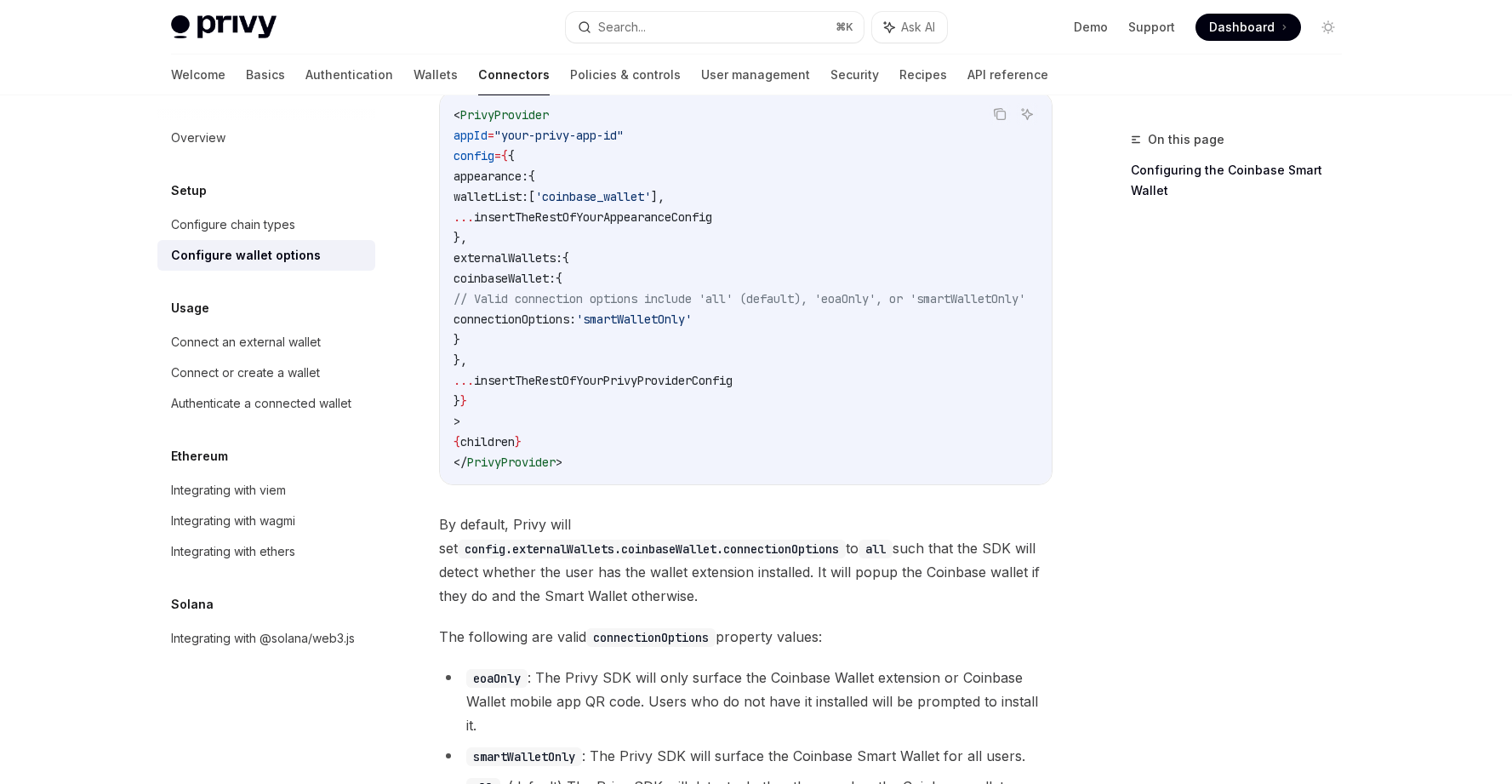
scroll to position [2006, 0]
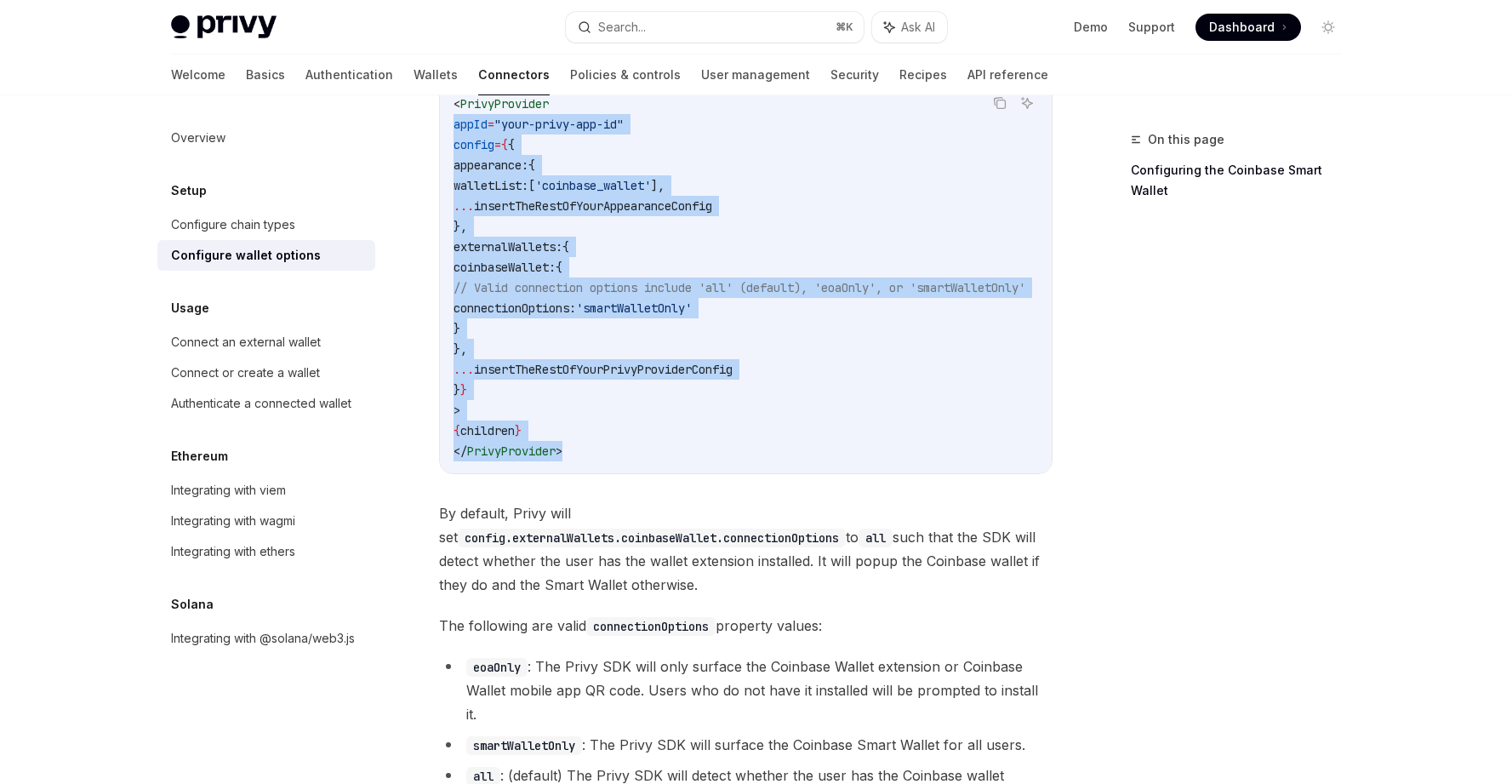
drag, startPoint x: 539, startPoint y: 424, endPoint x: 446, endPoint y: 113, distance: 324.6
click at [446, 113] on div "< PrivyProvider appId = "your-privy-app-id" config = { { appearance: { walletLi…" at bounding box center [746, 277] width 612 height 391
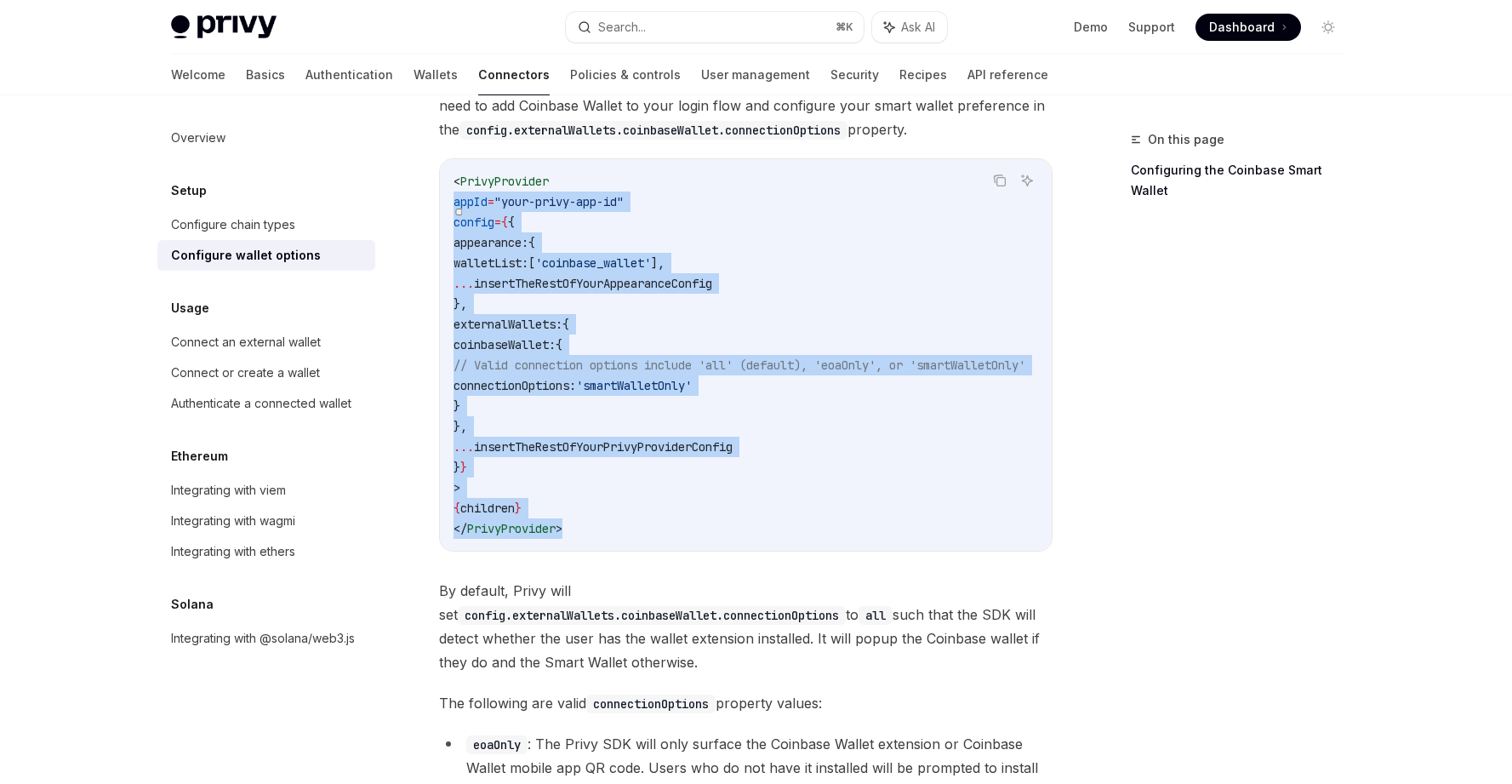
scroll to position [1846, 0]
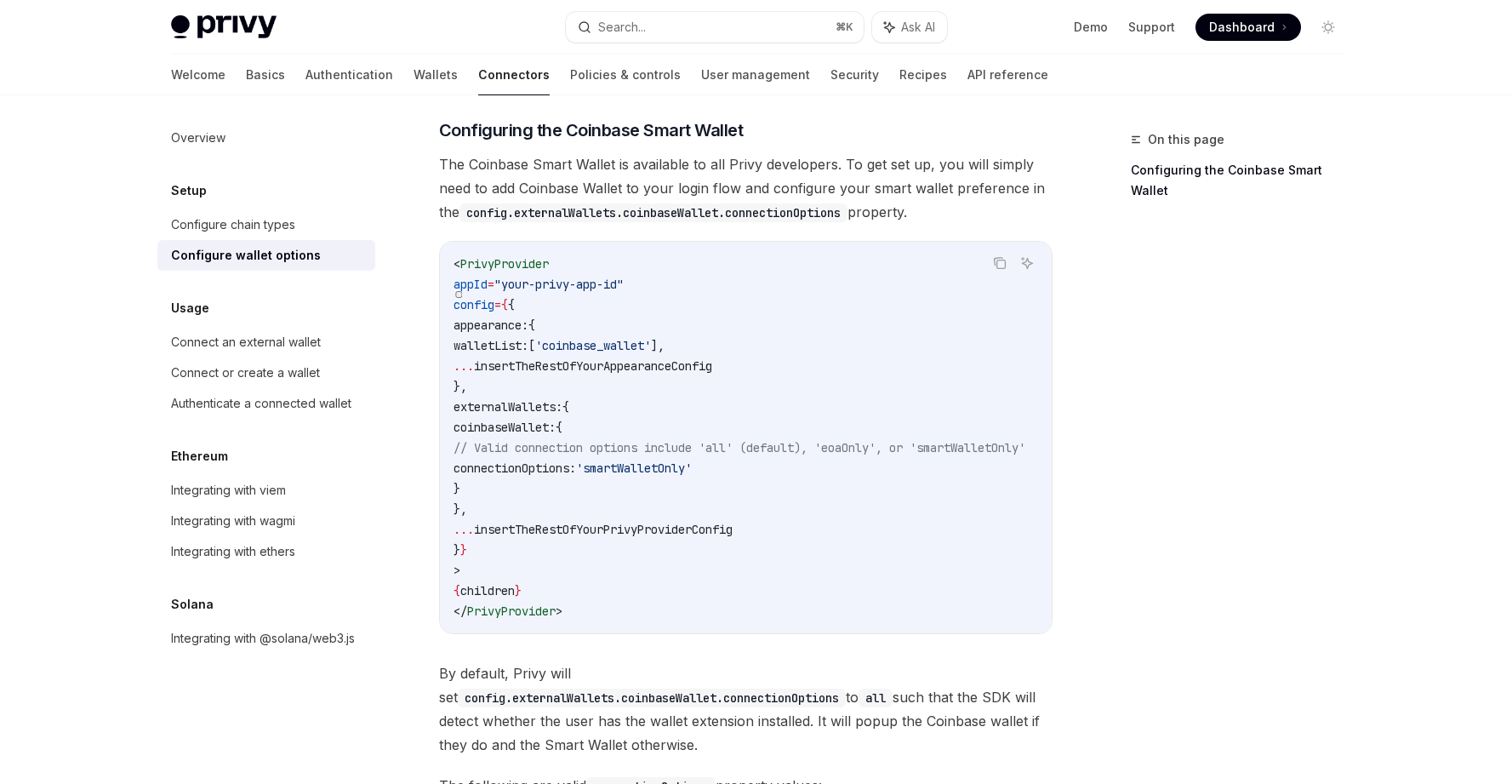
click at [516, 256] on span "PrivyProvider" at bounding box center [504, 263] width 88 height 15
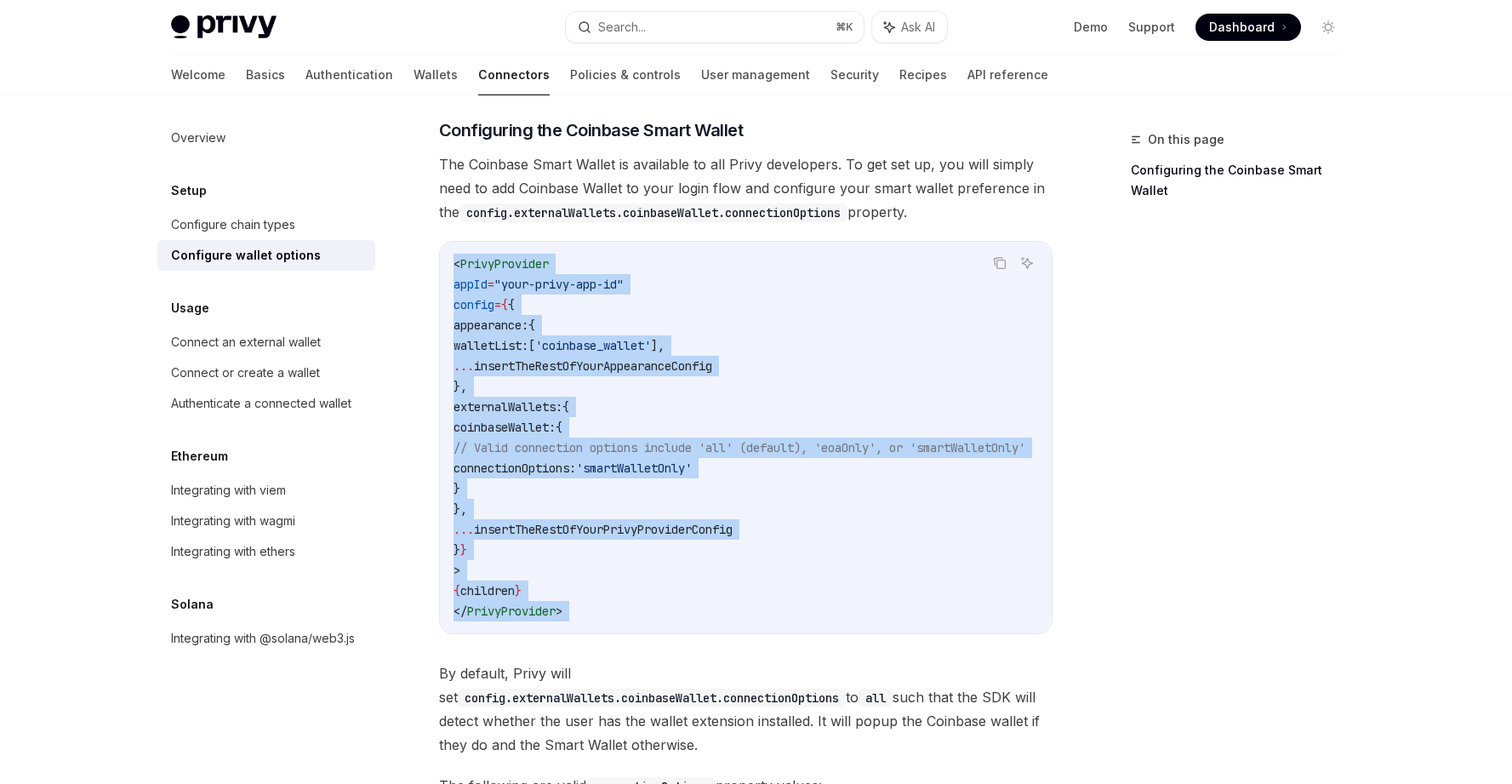
drag, startPoint x: 516, startPoint y: 247, endPoint x: 725, endPoint y: 577, distance: 390.6
click at [751, 616] on div "< PrivyProvider appId = "your-privy-app-id" config = { { appearance: { walletLi…" at bounding box center [746, 437] width 612 height 391
click at [630, 358] on span "insertTheRestOfYourAppearanceConfig" at bounding box center [593, 365] width 238 height 15
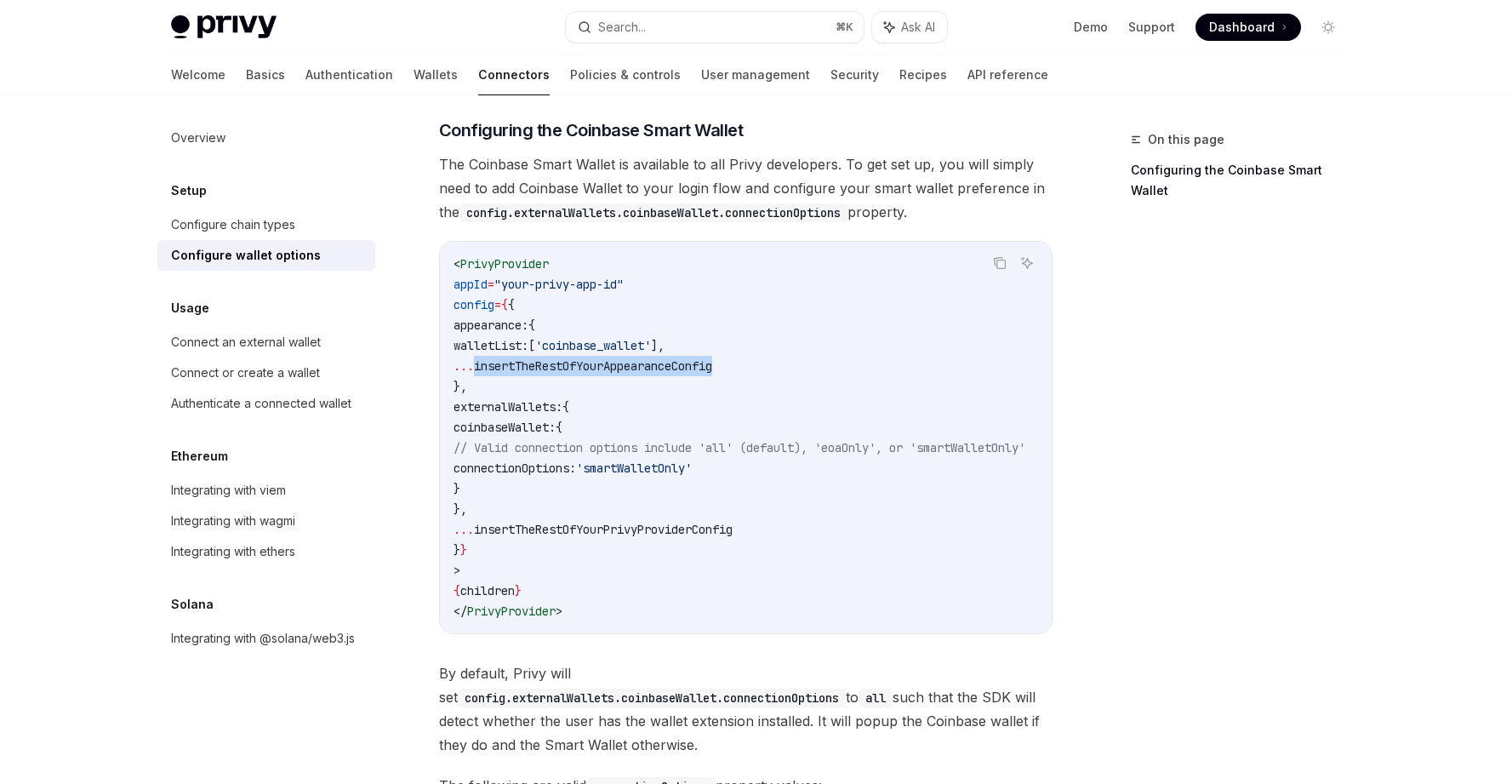
click at [630, 358] on span "insertTheRestOfYourAppearanceConfig" at bounding box center [593, 365] width 238 height 15
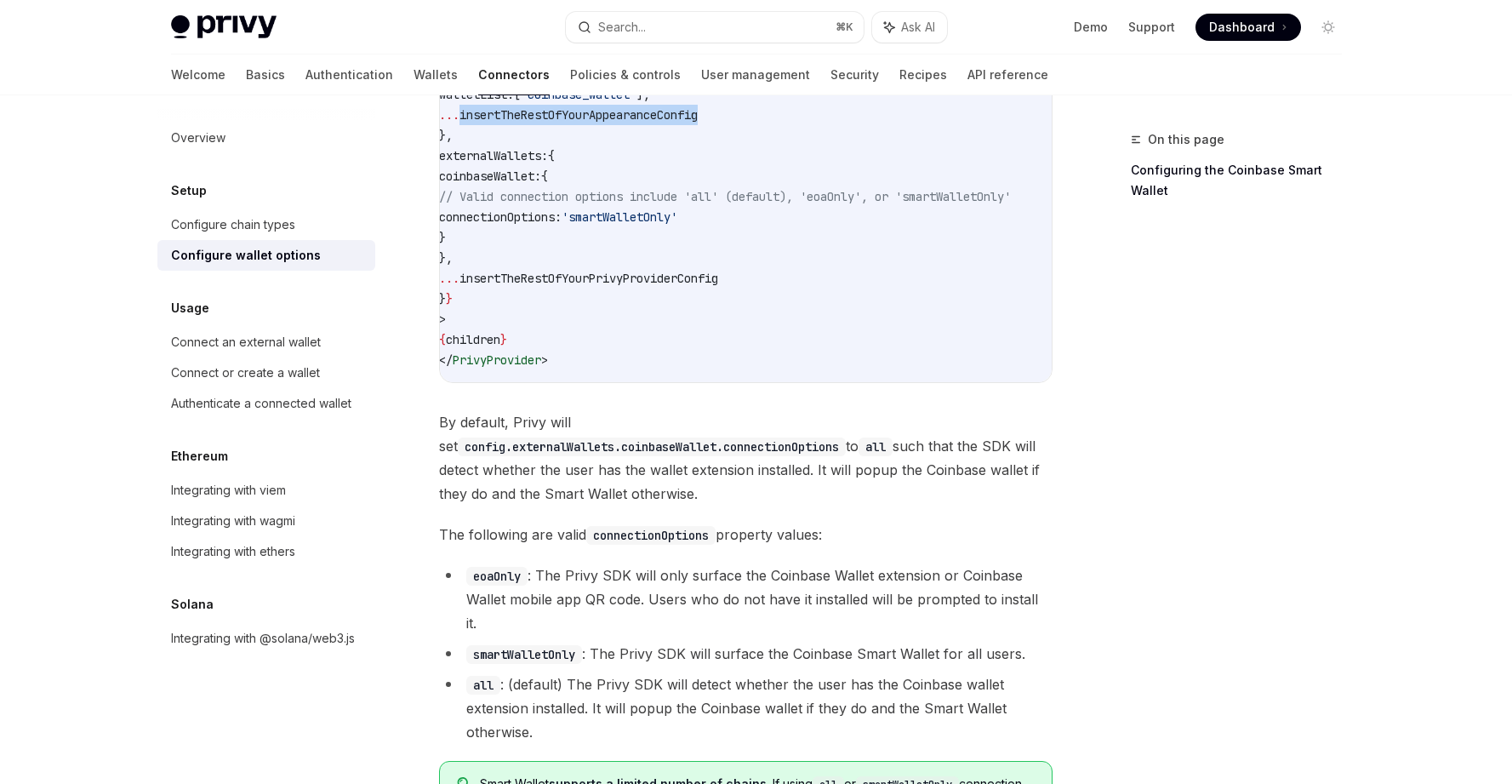
scroll to position [0, 0]
click at [830, 85] on link "Security" at bounding box center [854, 75] width 48 height 41
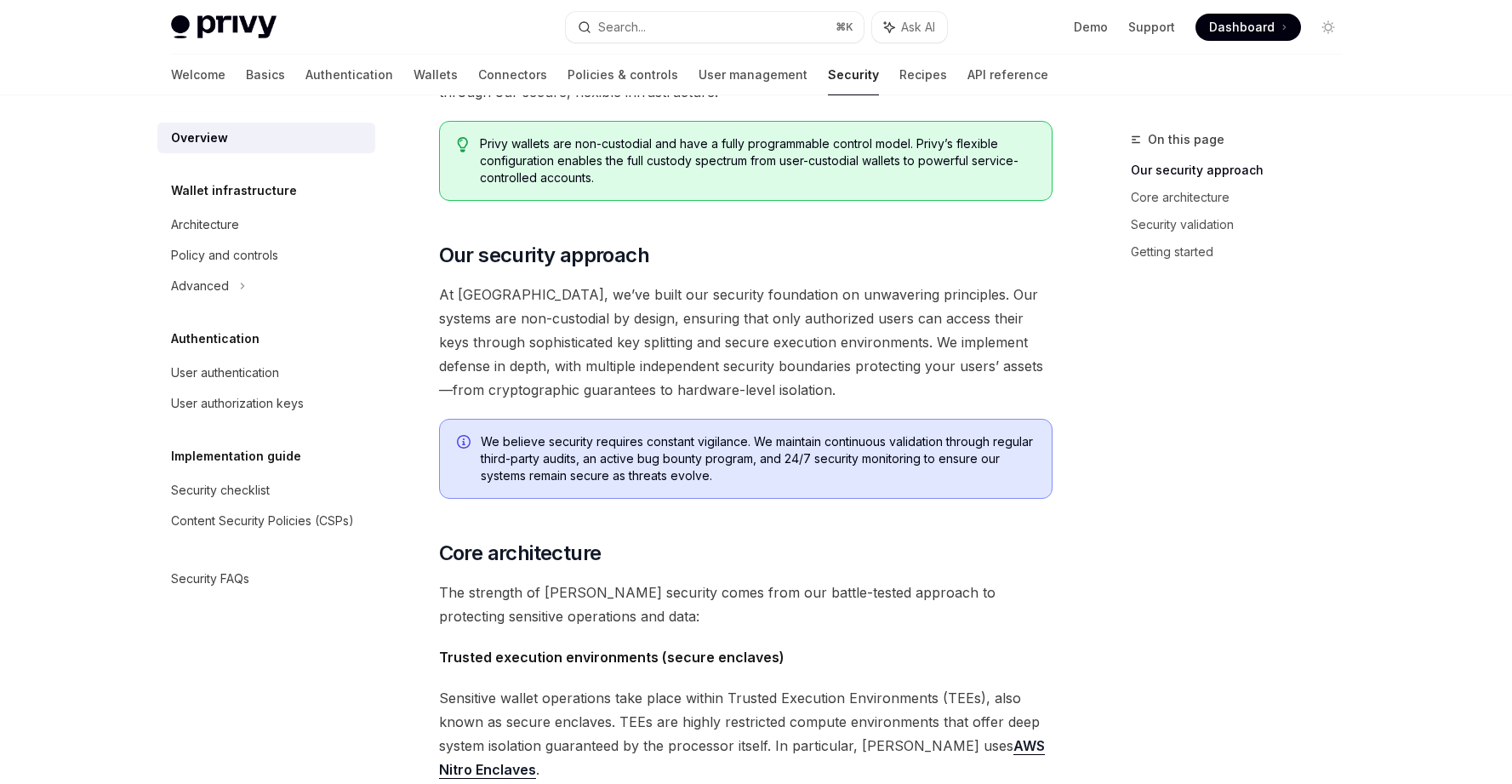
scroll to position [158, 0]
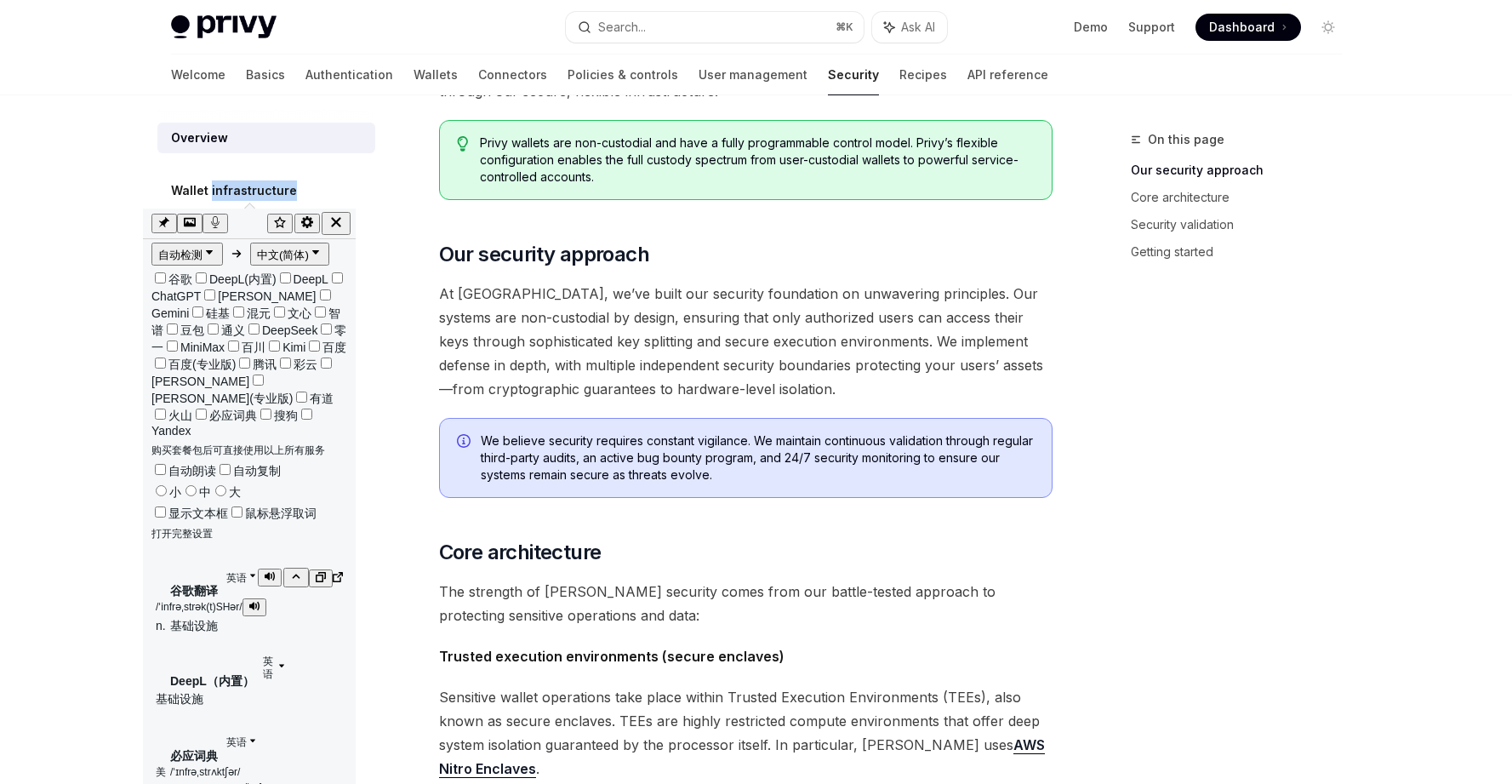
click at [266, 571] on icon "button" at bounding box center [269, 576] width 10 height 9
click at [266, 735] on icon "button" at bounding box center [269, 739] width 10 height 10
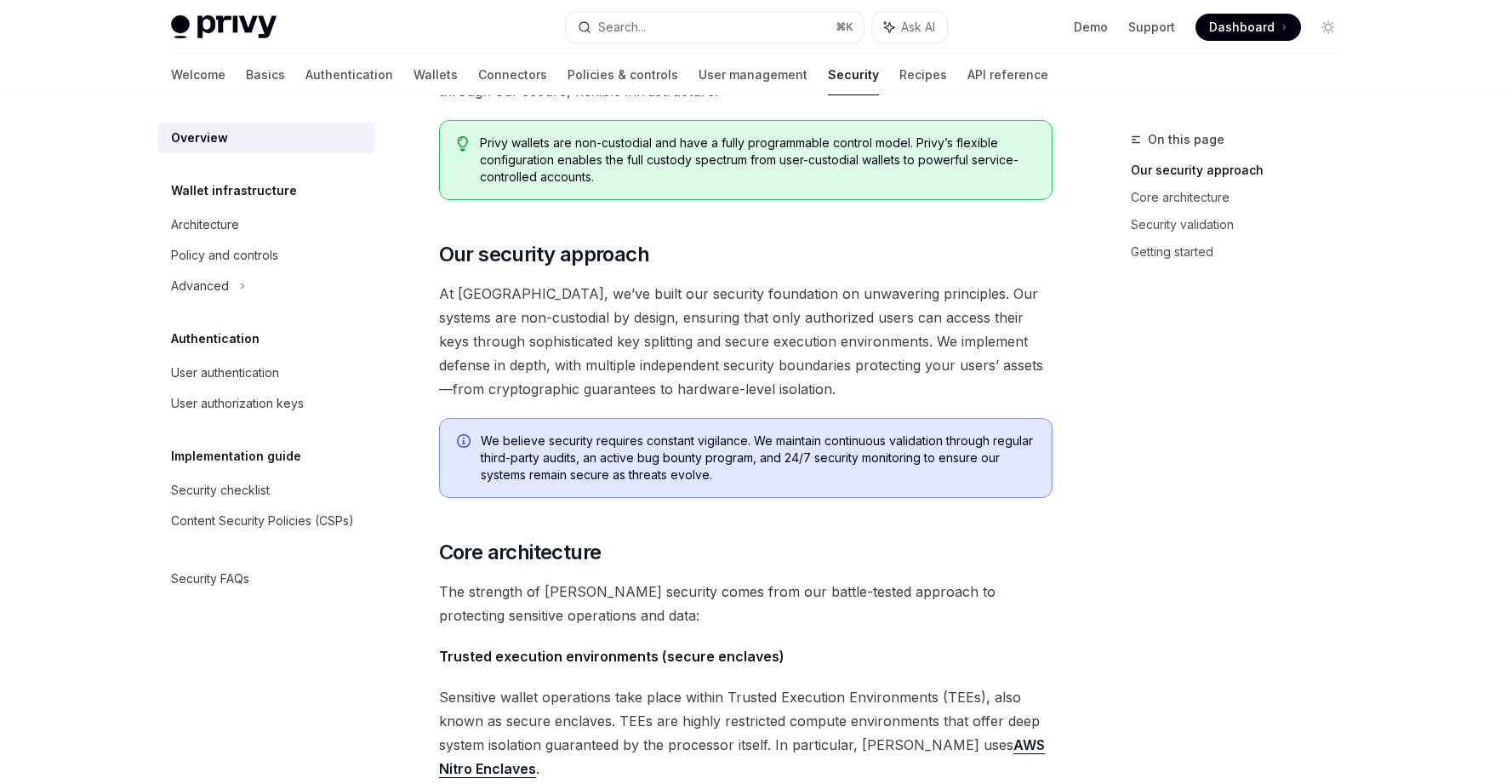
click at [651, 314] on span "At Privy, we’ve built our security foundation on unwavering principles. Our sys…" at bounding box center [746, 341] width 614 height 119
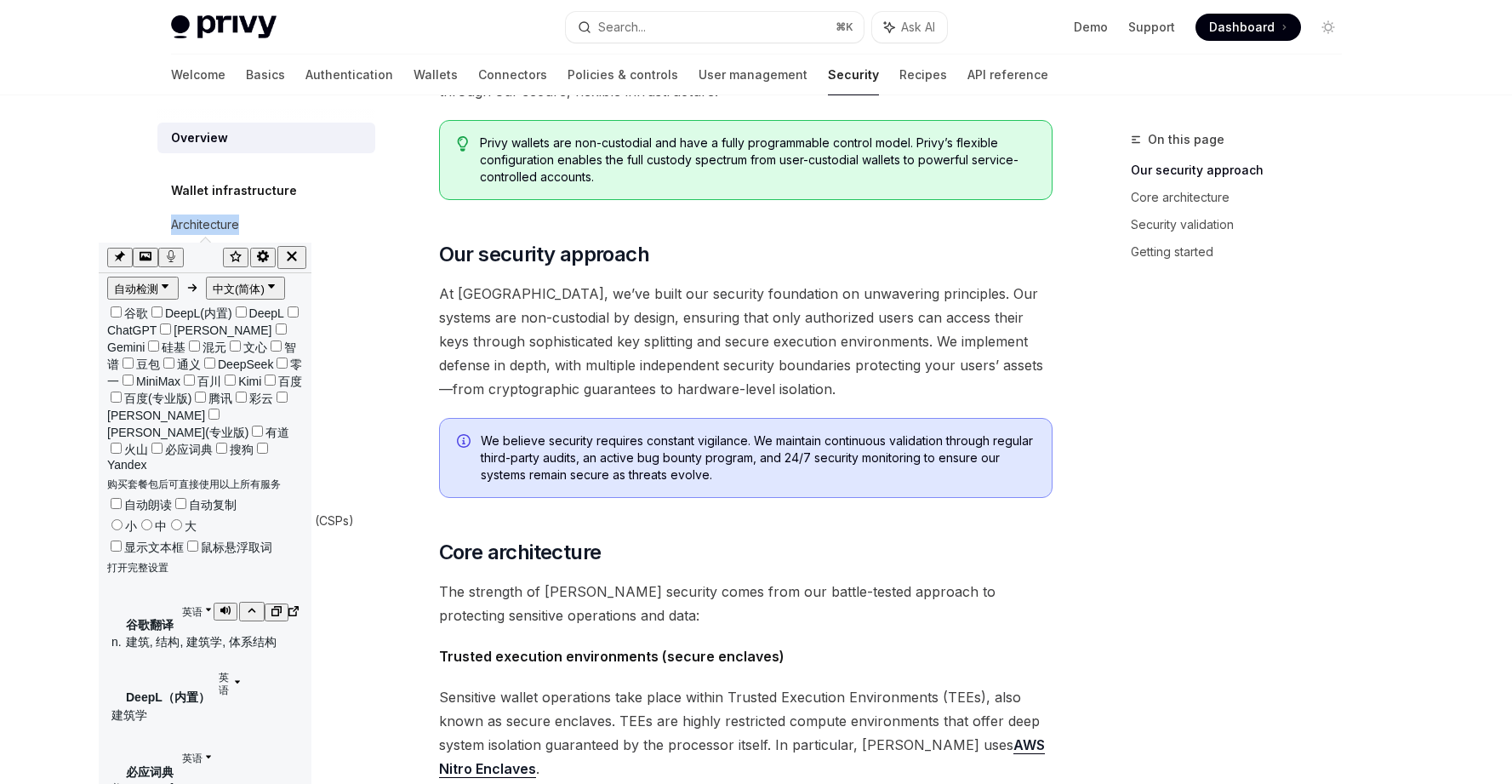
click at [223, 605] on icon "button" at bounding box center [225, 609] width 10 height 9
click at [220, 752] on icon "button" at bounding box center [225, 756] width 10 height 9
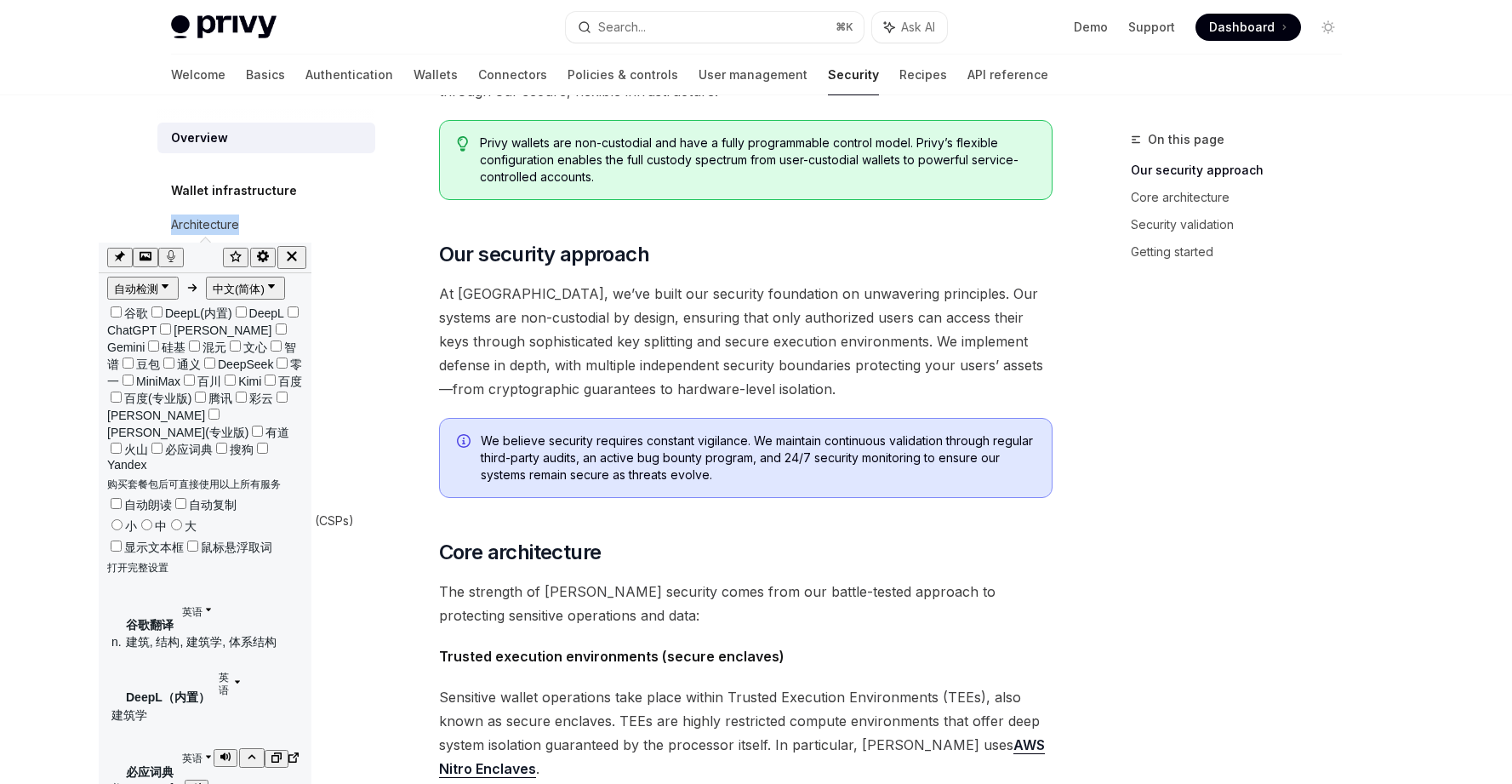
click at [220, 752] on icon "button" at bounding box center [225, 756] width 10 height 9
click at [647, 289] on span "At Privy, we’ve built our security foundation on unwavering principles. Our sys…" at bounding box center [746, 341] width 614 height 119
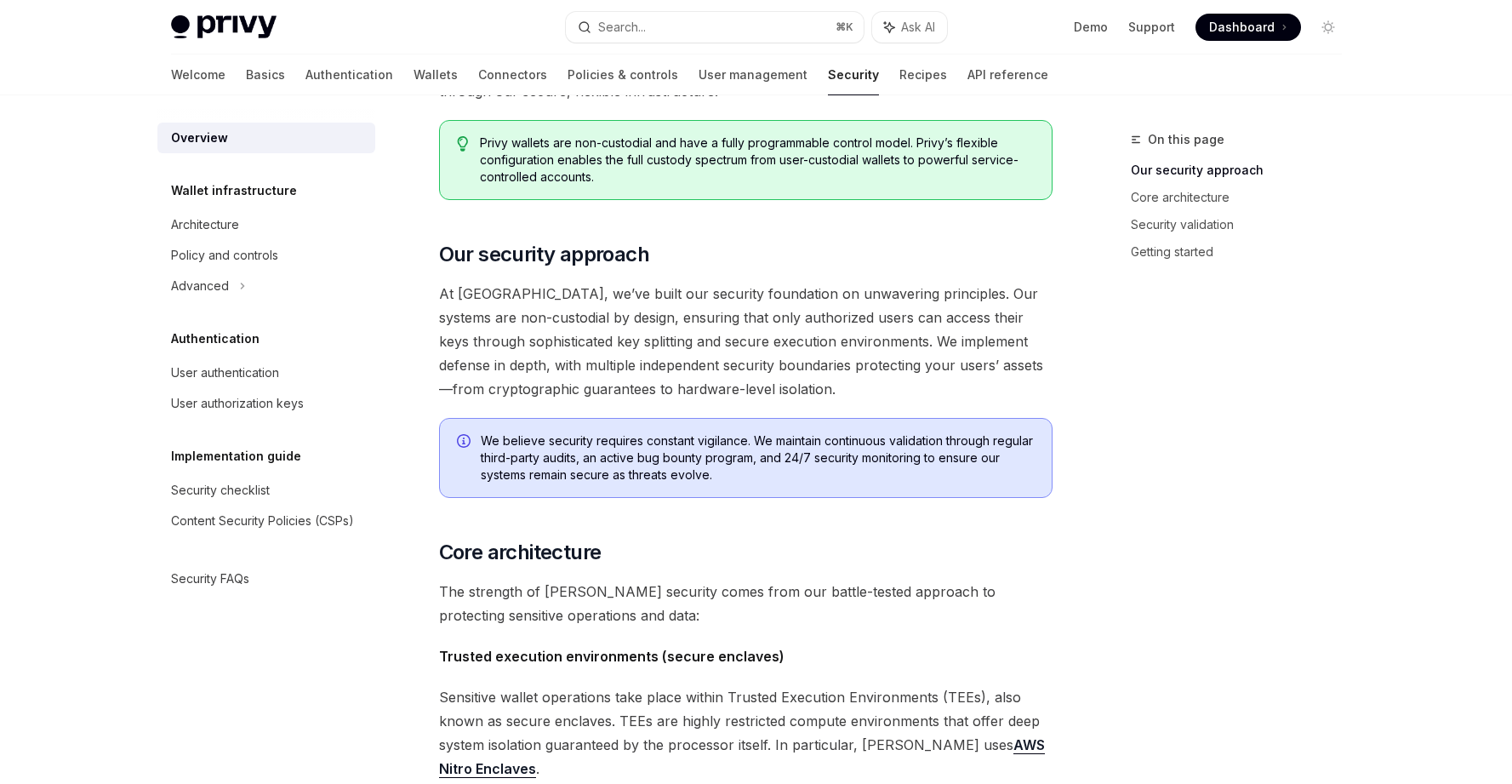
click at [258, 193] on h5 "Wallet infrastructure" at bounding box center [233, 190] width 126 height 20
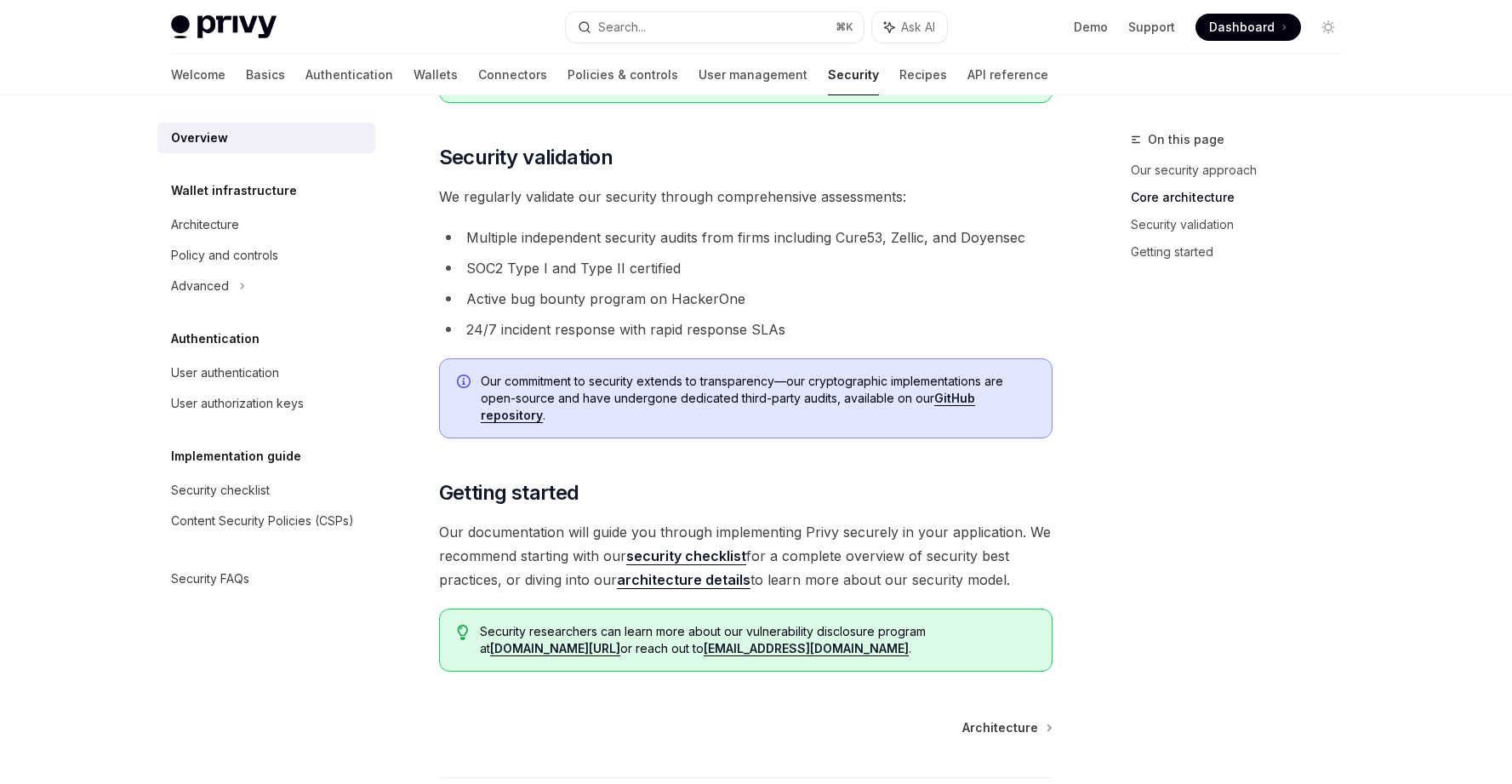
scroll to position [1184, 0]
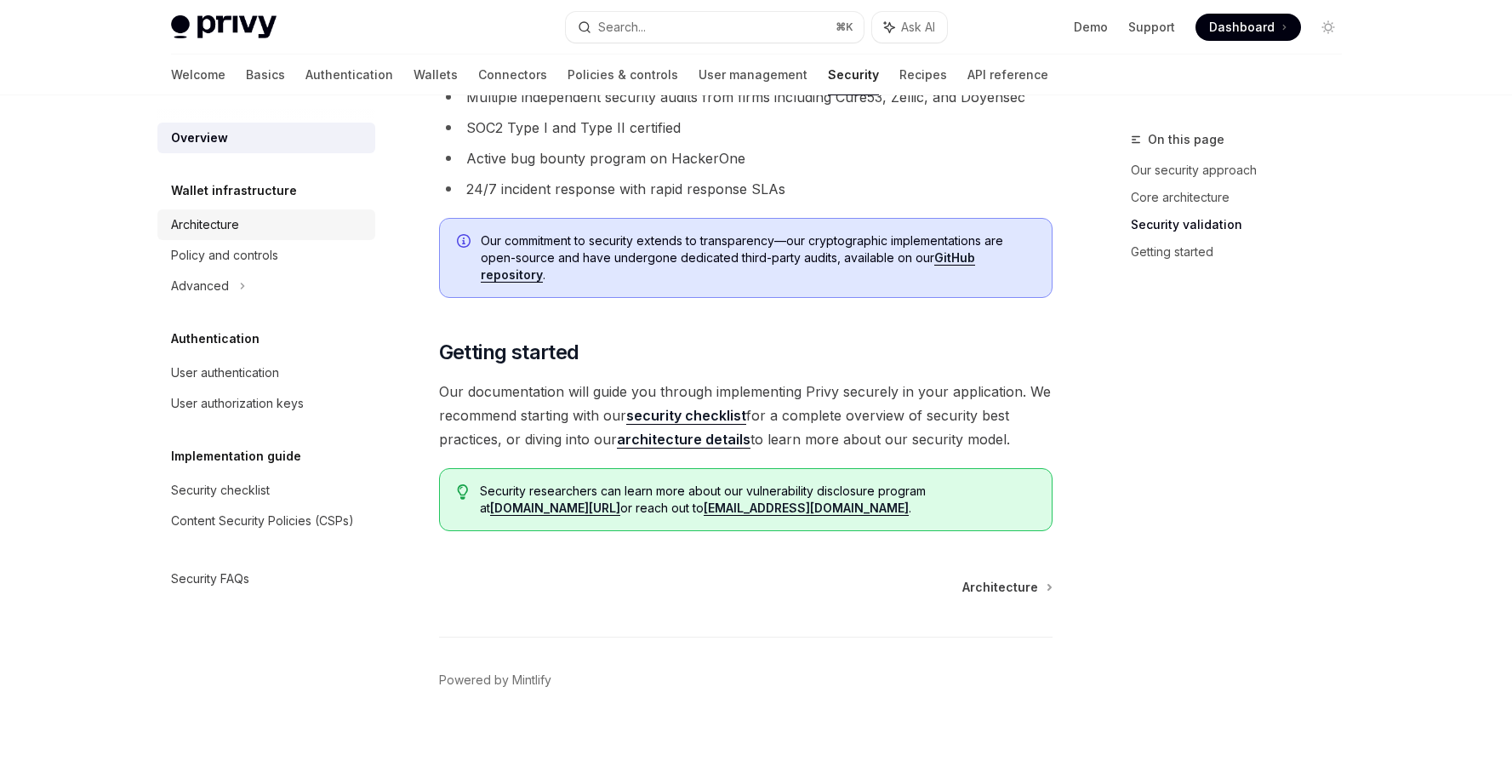
click at [217, 223] on div "Architecture" at bounding box center [205, 225] width 68 height 20
type textarea "*"
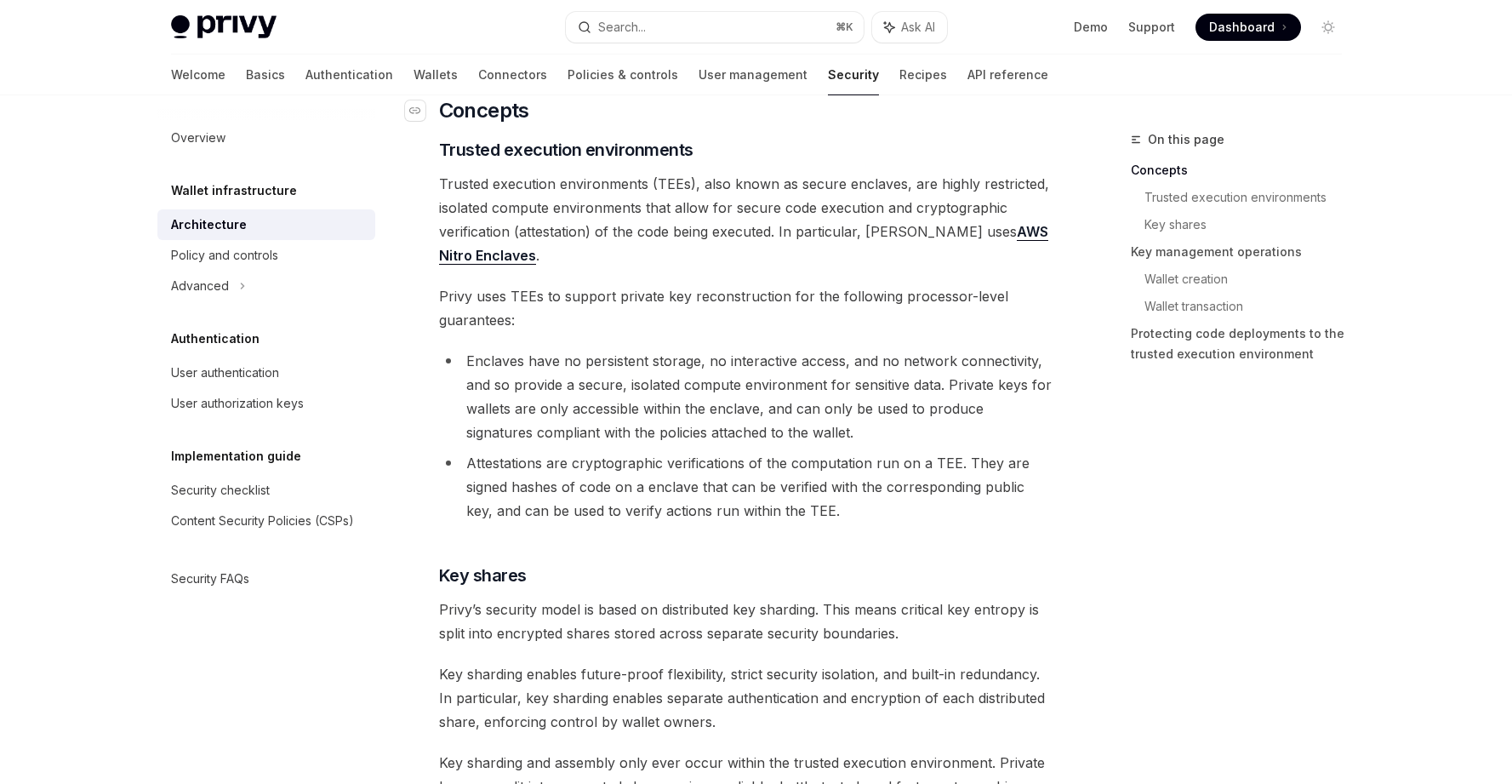
scroll to position [325, 0]
drag, startPoint x: 903, startPoint y: 185, endPoint x: 1032, endPoint y: 193, distance: 129.2
click at [1032, 193] on span "Trusted execution environments (TEEs), also known as secure enclaves, are highl…" at bounding box center [746, 219] width 614 height 95
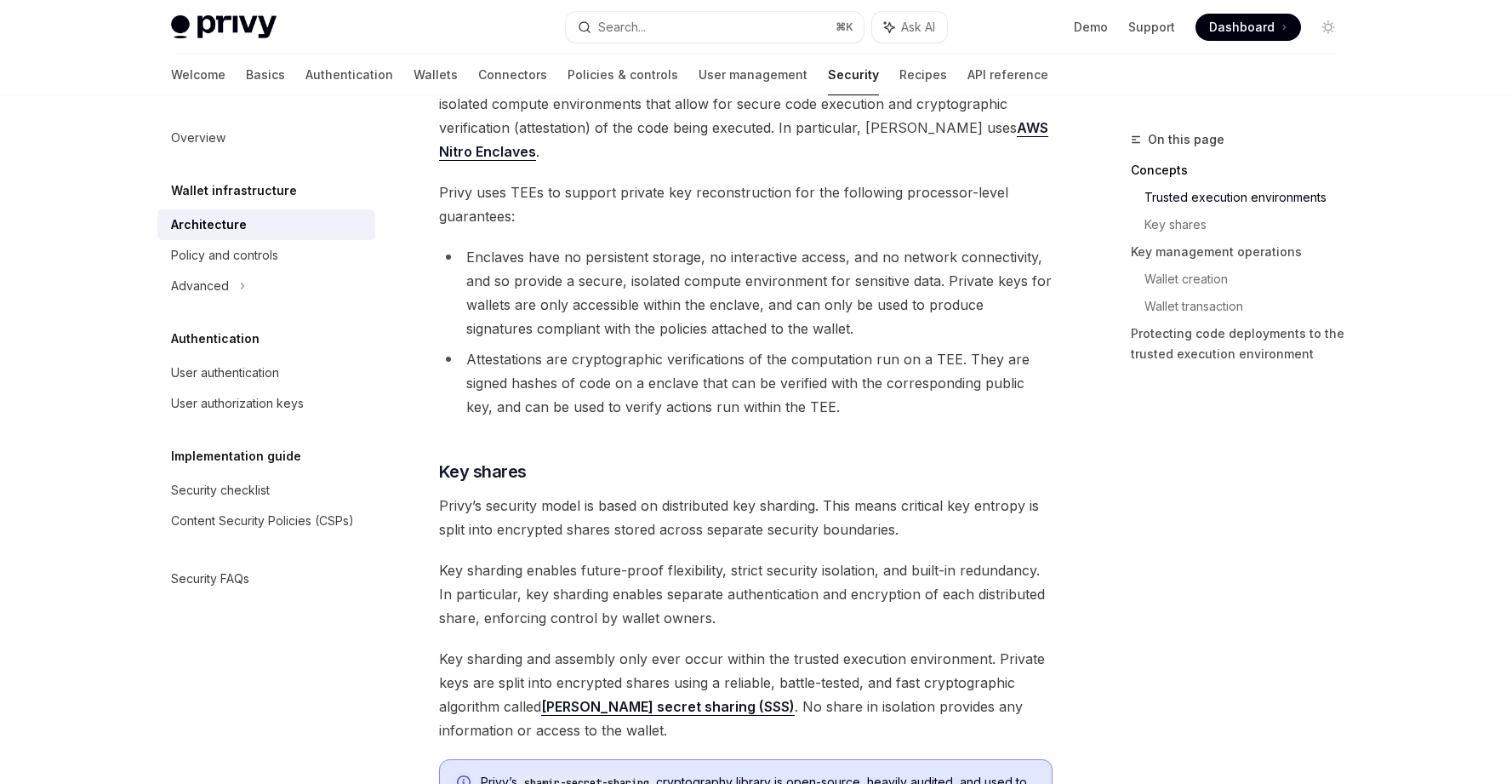
scroll to position [429, 0]
click at [845, 137] on span "Trusted execution environments (TEEs), also known as secure enclaves, are highl…" at bounding box center [746, 114] width 614 height 95
click at [833, 132] on span "Trusted execution environments (TEEs), also known as secure enclaves, are highl…" at bounding box center [746, 114] width 614 height 95
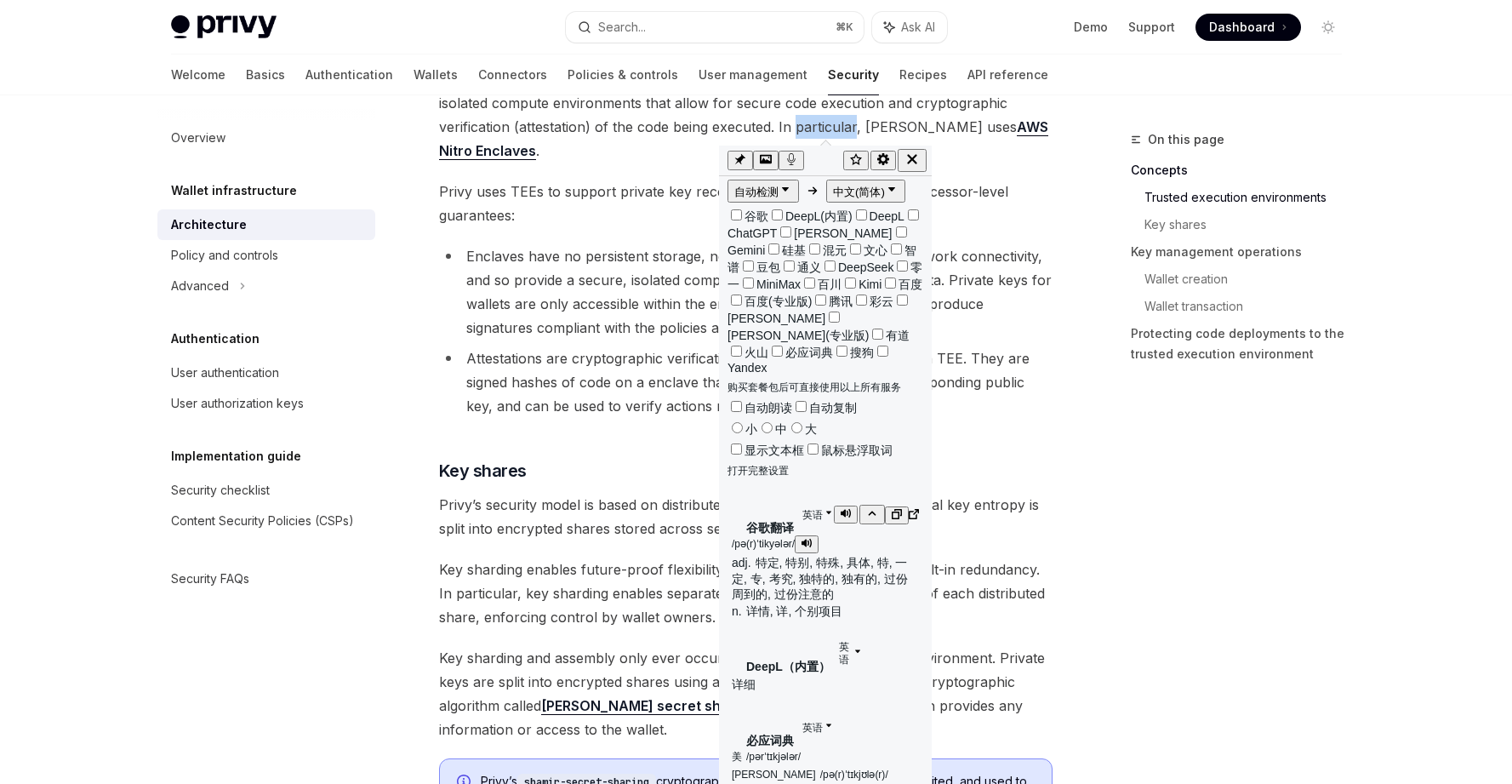
click at [842, 508] on icon "button" at bounding box center [846, 512] width 10 height 10
click at [841, 721] on icon "button" at bounding box center [846, 725] width 10 height 10
click at [919, 158] on icon "button" at bounding box center [911, 159] width 15 height 15
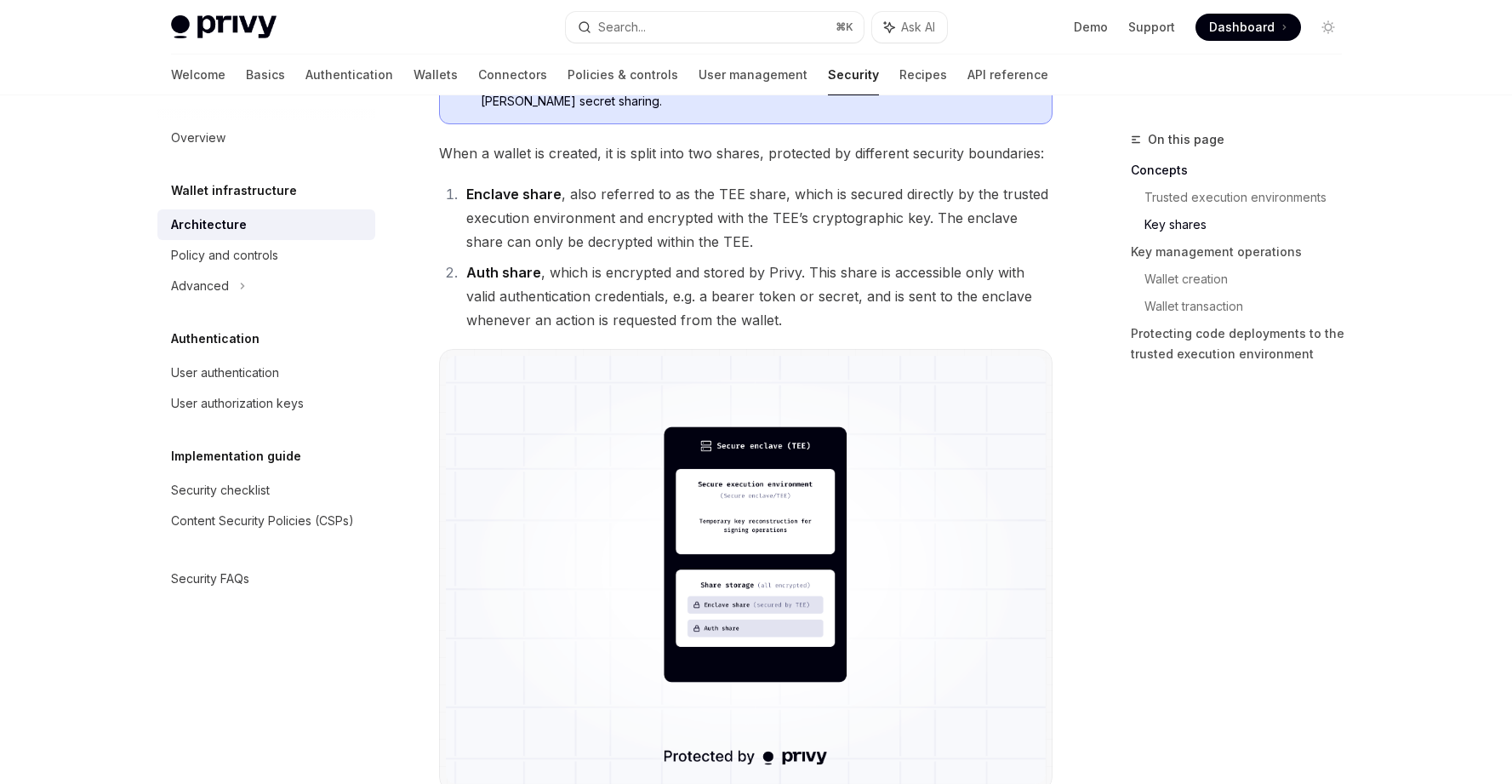
scroll to position [1152, 0]
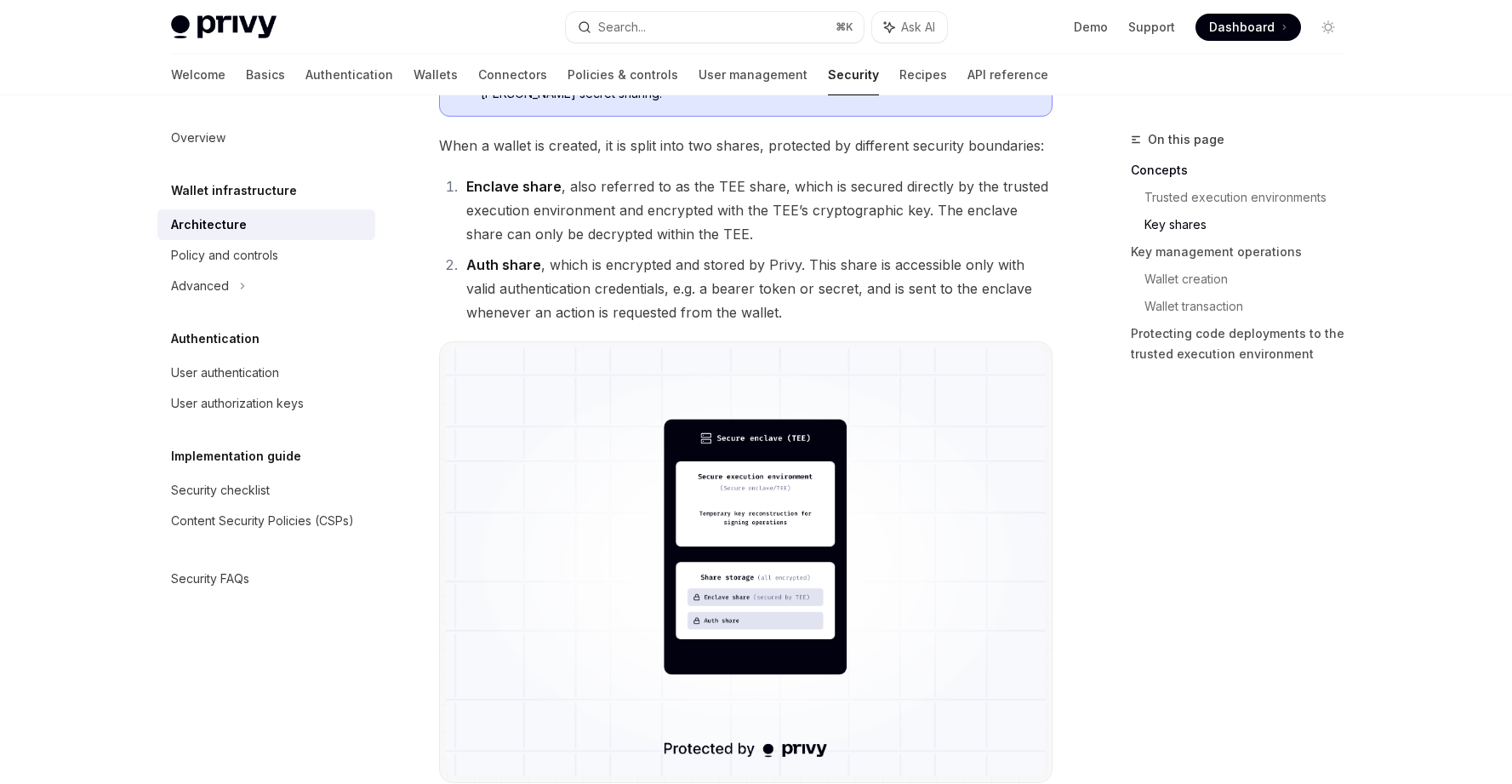
click at [484, 175] on li "Enclave share , also referred to as the TEE share, which is secured directly by…" at bounding box center [757, 210] width 592 height 71
click at [486, 180] on strong "Enclave share" at bounding box center [513, 186] width 95 height 17
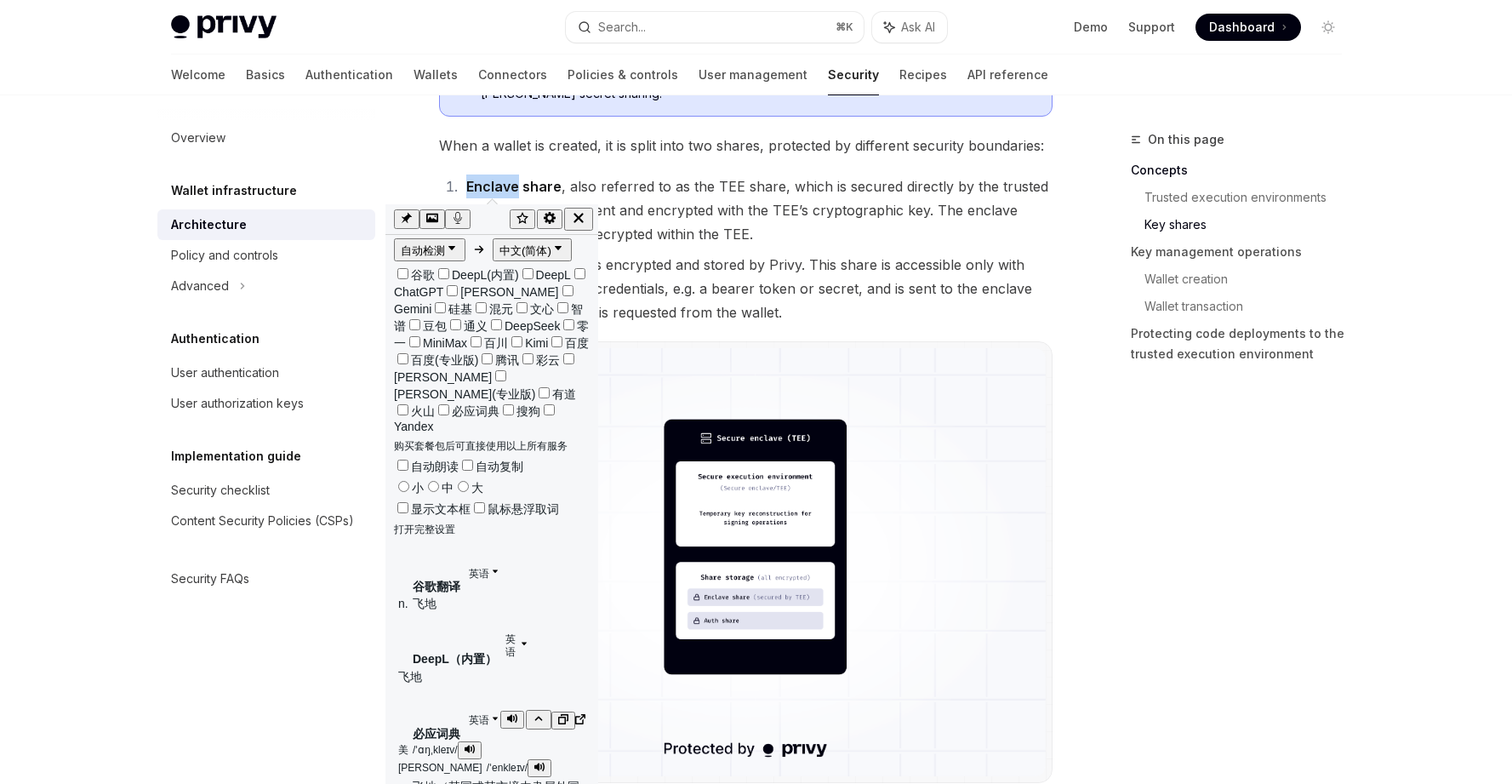
click at [503, 710] on button "button" at bounding box center [512, 719] width 24 height 18
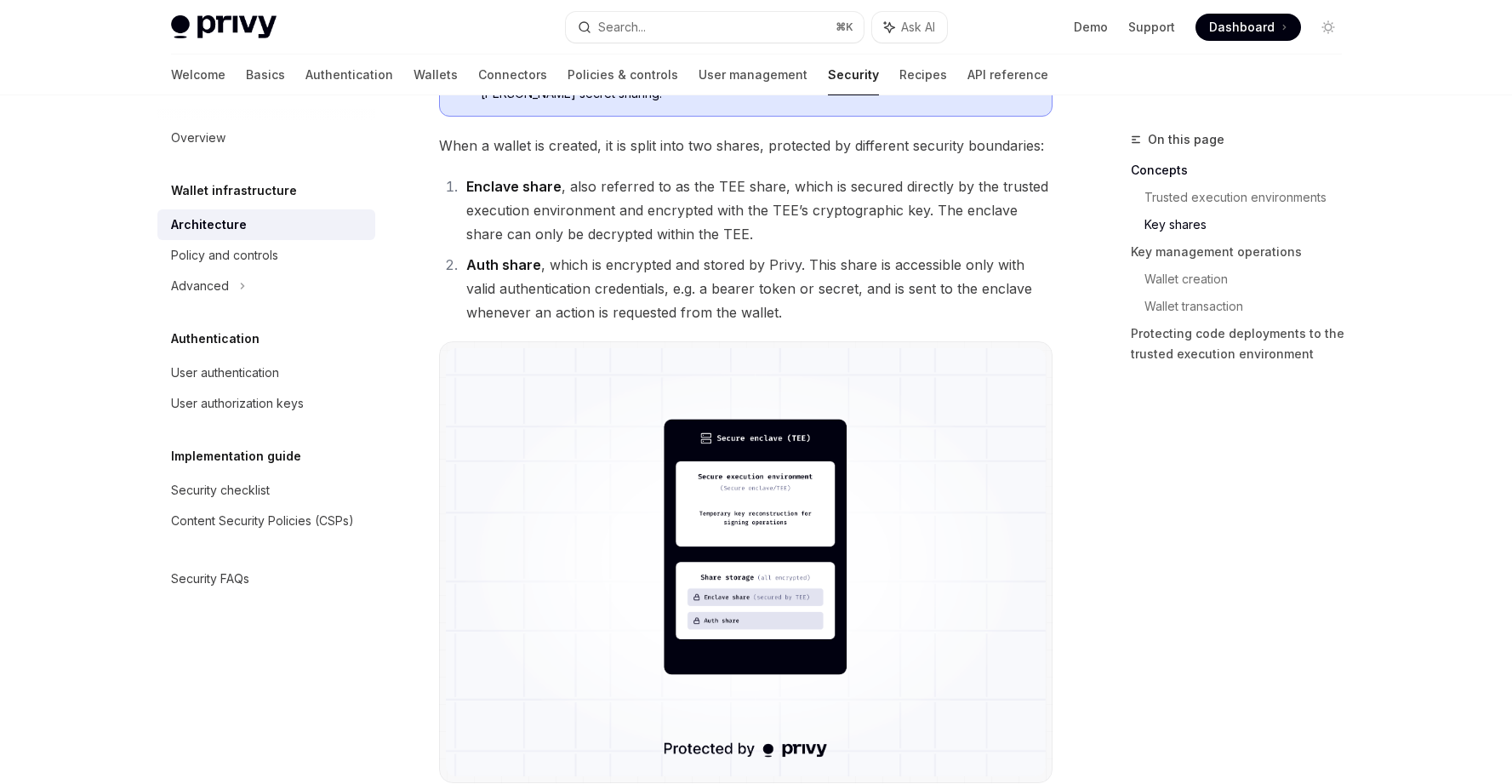
click at [713, 293] on li "Auth share , which is encrypted and stored by Privy. This share is accessible o…" at bounding box center [757, 289] width 592 height 71
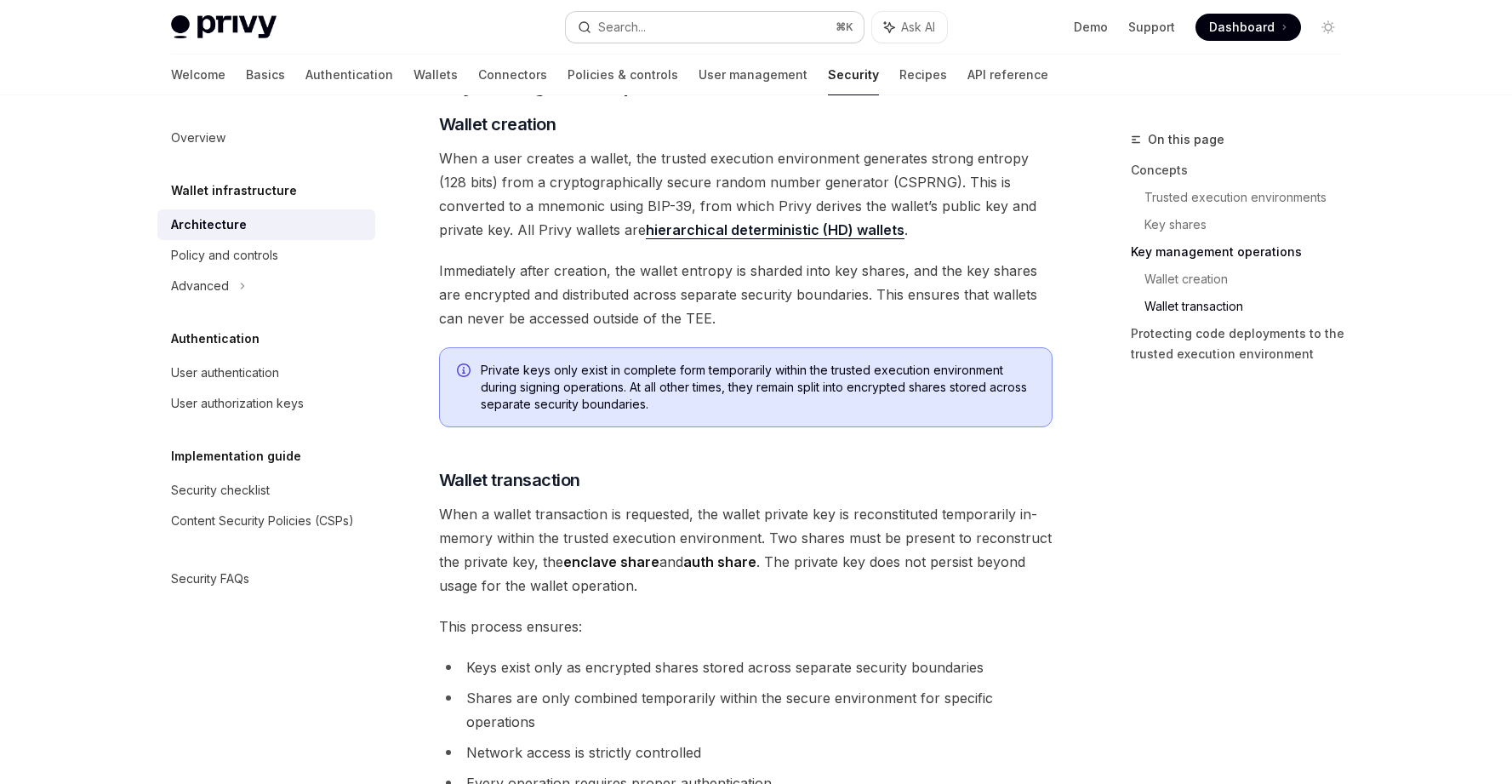
scroll to position [2073, 0]
click at [234, 286] on div "Advanced" at bounding box center [266, 286] width 217 height 30
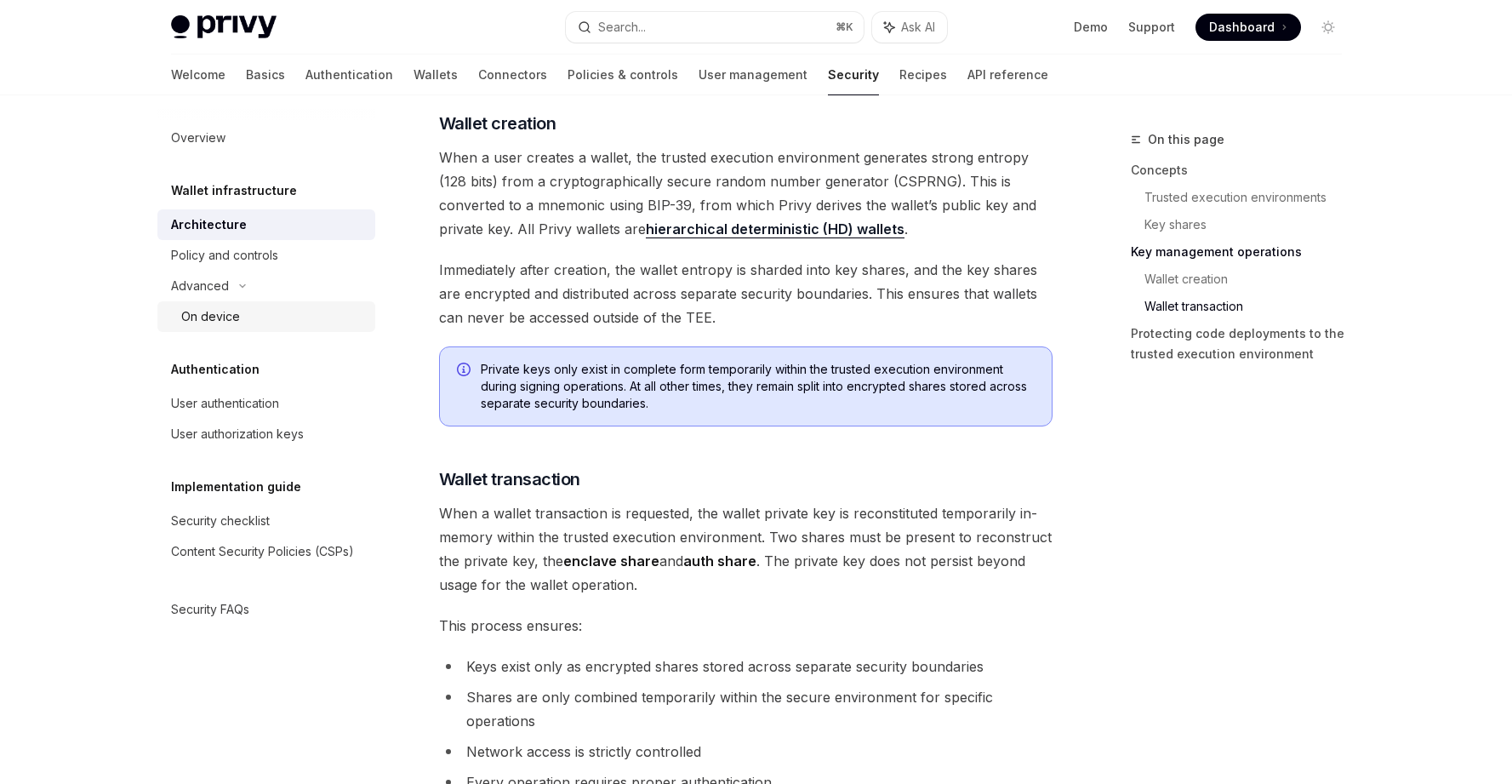
click at [234, 311] on div "On device" at bounding box center [210, 316] width 59 height 20
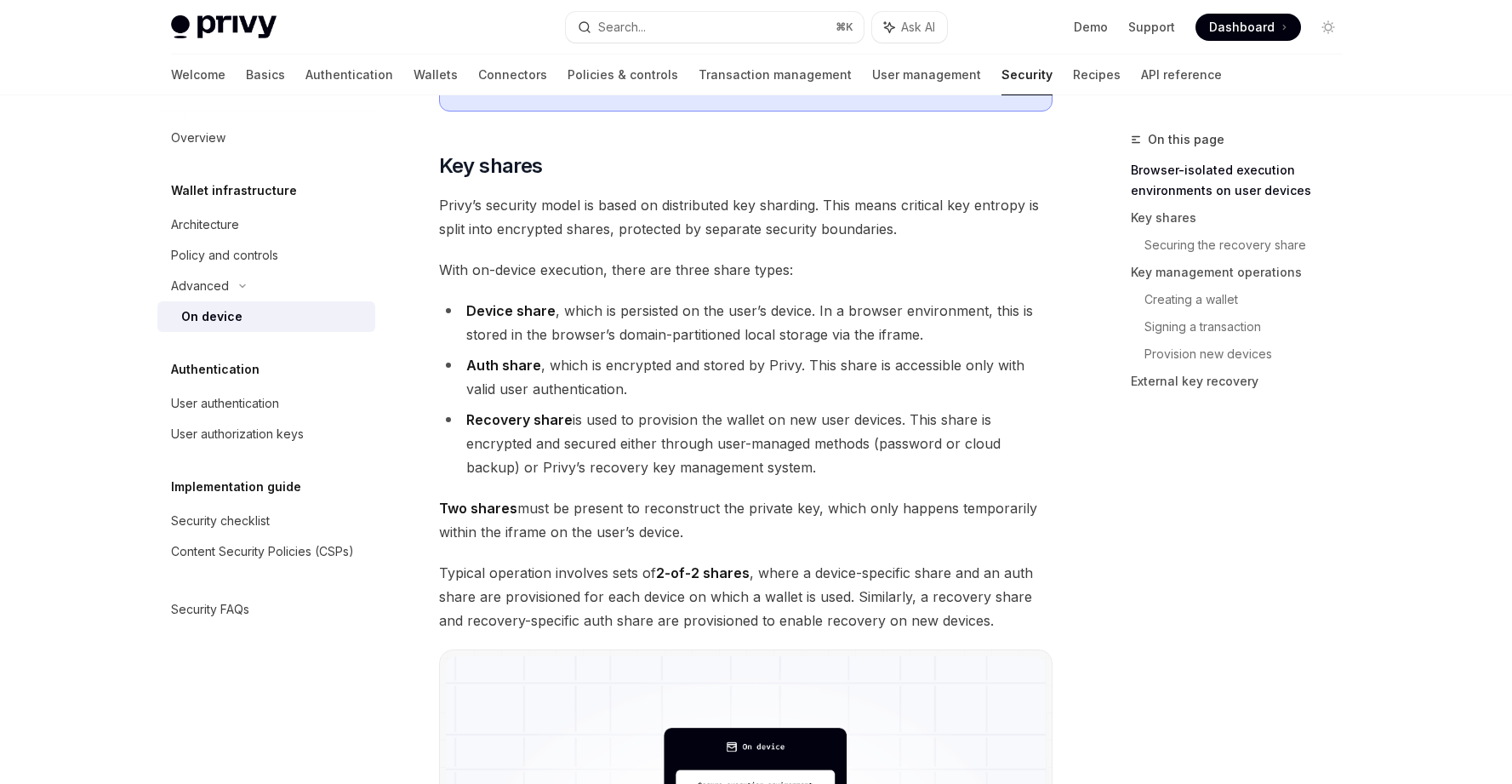
scroll to position [1105, 0]
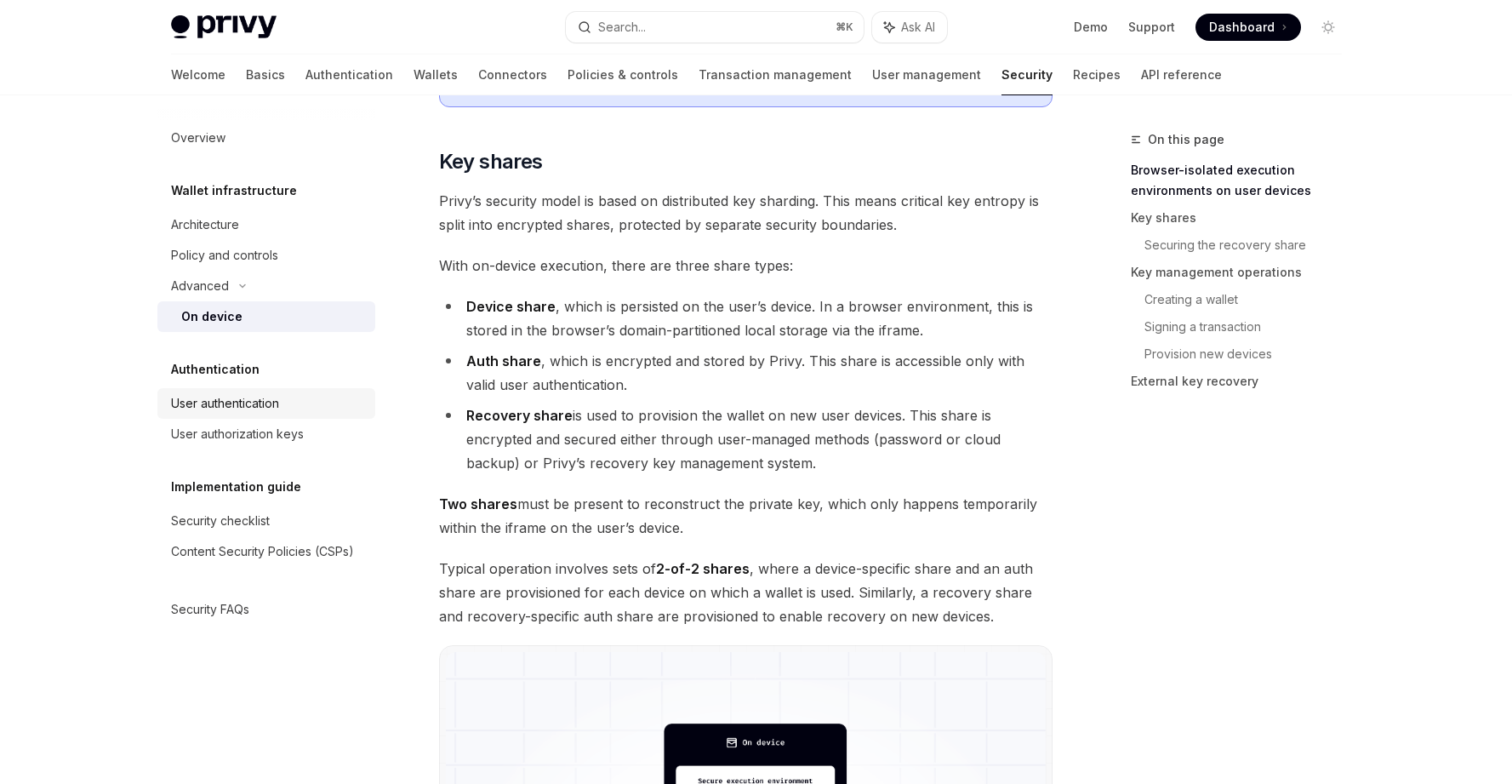
click at [234, 411] on div "User authentication" at bounding box center [225, 403] width 108 height 20
type textarea "*"
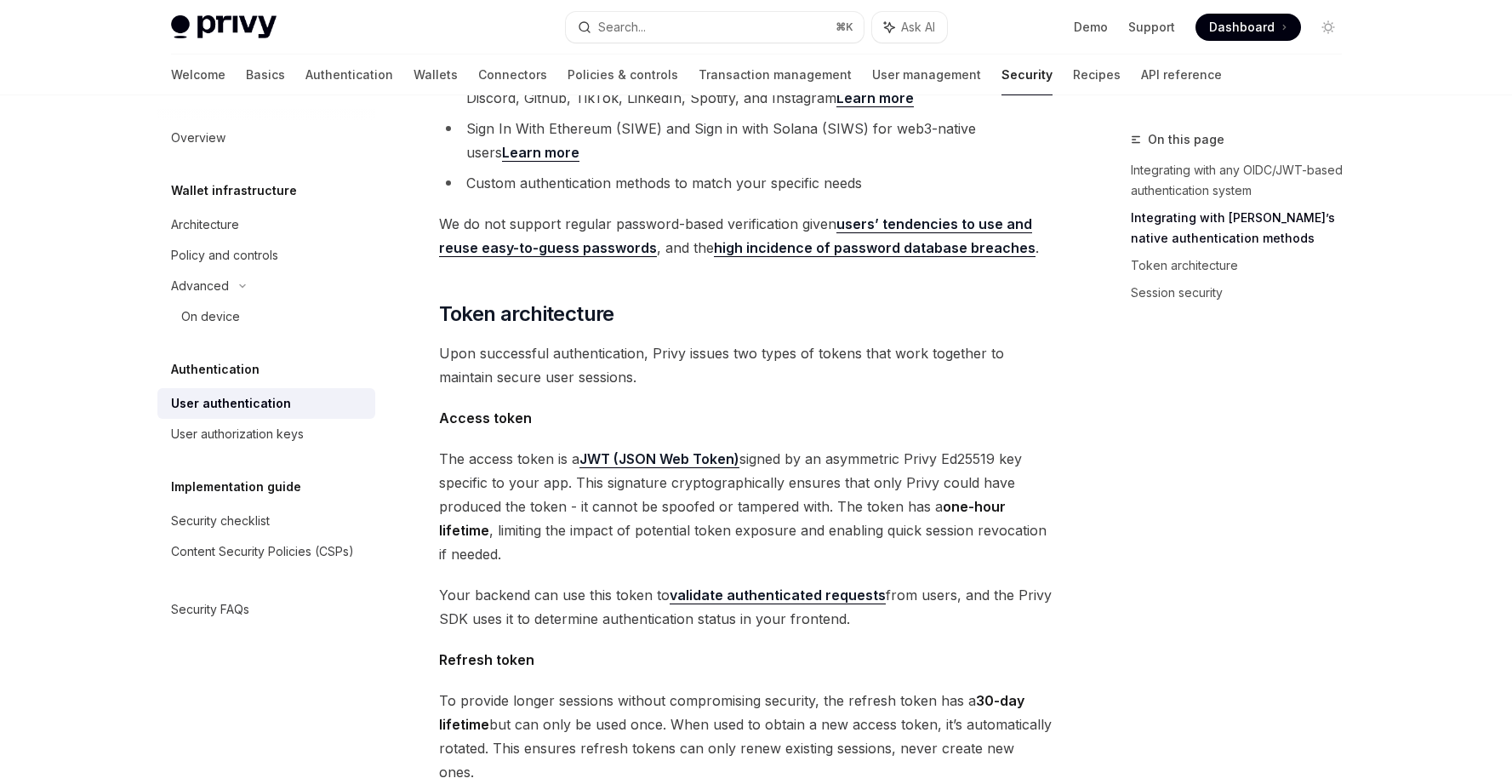
scroll to position [721, 0]
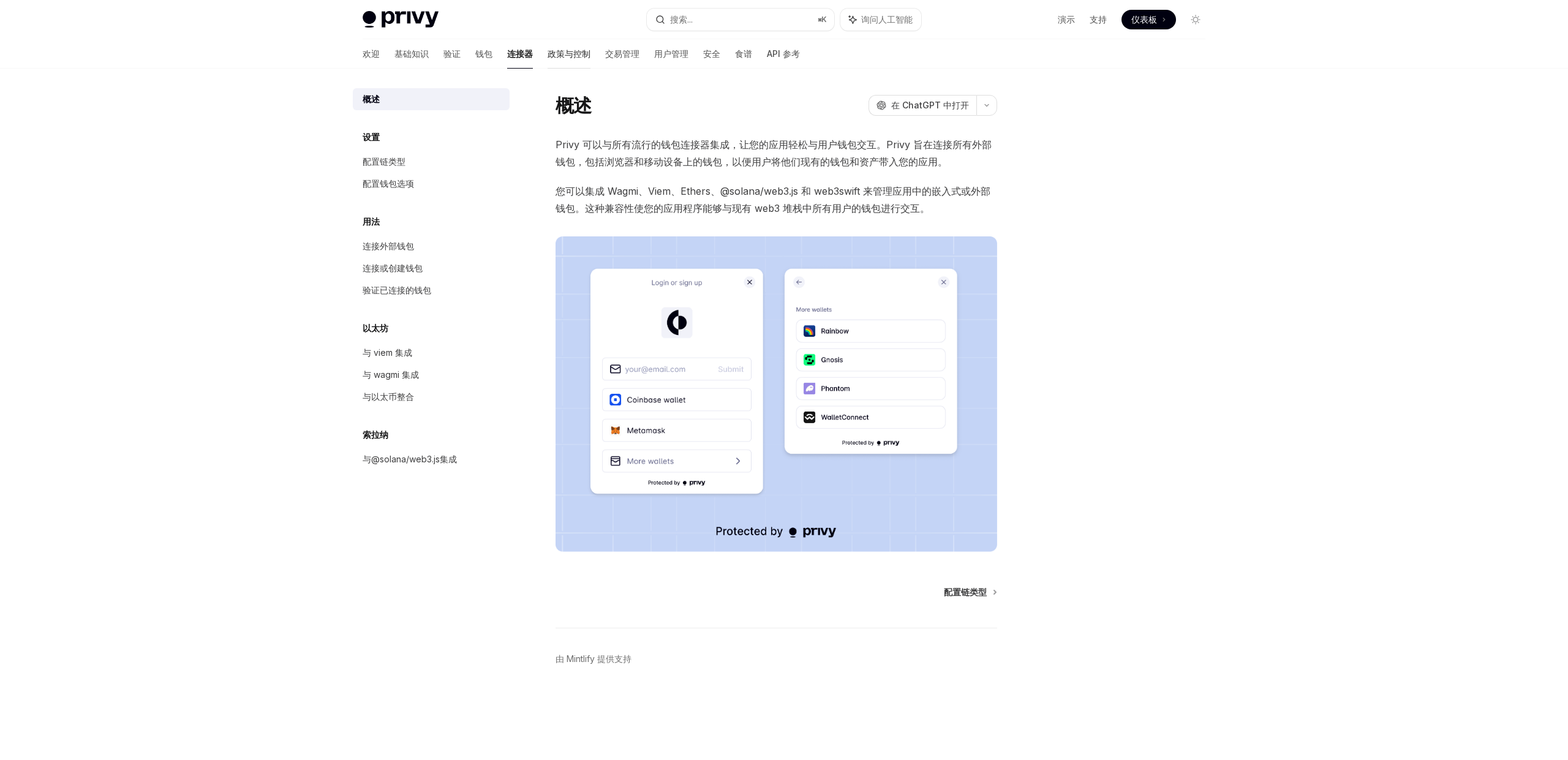
click at [548, 59] on font "政策与控制" at bounding box center [569, 53] width 43 height 12
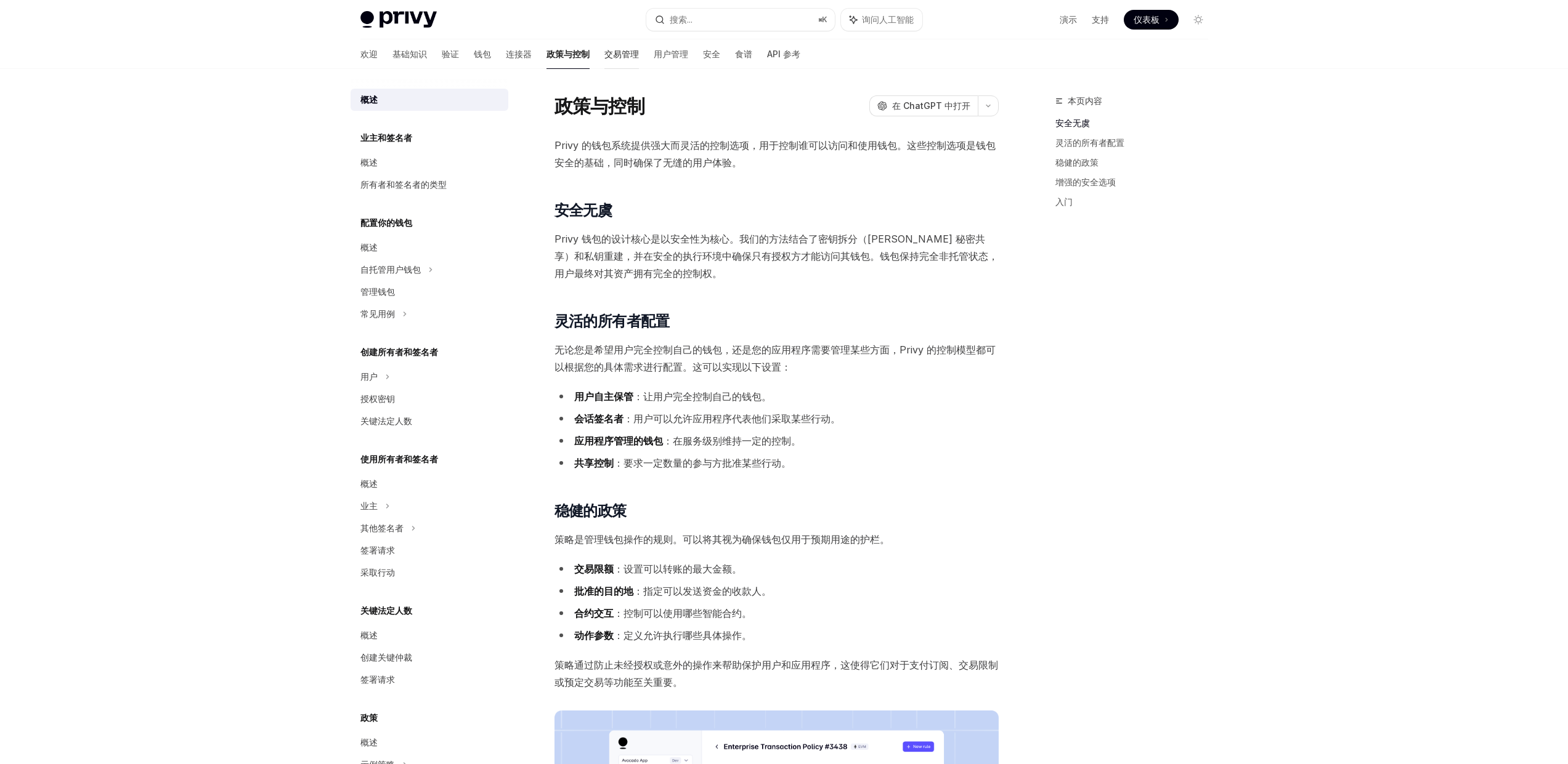
click at [604, 54] on font "交易管理" at bounding box center [621, 54] width 34 height 10
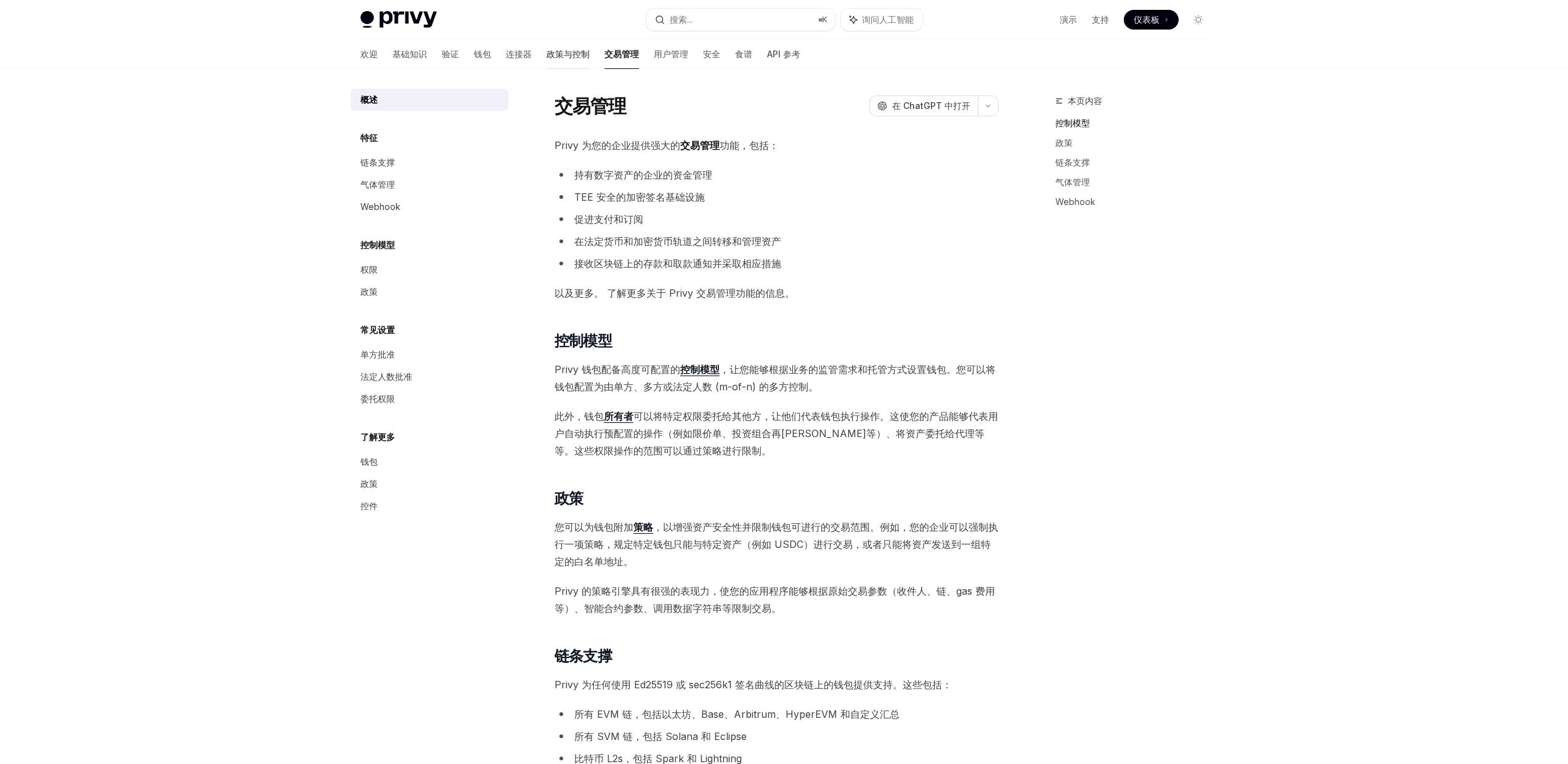
click at [546, 61] on link "政策与控制" at bounding box center [568, 54] width 43 height 30
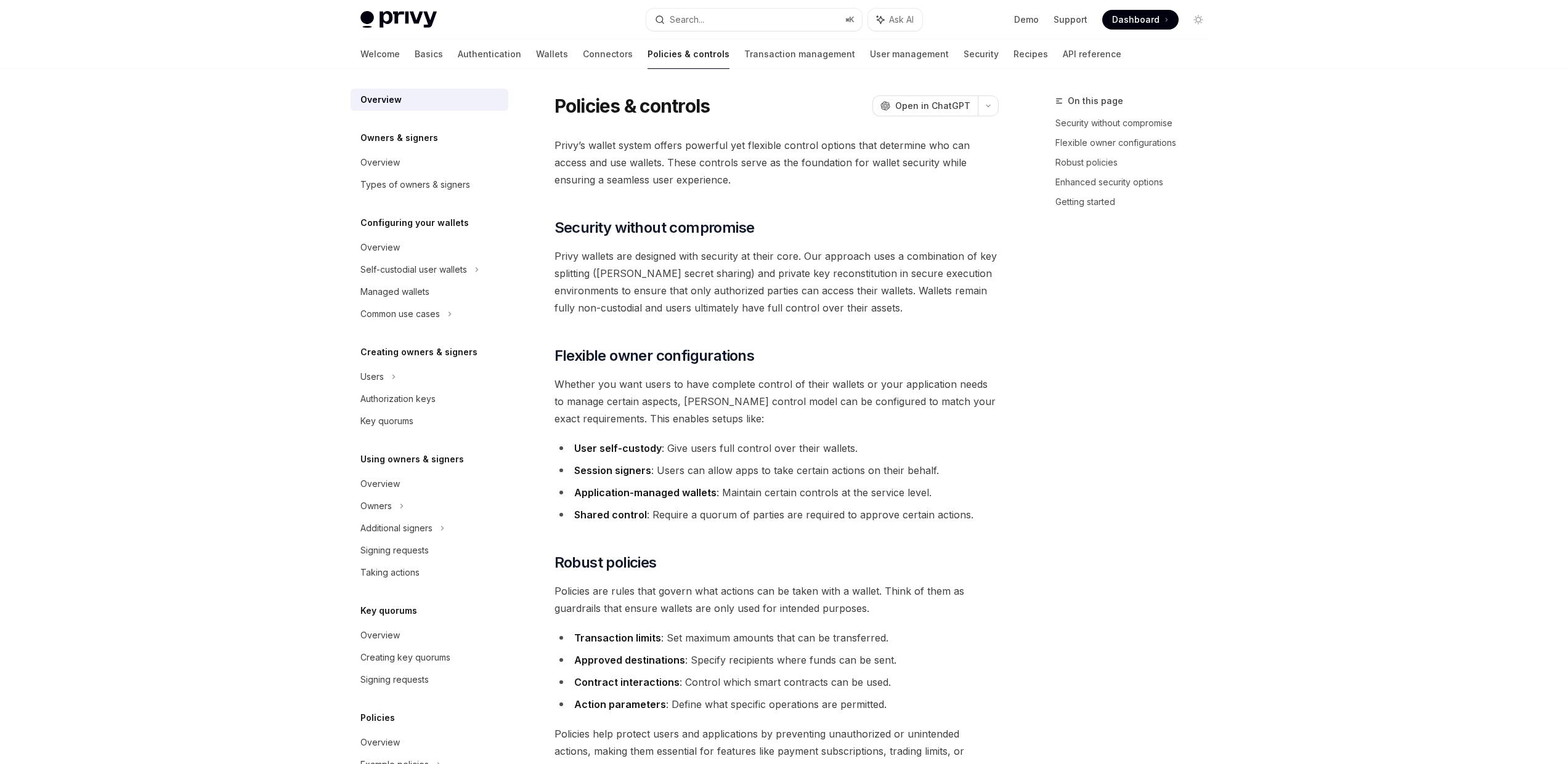
type textarea "*"
